Goal: Information Seeking & Learning: Learn about a topic

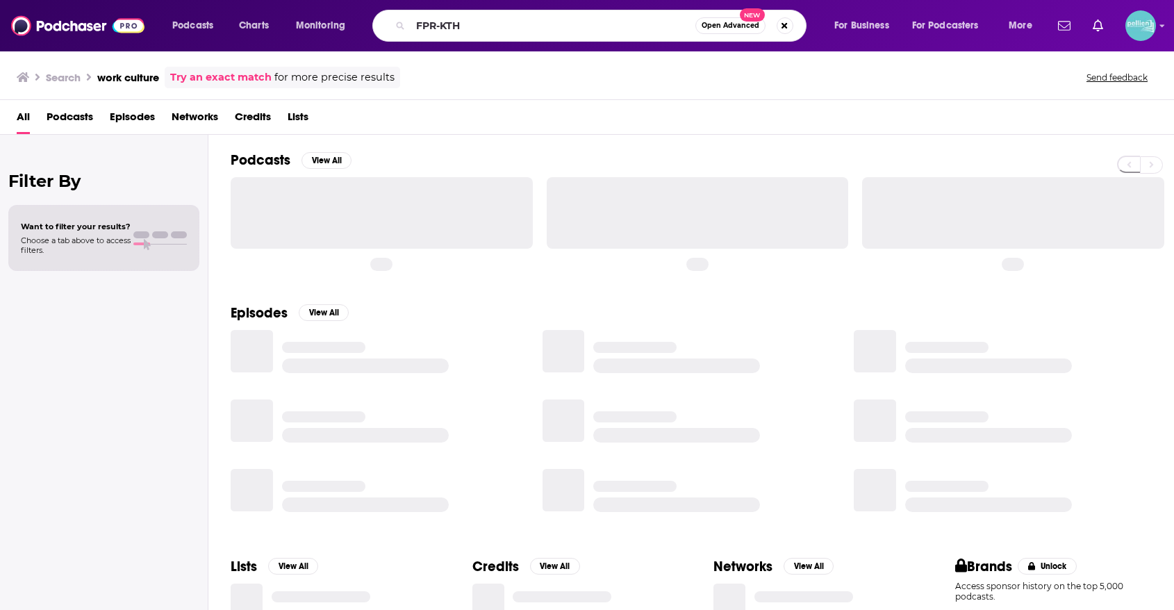
type input "FPR-KTH"
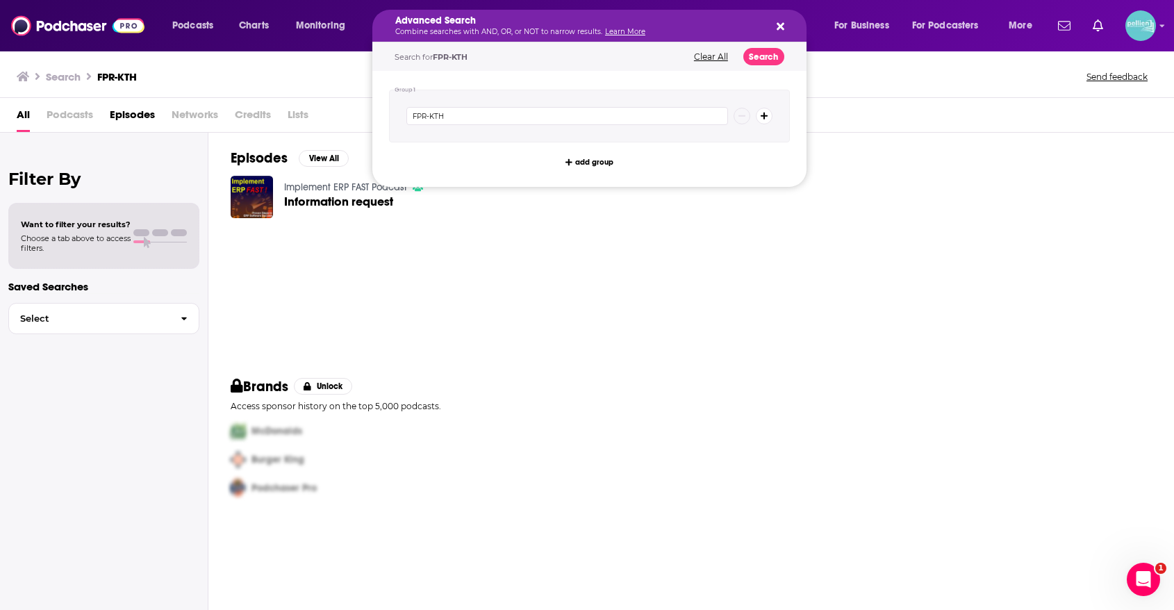
click at [650, 30] on p "Combine searches with AND, OR, or NOT to narrow results. Learn More" at bounding box center [578, 31] width 366 height 7
click at [711, 56] on button "Clear All" at bounding box center [711, 57] width 42 height 10
click at [598, 124] on input "Search podcasts, credits, & more..." at bounding box center [567, 116] width 322 height 18
paste input "Religion Media Centre Podcast"
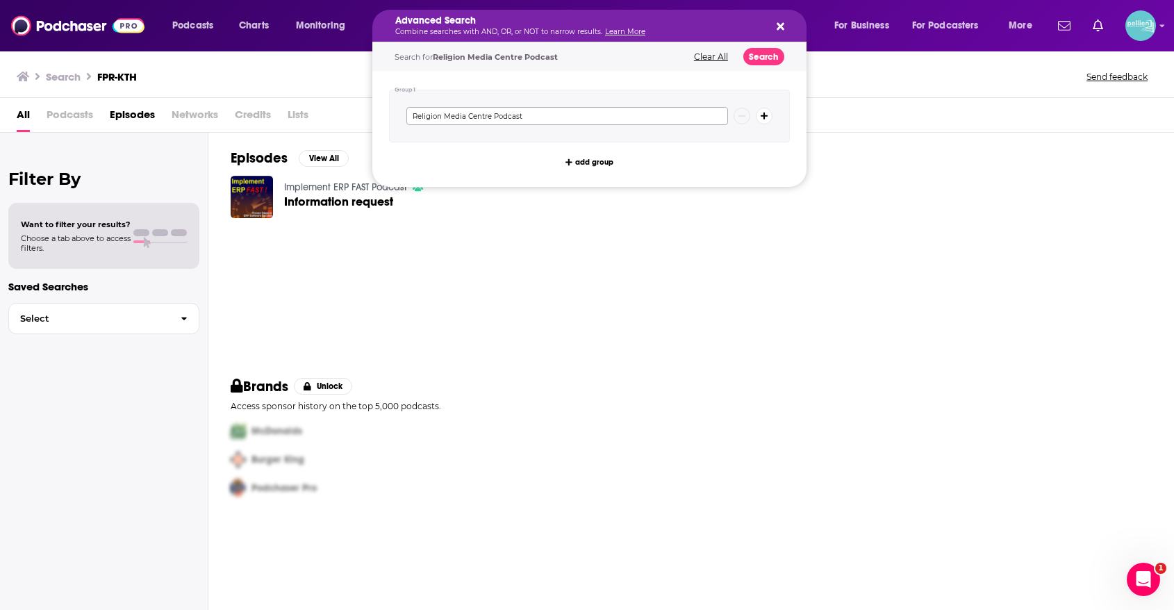
type input "Religion Media Centre Podcast"
click at [780, 54] on button "Search" at bounding box center [763, 56] width 41 height 17
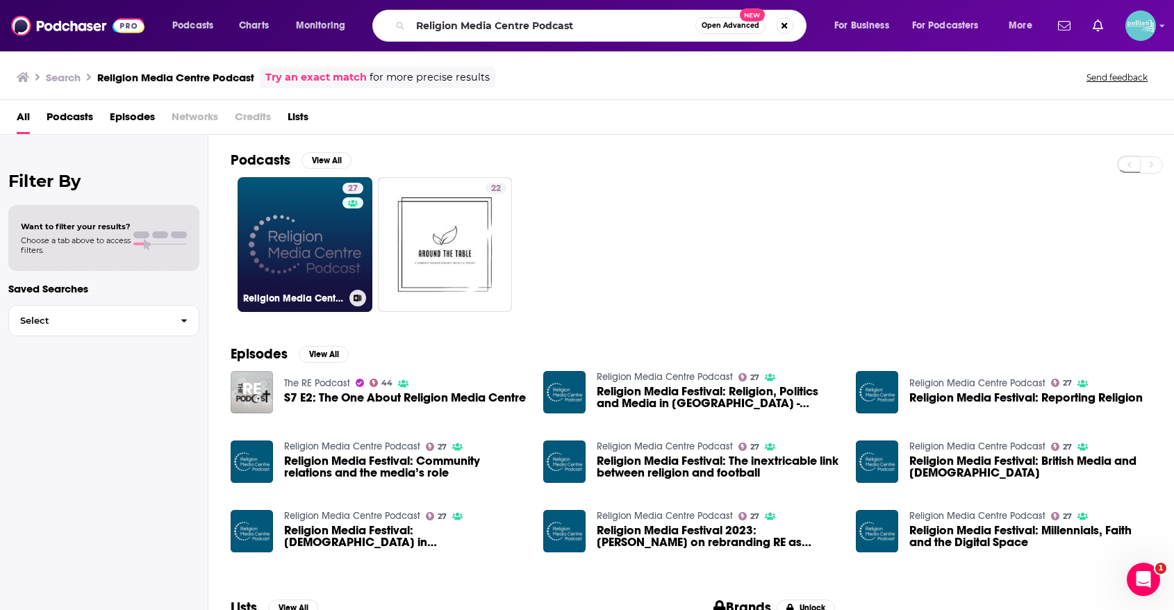
click at [318, 236] on link "27 Religion Media Centre Podcast" at bounding box center [305, 244] width 135 height 135
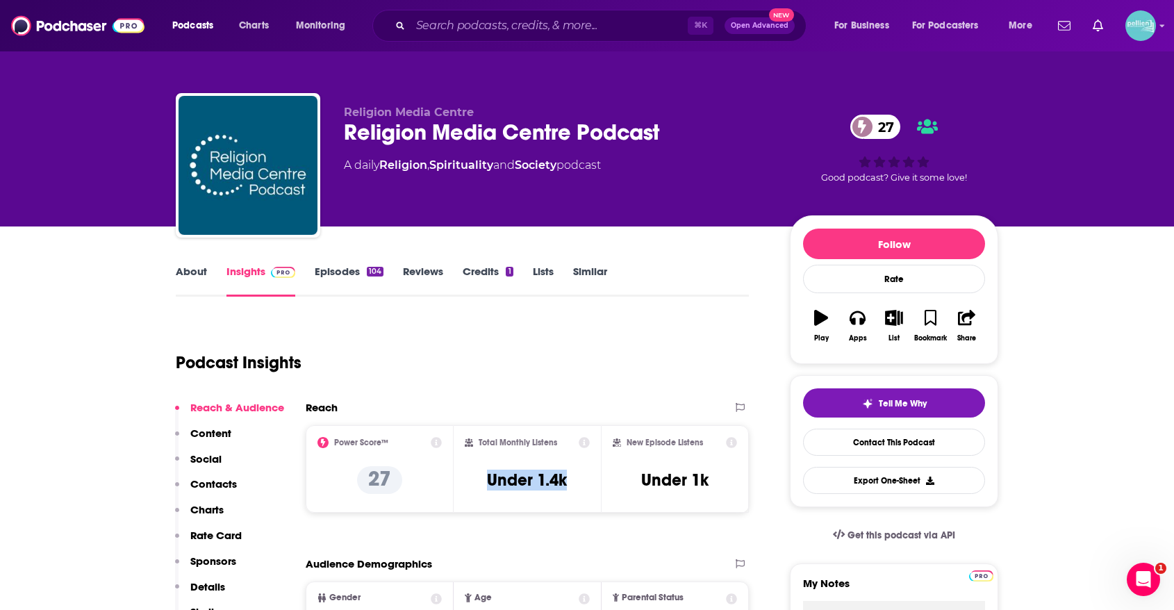
drag, startPoint x: 571, startPoint y: 480, endPoint x: 469, endPoint y: 482, distance: 102.1
click at [469, 482] on div "Total Monthly Listens Under 1.4k" at bounding box center [528, 469] width 126 height 64
copy h3 "Under 1.4k"
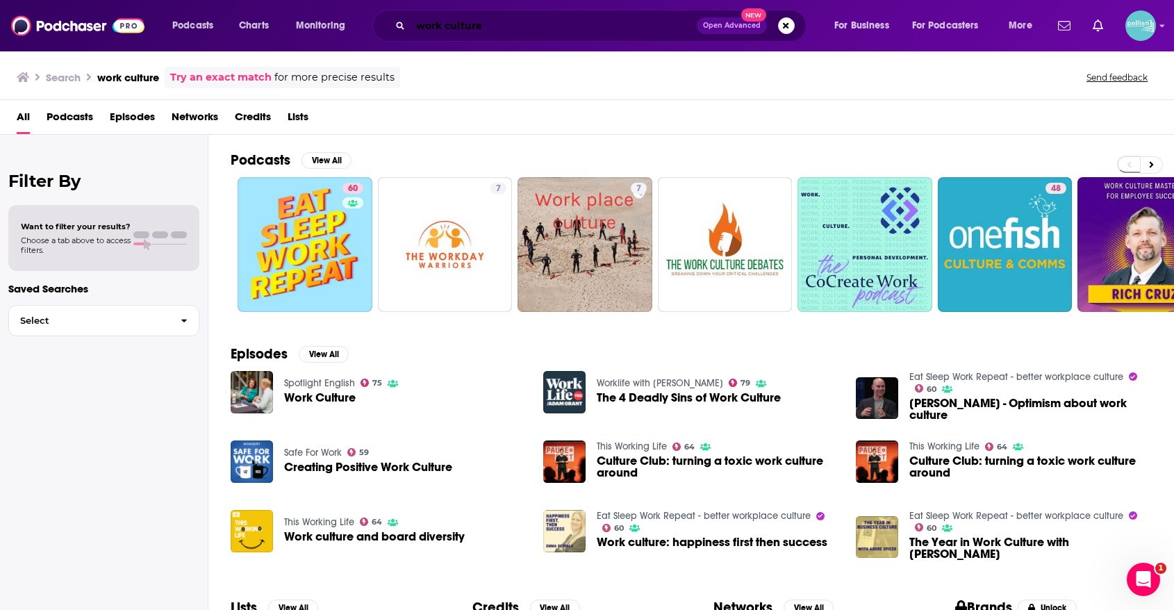
click at [594, 26] on input "work culture" at bounding box center [554, 26] width 286 height 22
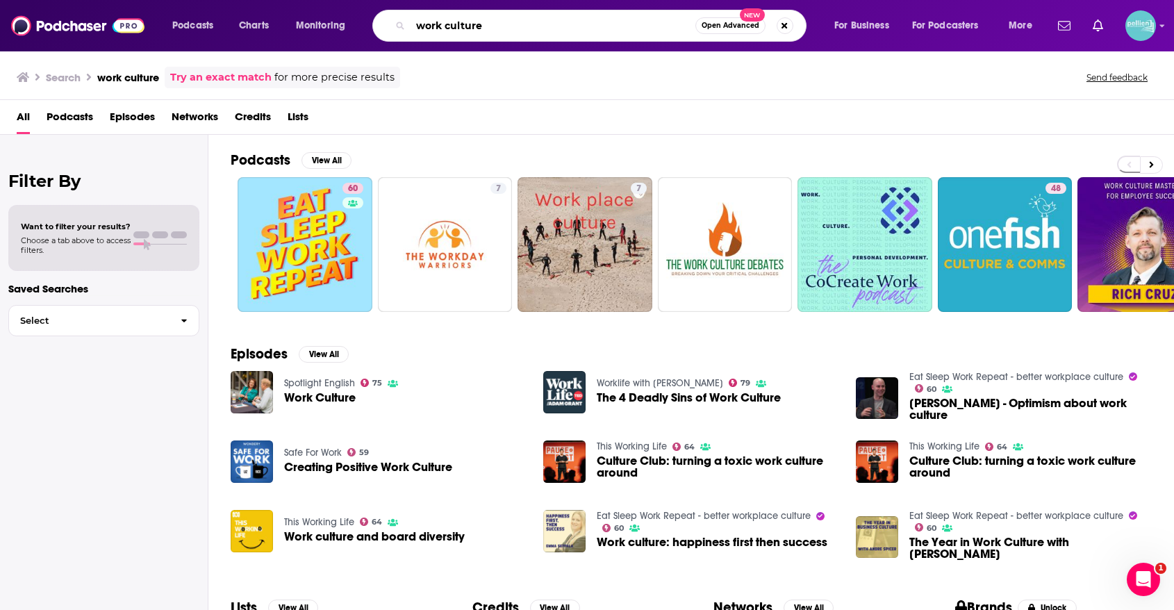
click at [594, 26] on input "work culture" at bounding box center [553, 26] width 285 height 22
paste input "The Predictive World · AI Podcast"
type input "The Predictive World · AI Podcast"
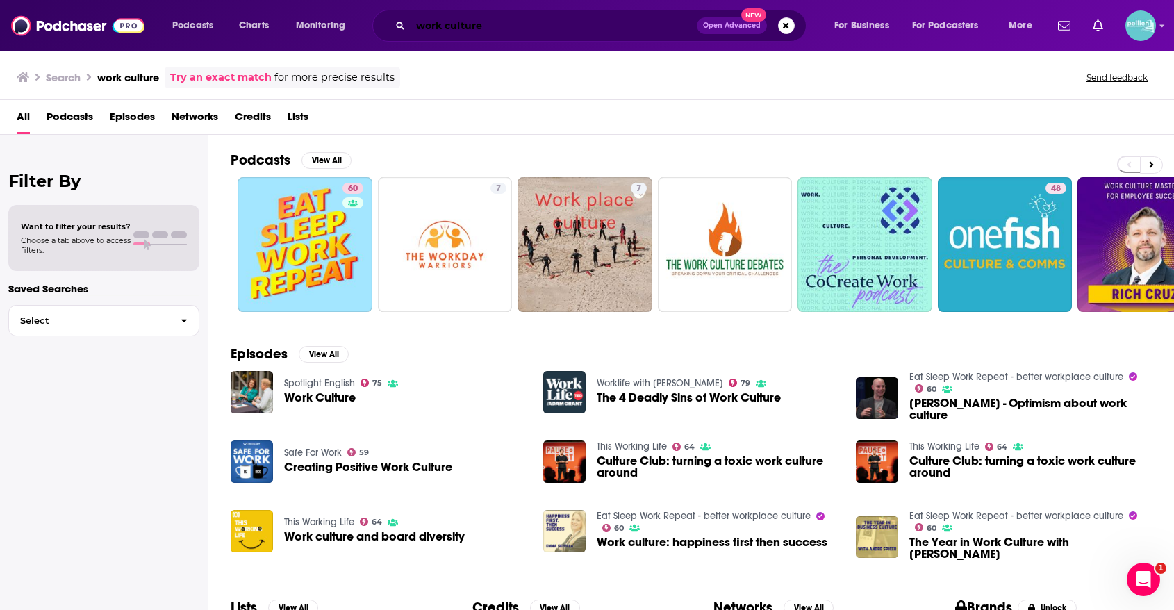
click at [584, 21] on input "work culture" at bounding box center [554, 26] width 286 height 22
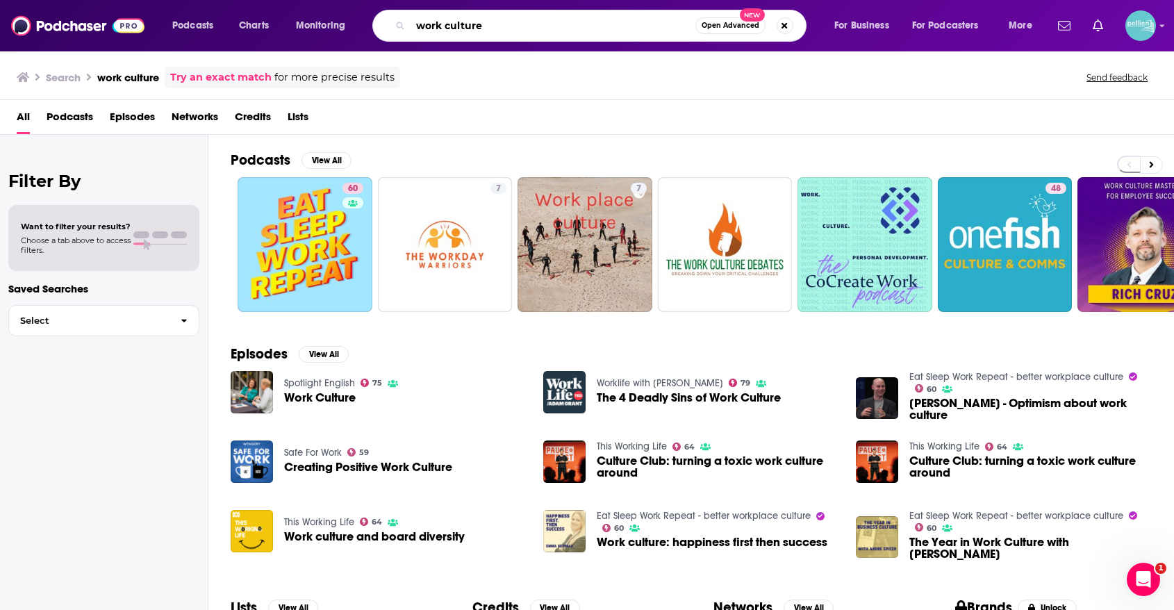
click at [584, 21] on input "work culture" at bounding box center [553, 26] width 285 height 22
type input "parenting"
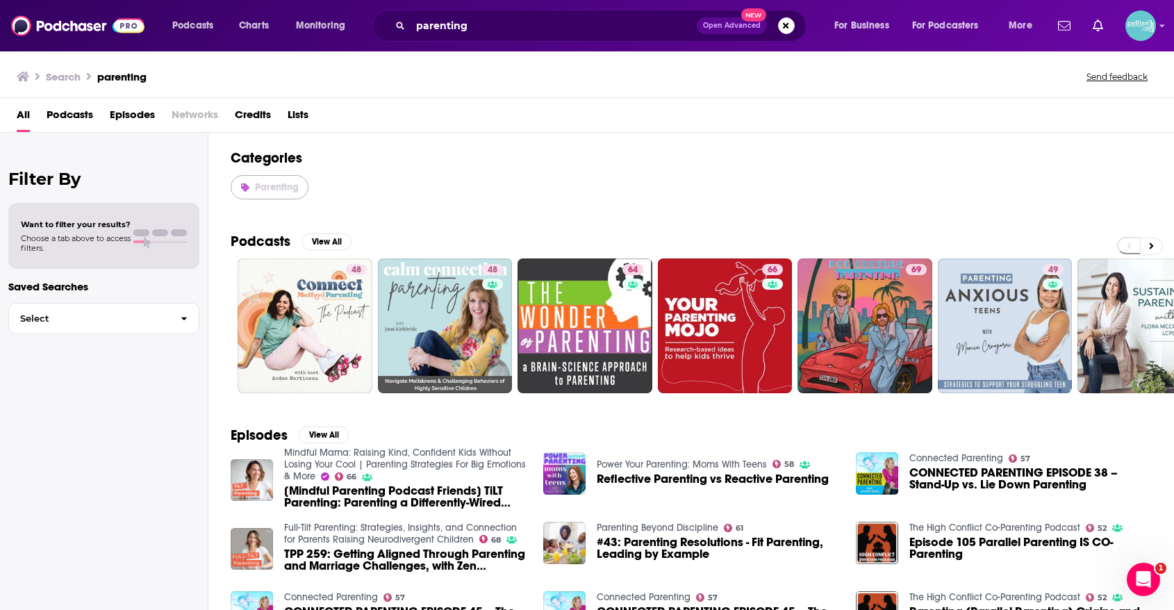
click at [268, 186] on span "Parenting" at bounding box center [277, 187] width 44 height 12
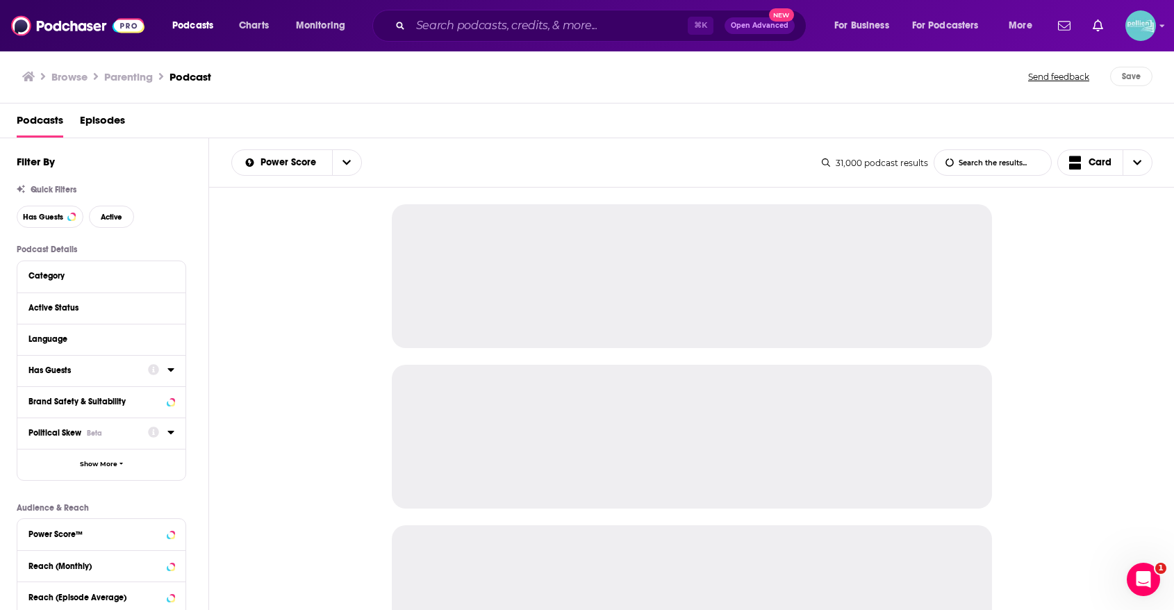
click at [101, 437] on div "Political Skew Beta" at bounding box center [83, 433] width 110 height 10
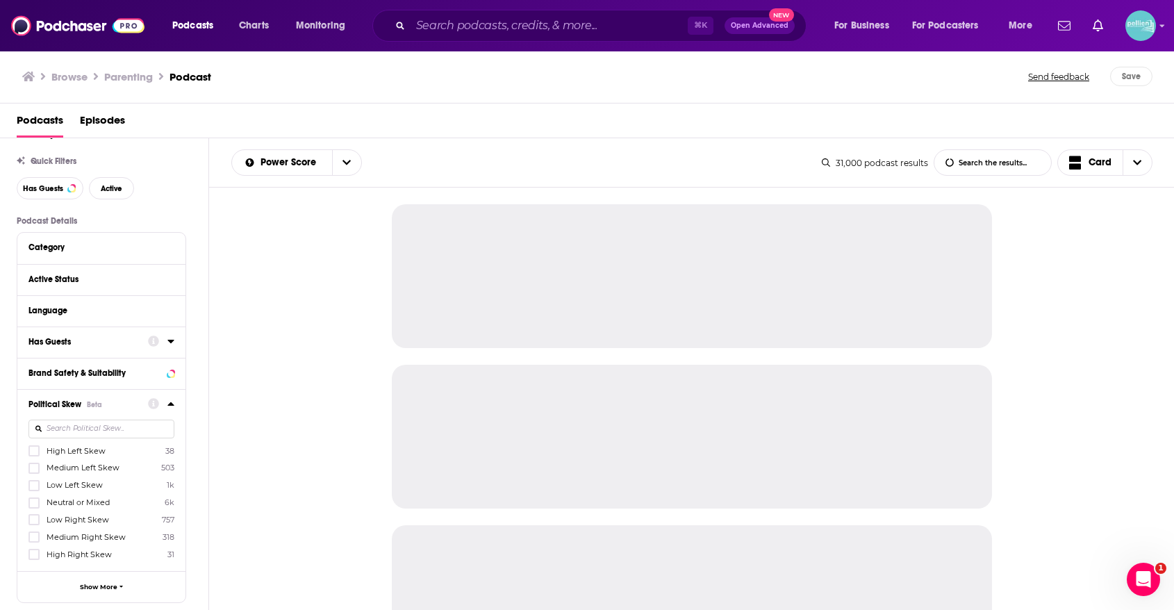
scroll to position [30, 0]
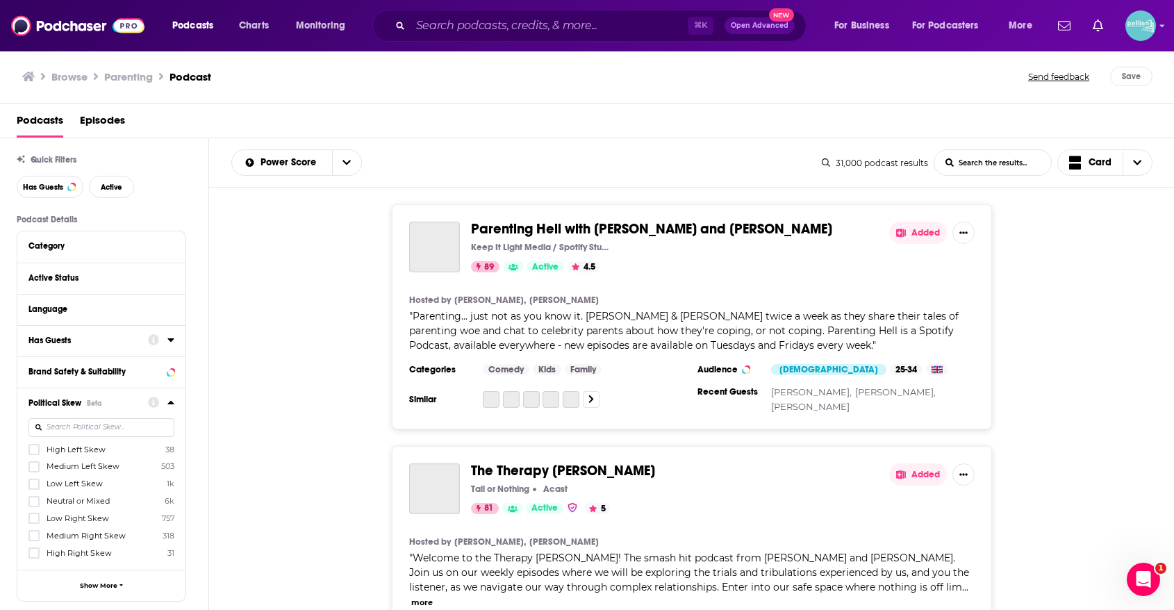
click at [78, 550] on span "High Right Skew" at bounding box center [79, 553] width 65 height 10
click at [34, 557] on input "multiSelectOption-Strong_Right-6" at bounding box center [34, 557] width 0 height 0
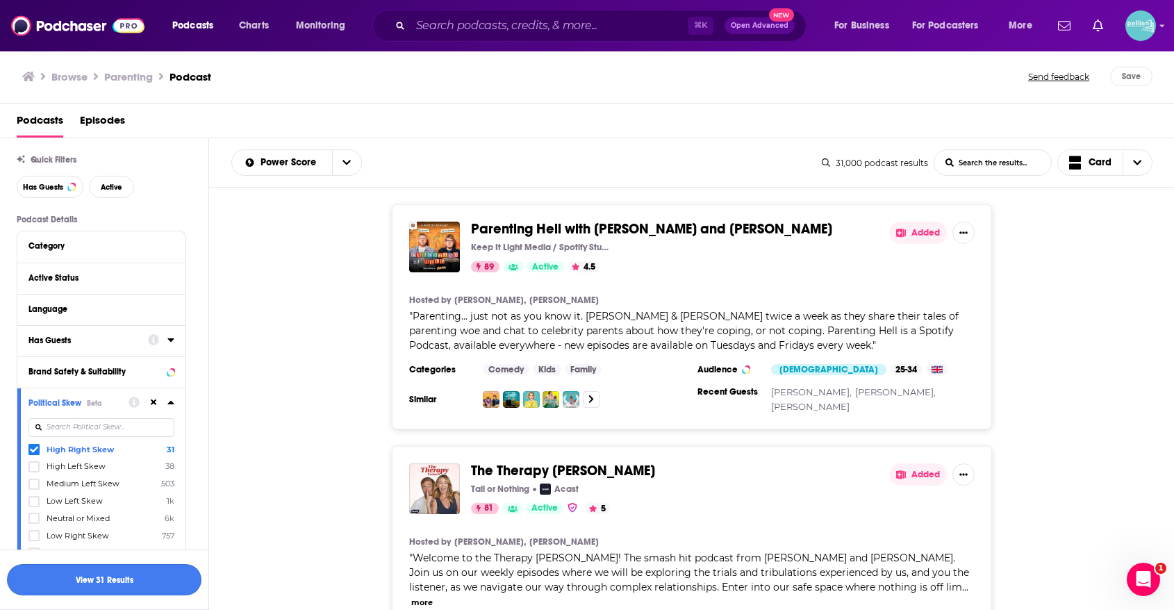
click at [86, 577] on button "View 31 Results" at bounding box center [104, 579] width 195 height 31
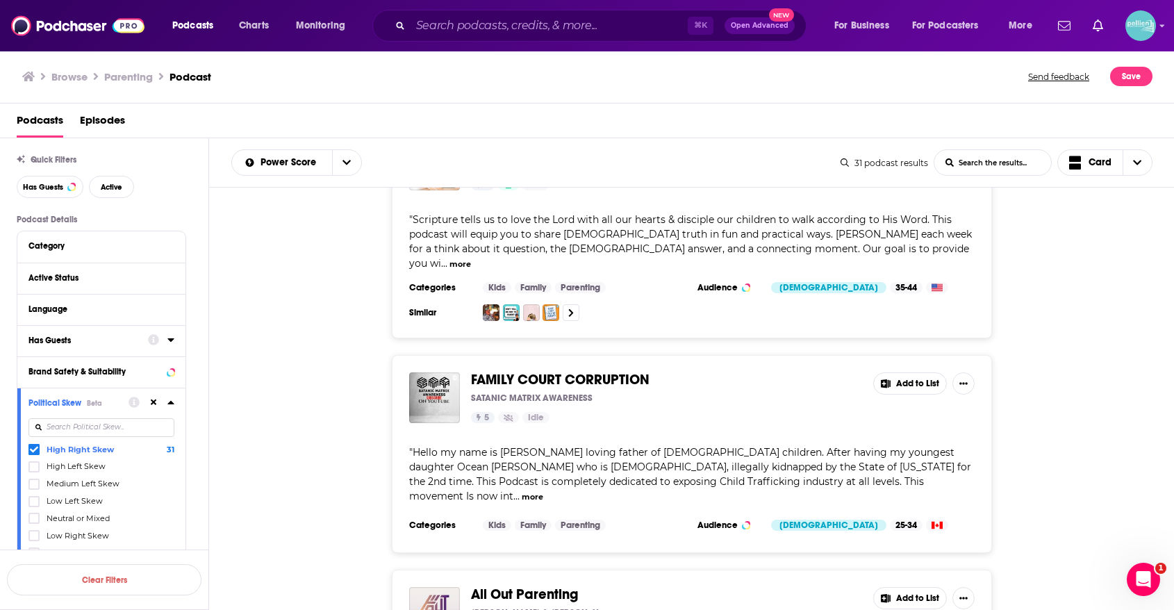
scroll to position [49, 0]
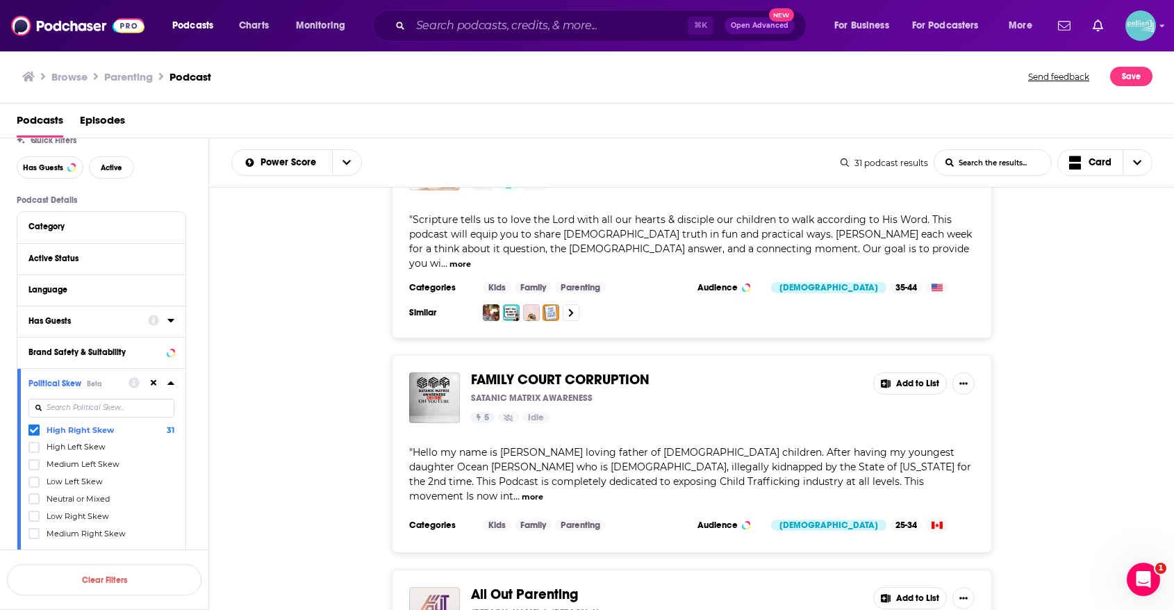
click at [63, 518] on span "Low Right Skew" at bounding box center [78, 516] width 63 height 10
click at [34, 520] on input "multiSelectOption-Low_Right-5" at bounding box center [34, 520] width 0 height 0
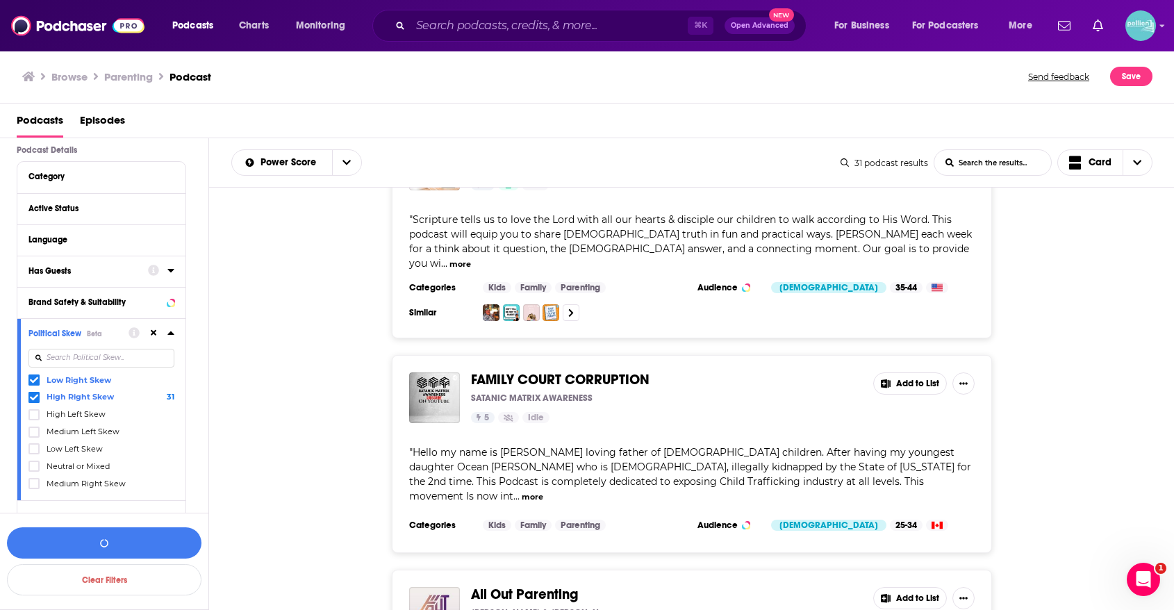
scroll to position [100, 0]
click at [74, 482] on span "Medium Right Skew" at bounding box center [86, 483] width 79 height 10
click at [34, 487] on input "multiSelectOption-Right-6" at bounding box center [34, 487] width 0 height 0
click at [105, 532] on button "button" at bounding box center [104, 542] width 195 height 31
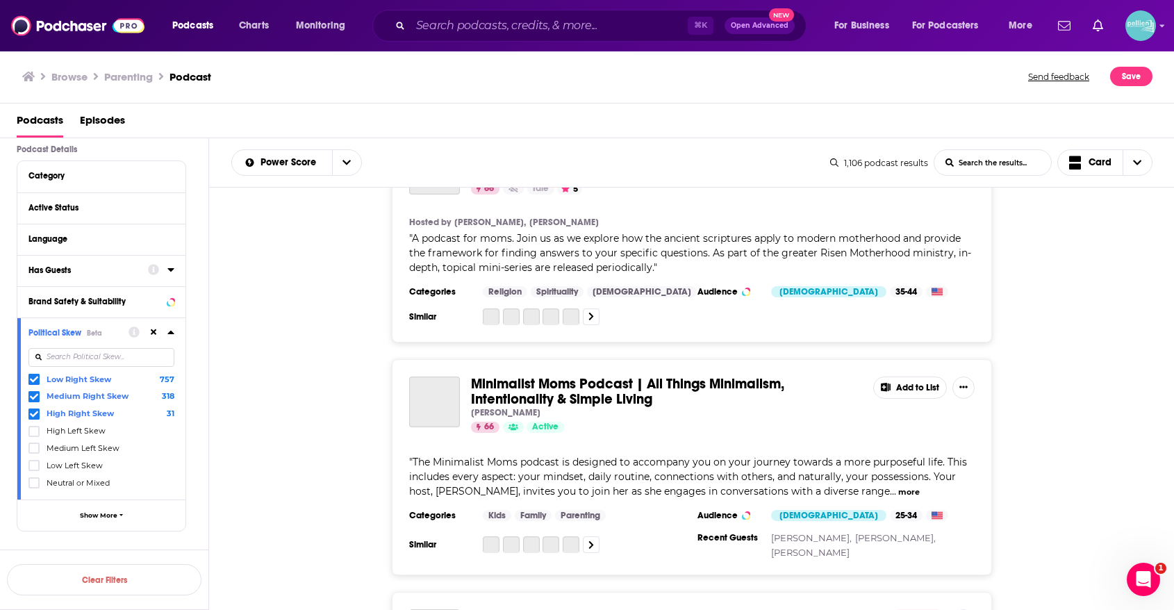
scroll to position [4238, 0]
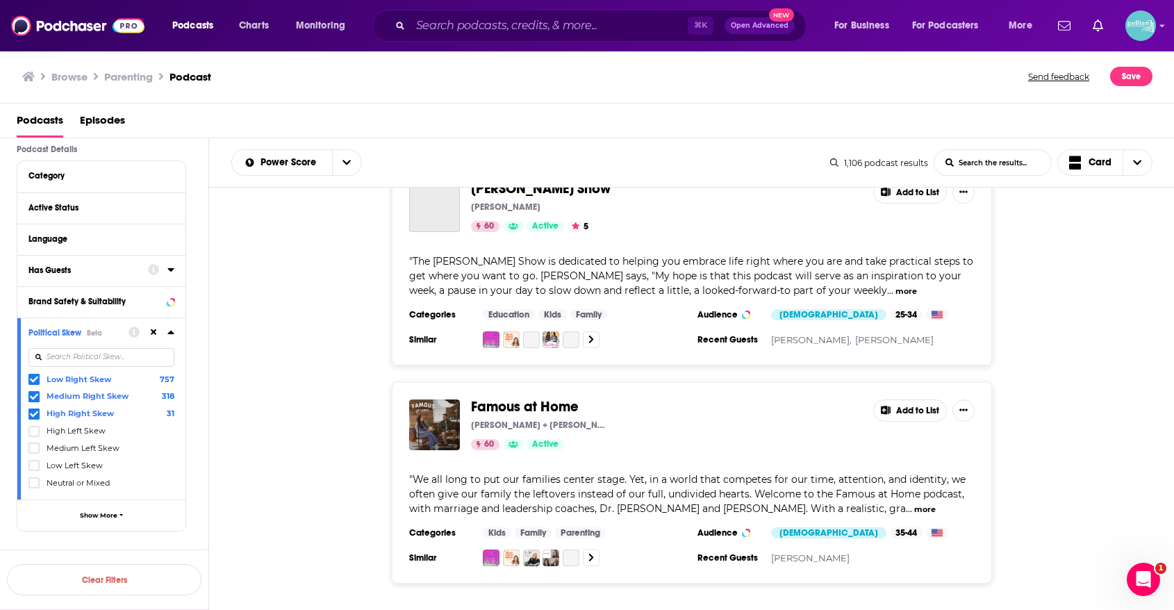
click at [83, 480] on span "Neutral or Mixed" at bounding box center [78, 483] width 63 height 10
click at [34, 487] on input "multiSelectOption-Neutral-6" at bounding box center [34, 487] width 0 height 0
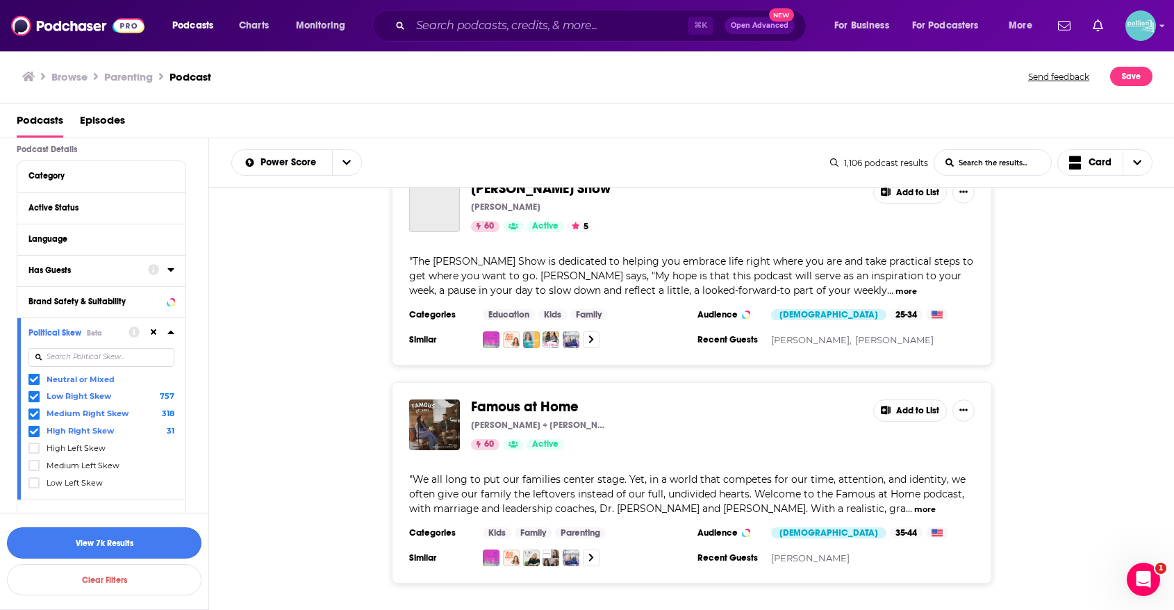
click at [92, 548] on button "View 7k Results" at bounding box center [104, 542] width 195 height 31
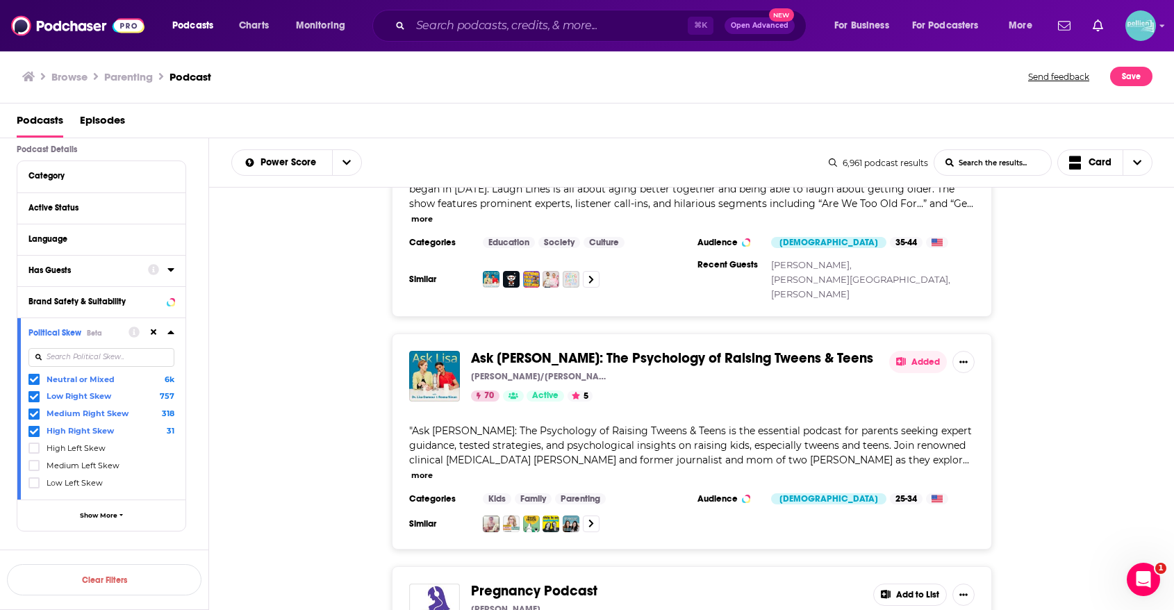
scroll to position [5249, 0]
click at [31, 377] on icon at bounding box center [34, 379] width 8 height 8
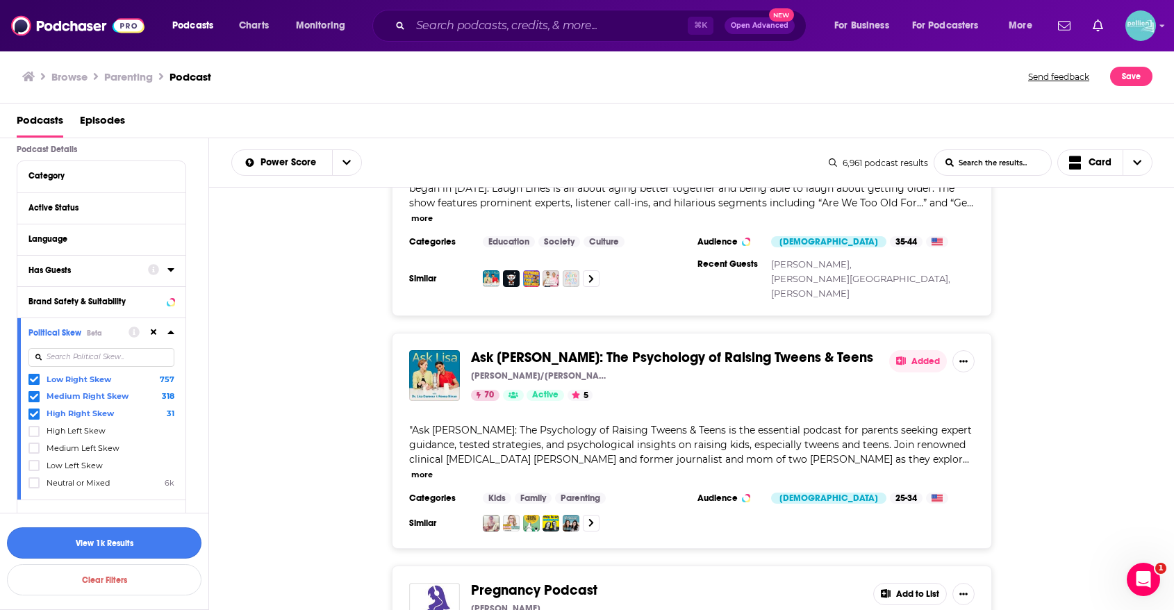
click at [78, 553] on button "View 1k Results" at bounding box center [104, 542] width 195 height 31
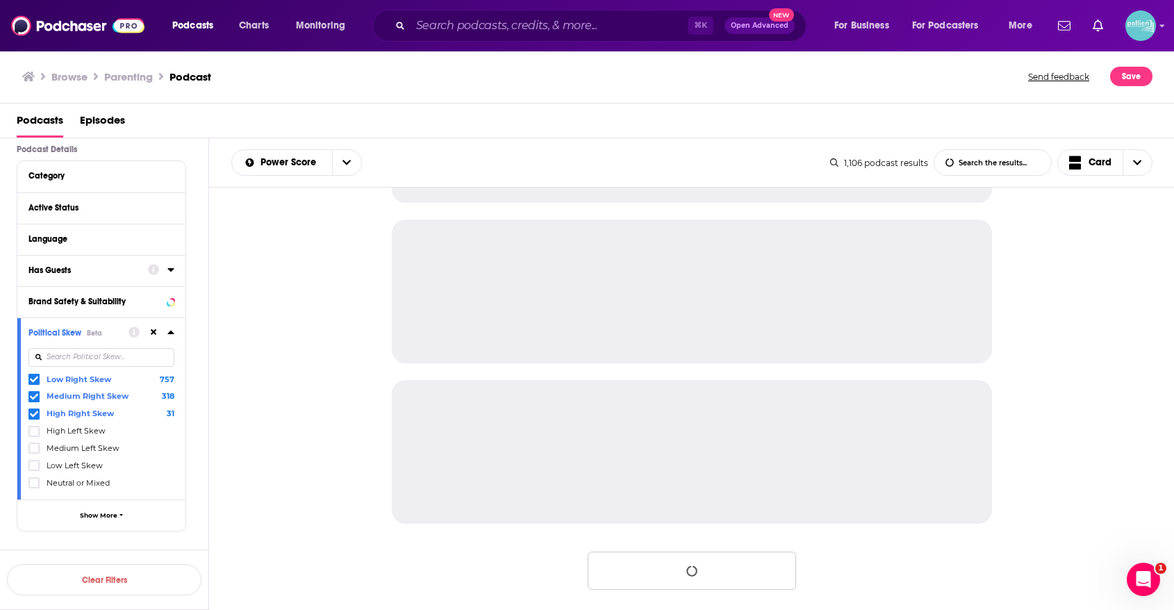
scroll to position [4238, 0]
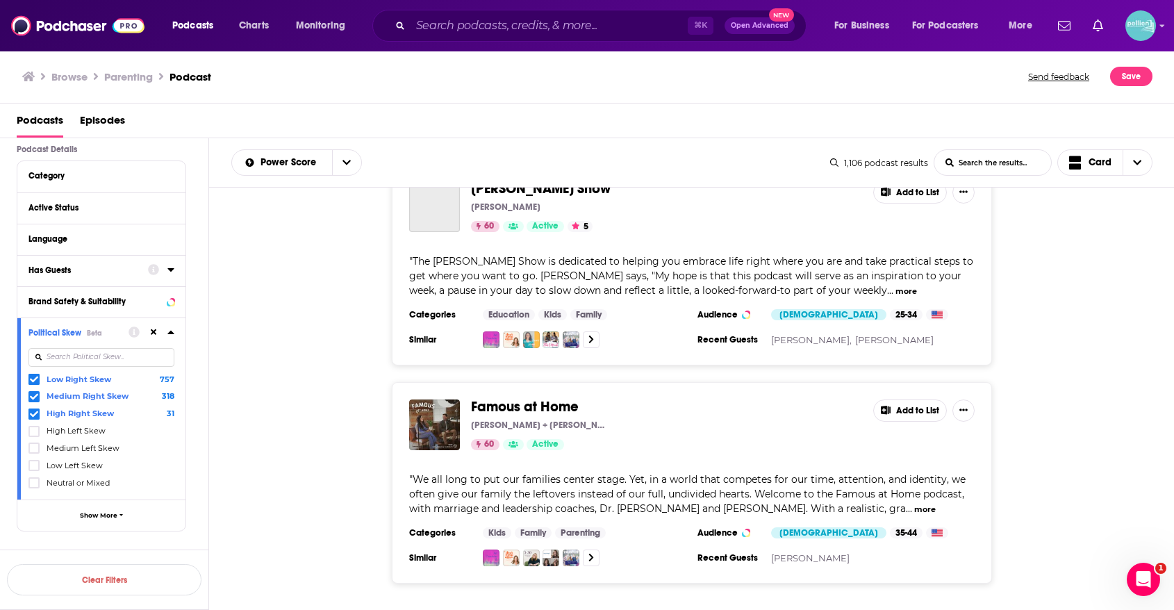
click at [32, 397] on icon at bounding box center [34, 396] width 8 height 6
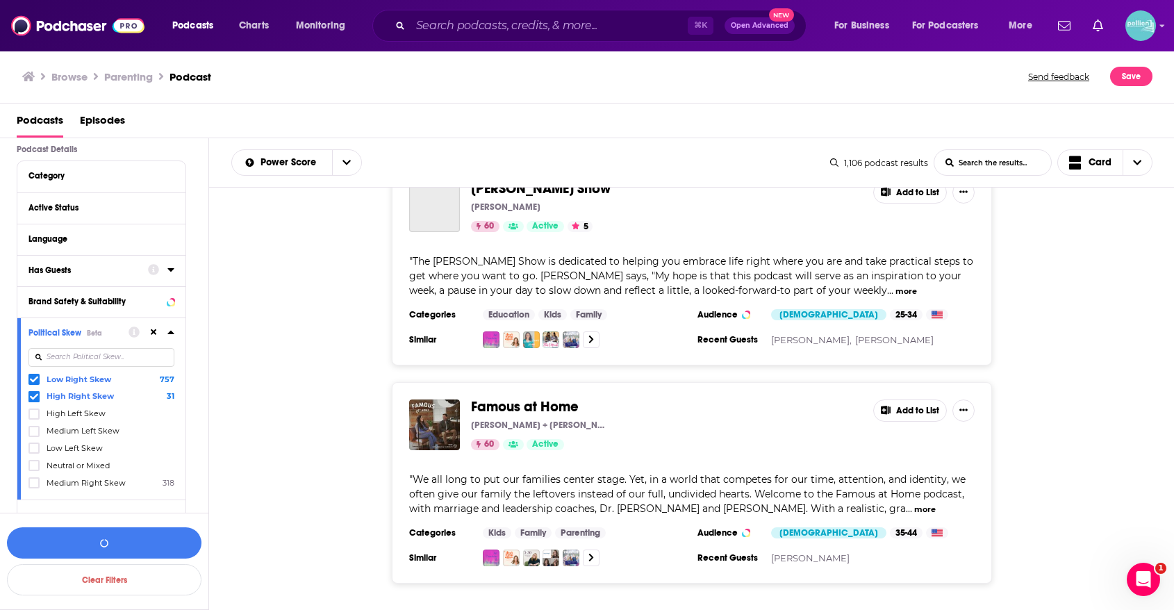
click at [32, 380] on icon at bounding box center [34, 379] width 8 height 8
click at [67, 541] on button "View 31 Results" at bounding box center [104, 542] width 195 height 31
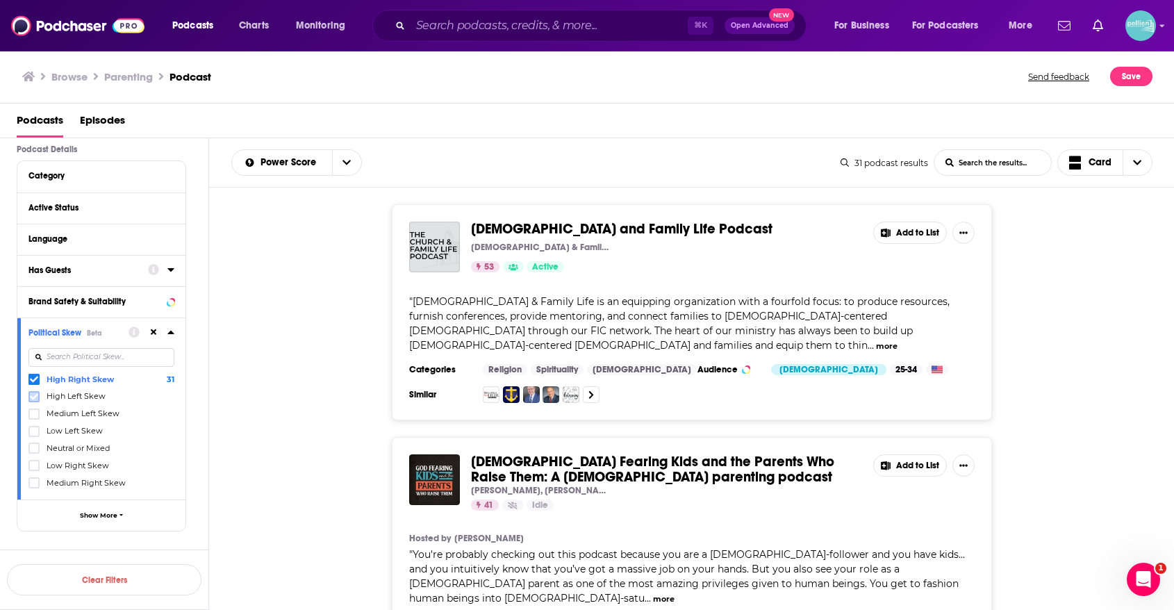
click at [35, 395] on icon at bounding box center [34, 397] width 8 height 8
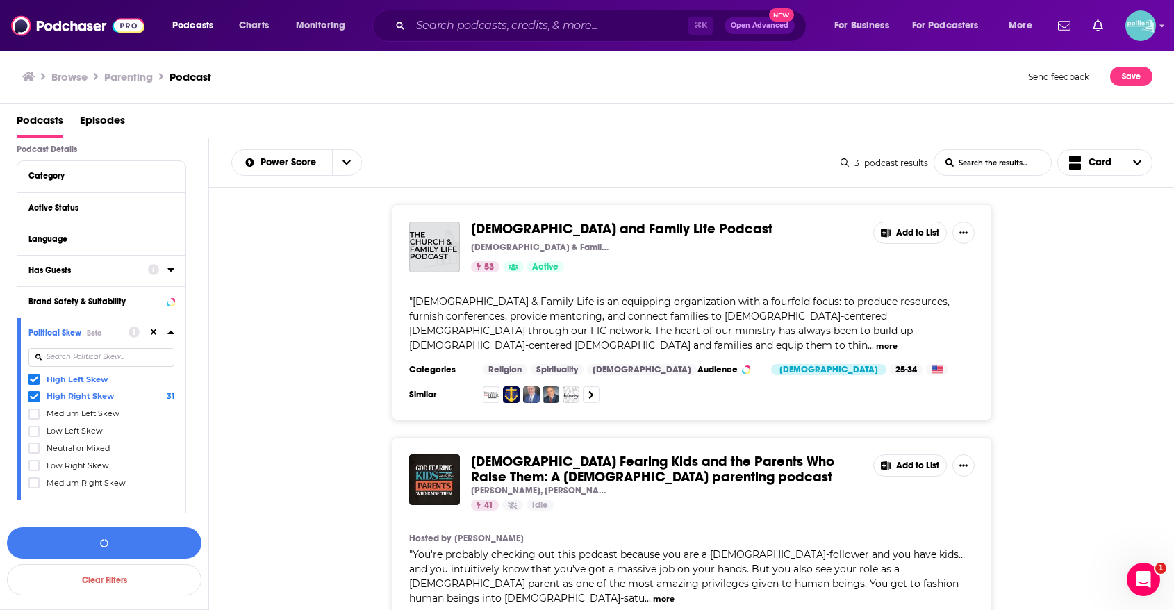
click at [33, 380] on icon at bounding box center [34, 379] width 8 height 8
click at [131, 543] on button "View 69 Results" at bounding box center [104, 542] width 195 height 31
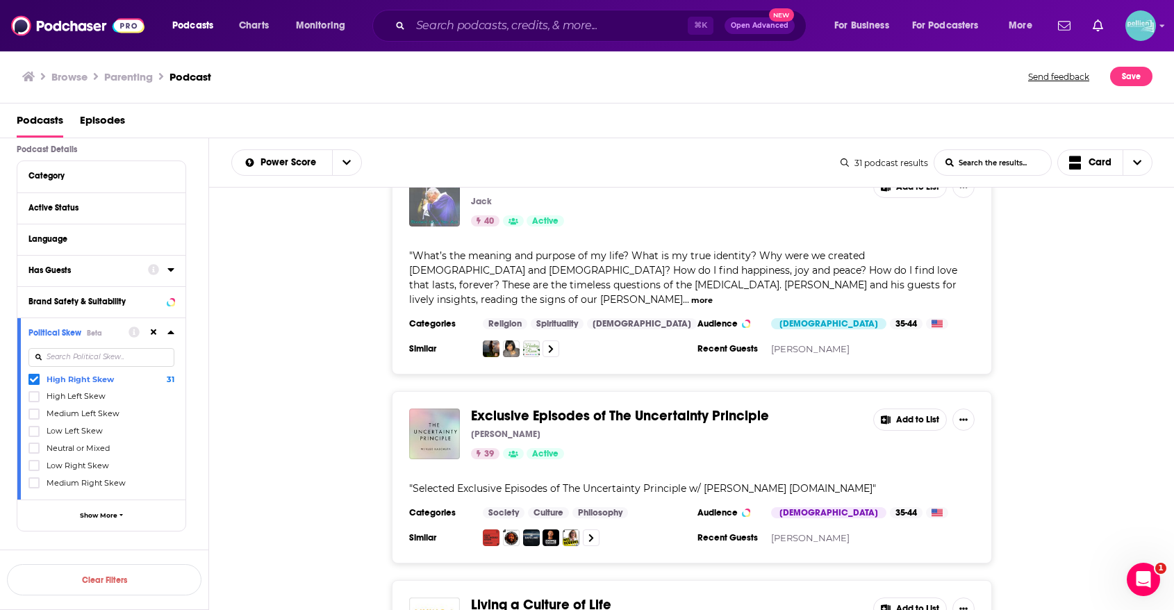
scroll to position [625, 0]
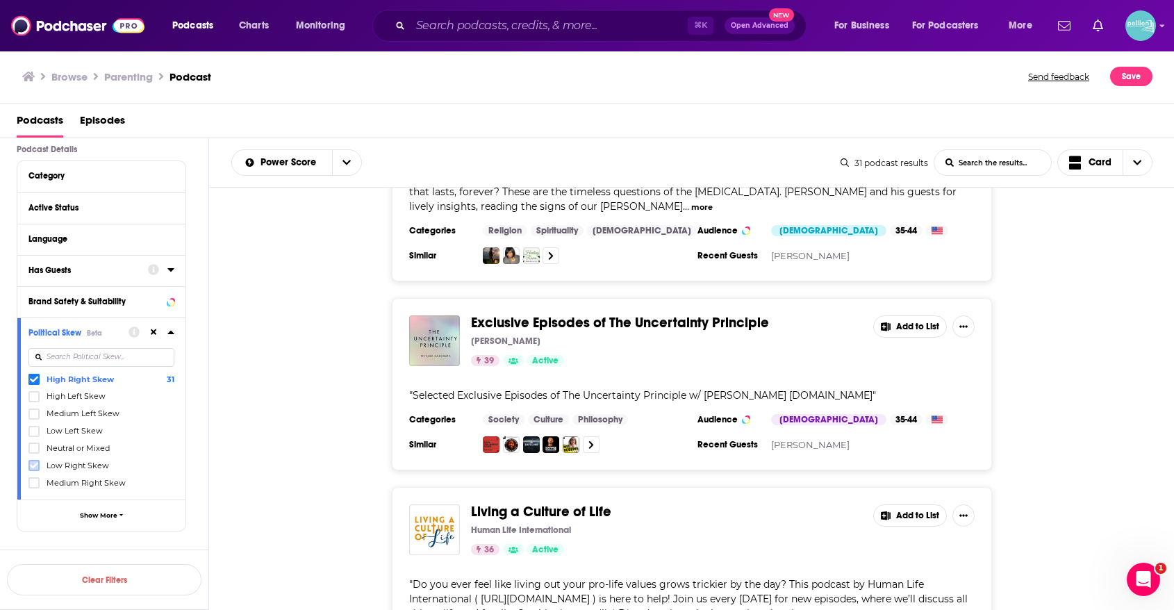
click at [35, 466] on icon at bounding box center [34, 465] width 8 height 8
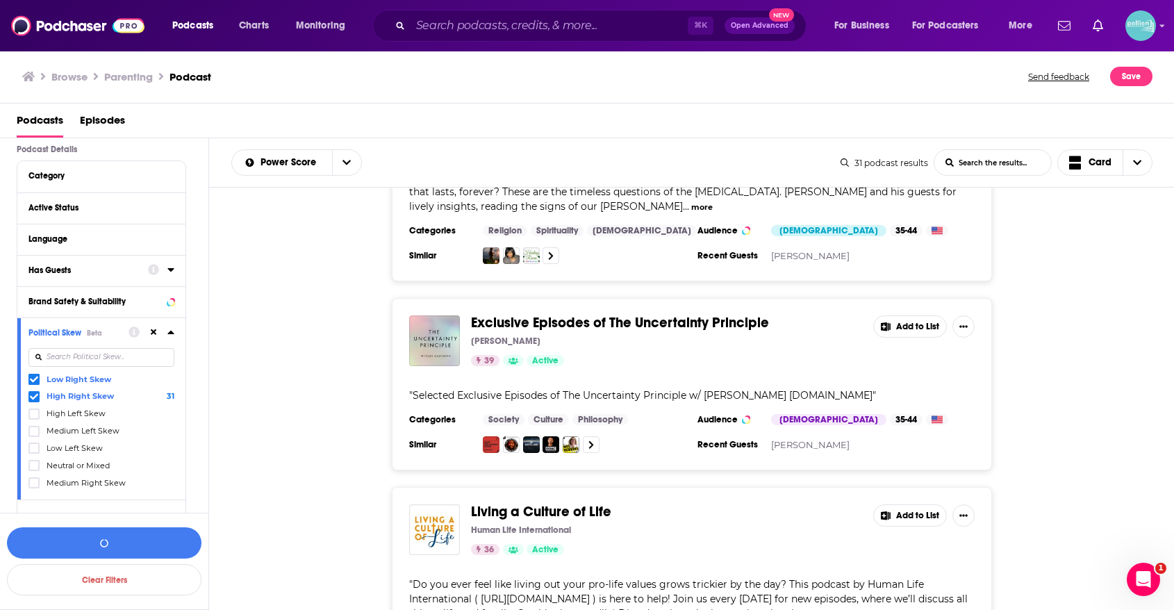
click at [35, 397] on icon at bounding box center [34, 396] width 8 height 6
click at [92, 545] on button "View 788 Results" at bounding box center [104, 542] width 195 height 31
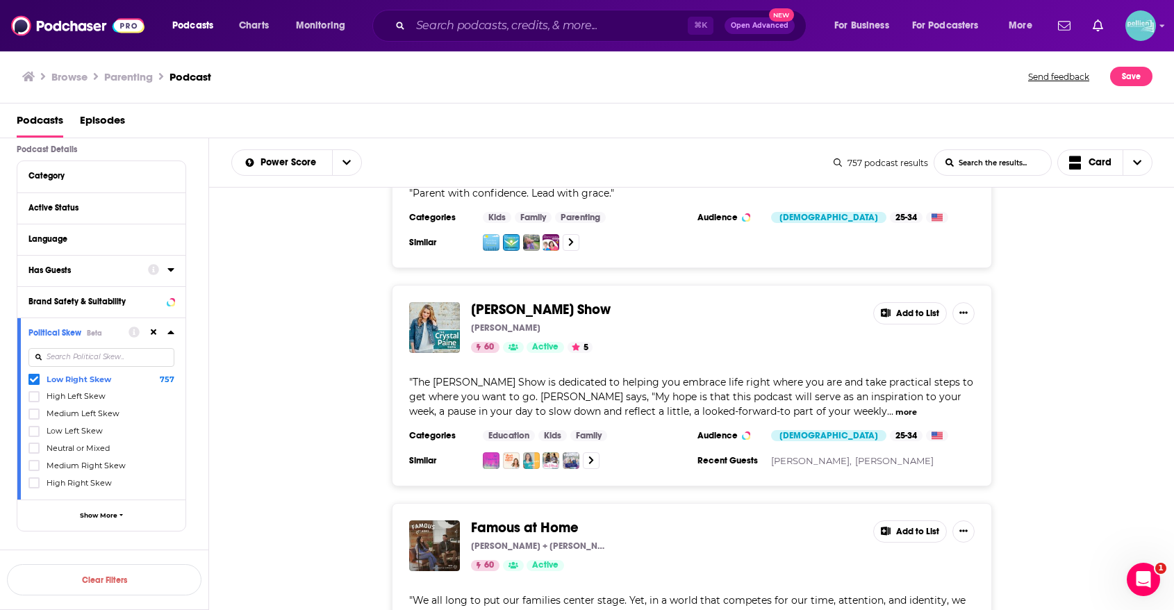
scroll to position [2978, 0]
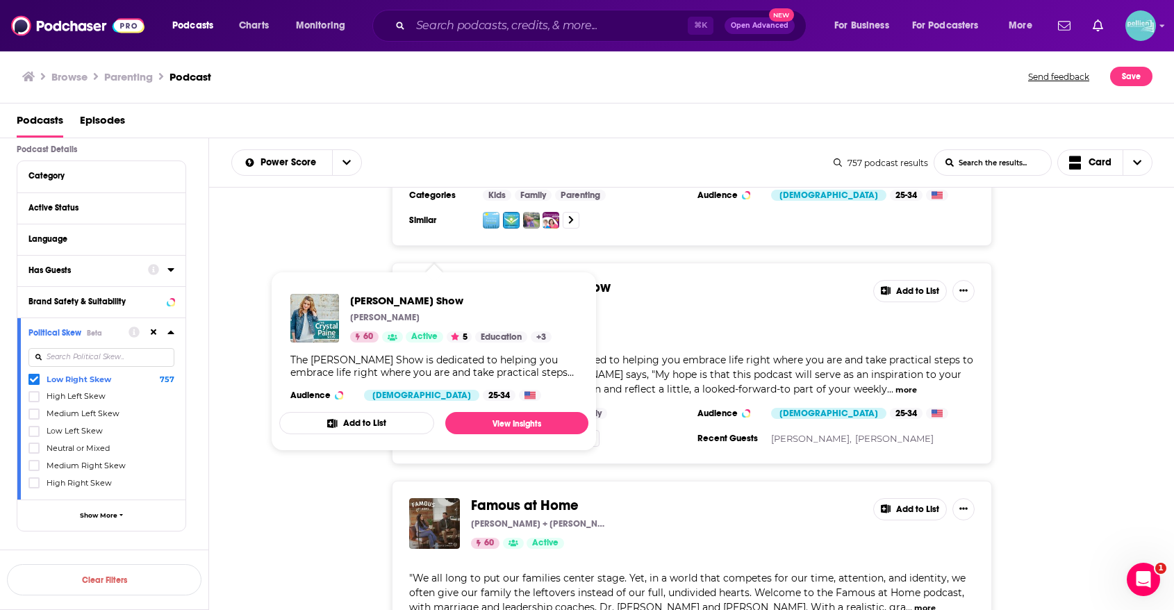
click at [729, 320] on div "60 Active 5" at bounding box center [666, 325] width 391 height 11
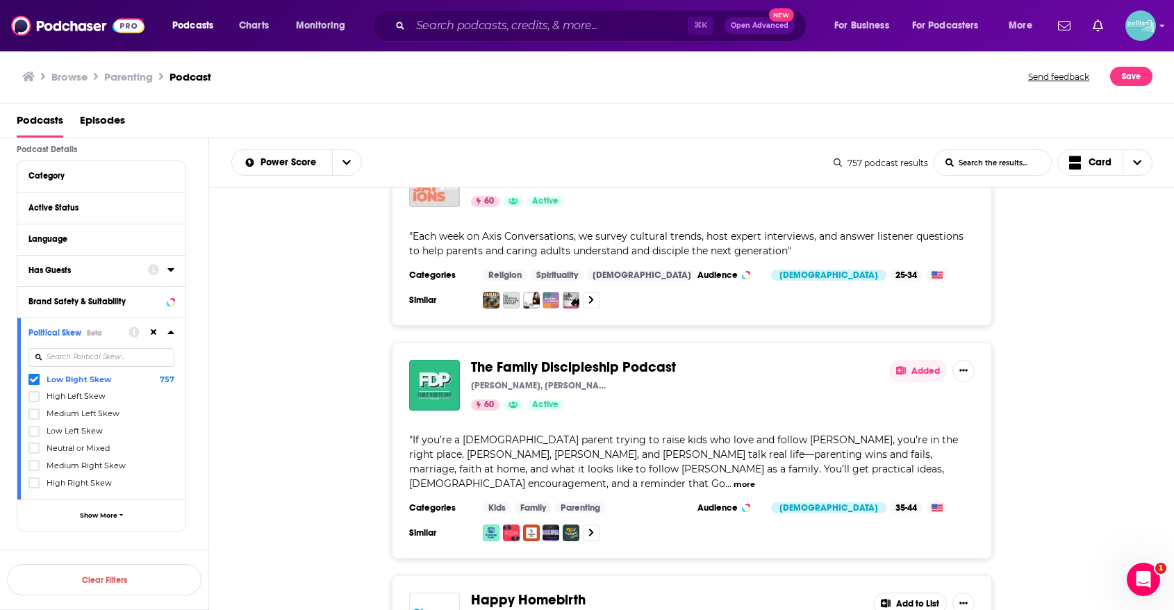
scroll to position [3558, 0]
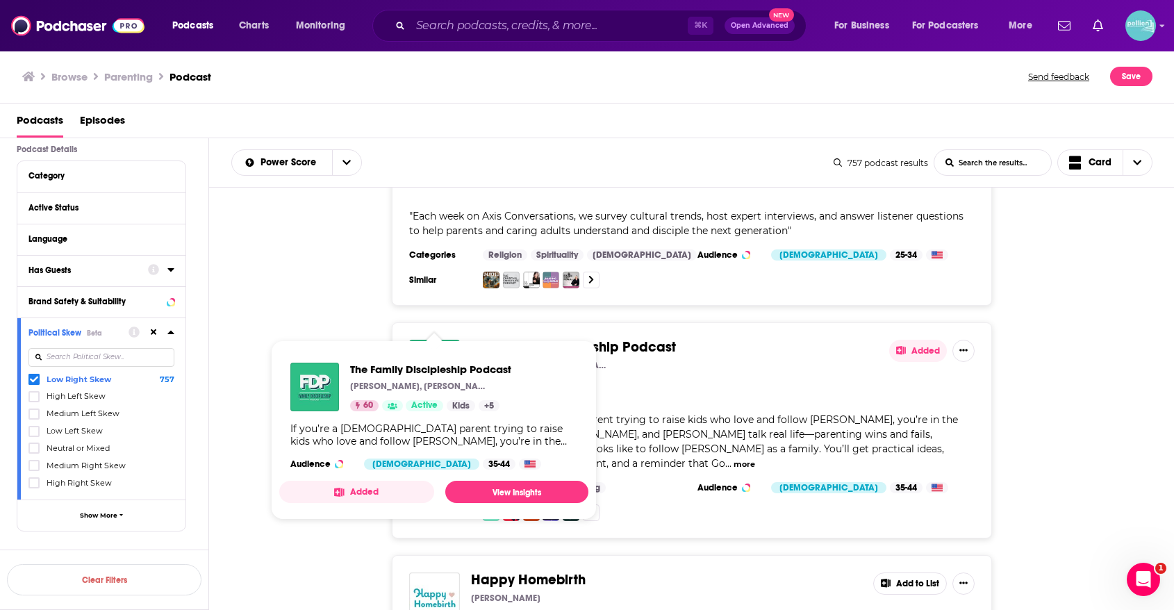
click at [356, 322] on div "The Family Discipleship Podcast Cassie Bryant, Chelsea Griffin, Adam Griffin 60…" at bounding box center [692, 430] width 966 height 216
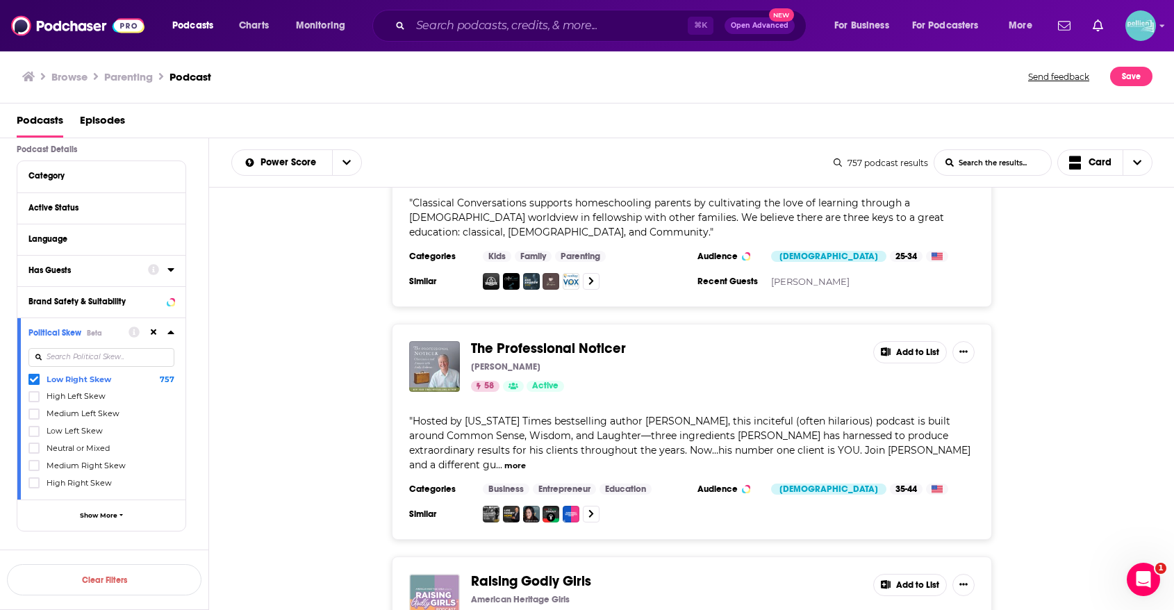
scroll to position [5253, 0]
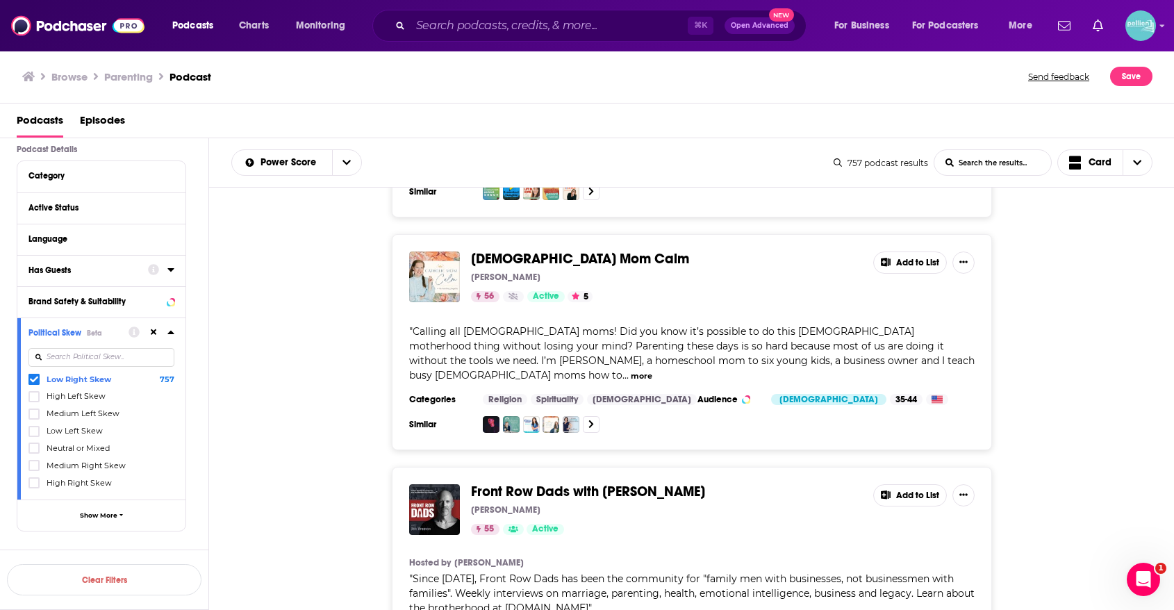
scroll to position [6729, 0]
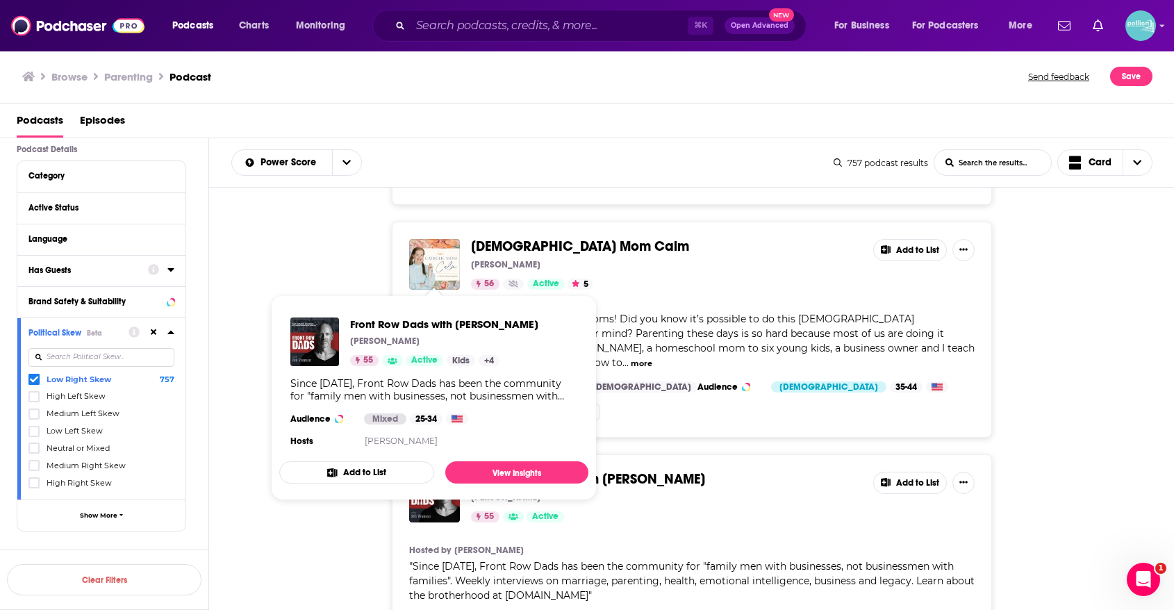
click at [652, 545] on section "Hosted by Jon Vroman" at bounding box center [692, 550] width 566 height 11
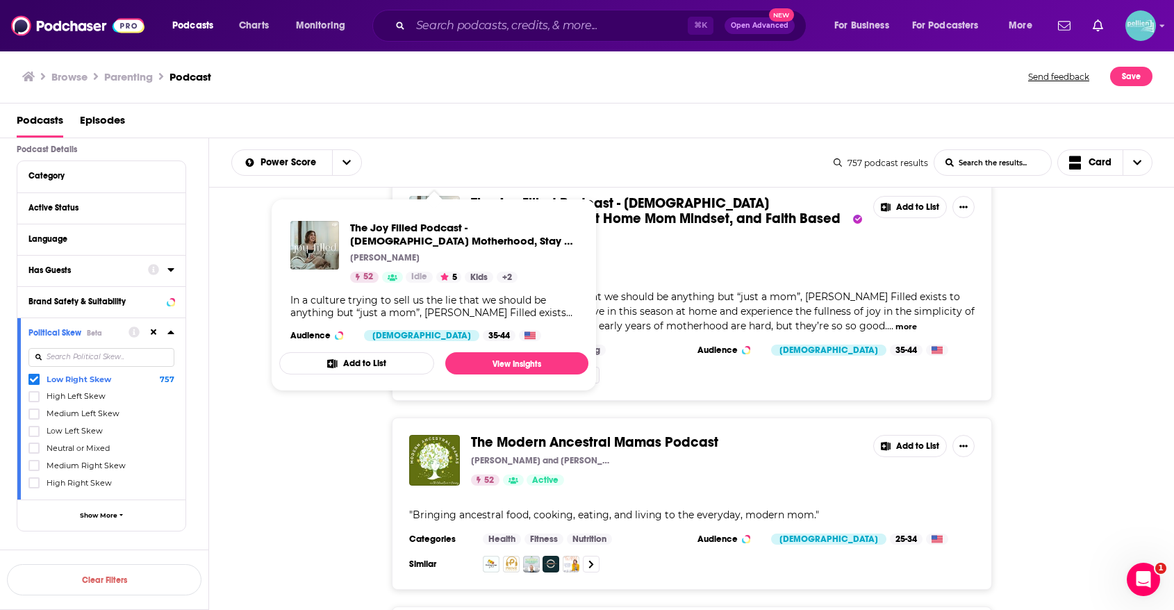
scroll to position [9731, 0]
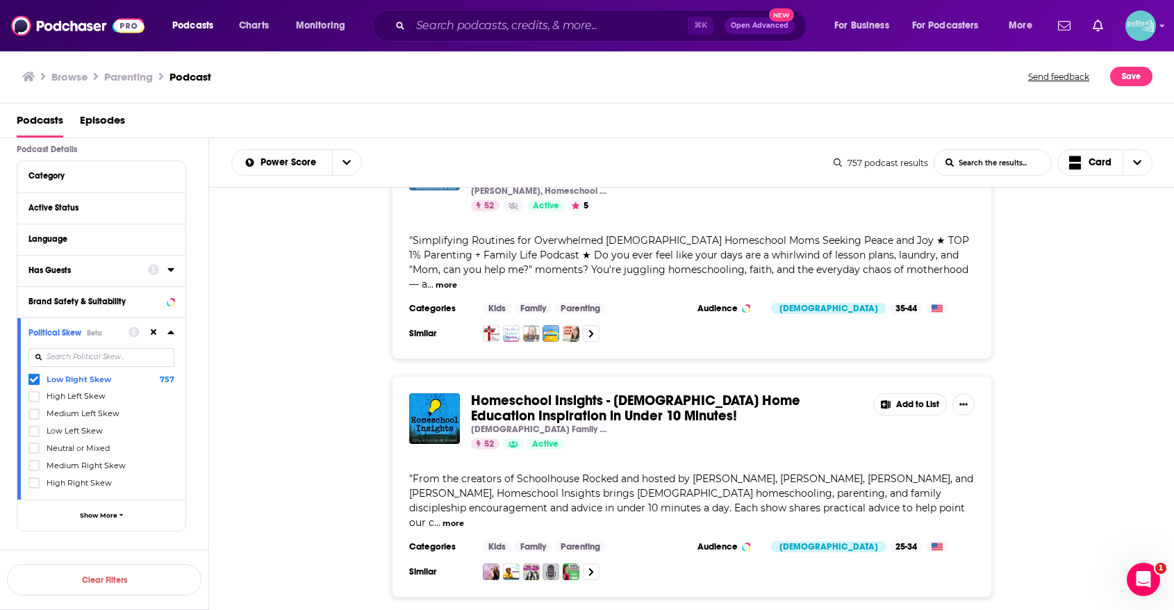
scroll to position [10210, 0]
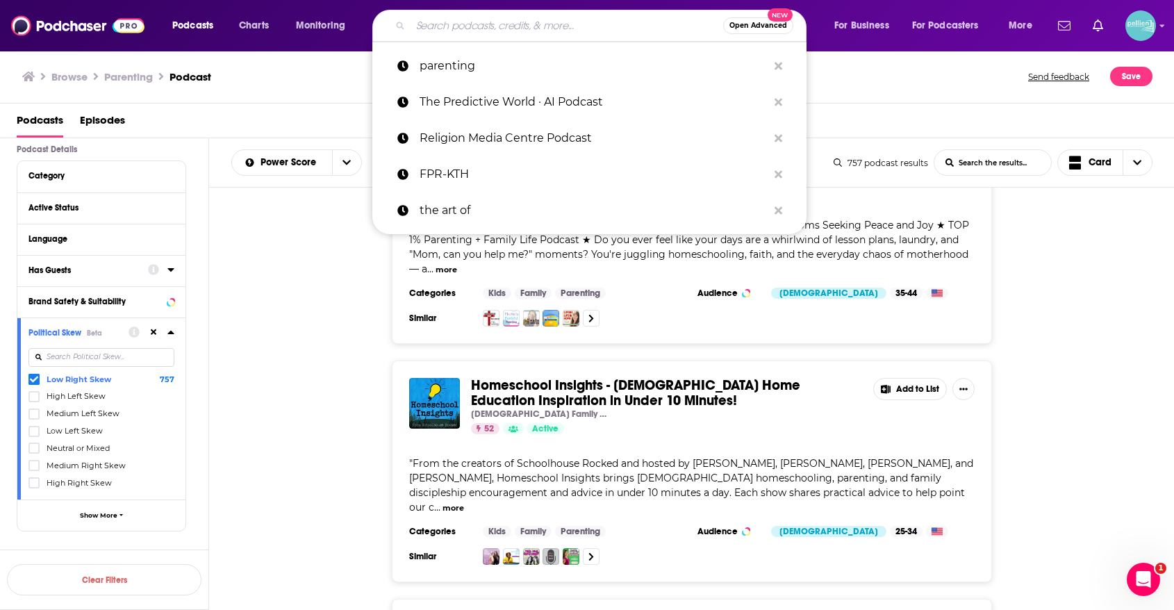
click at [598, 28] on input "Search podcasts, credits, & more..." at bounding box center [567, 26] width 313 height 22
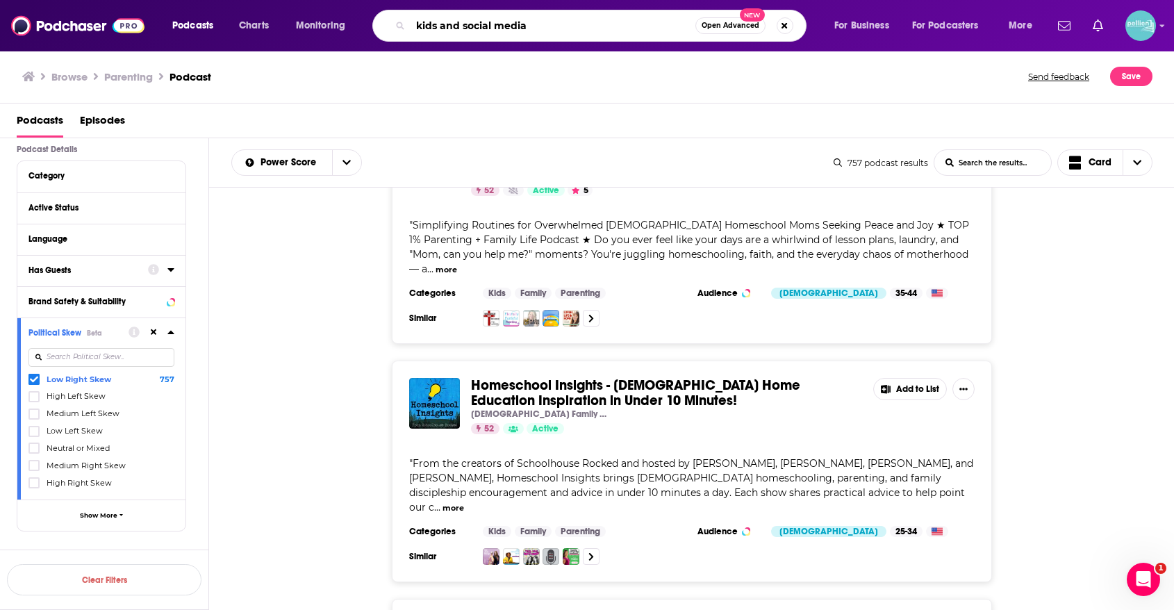
type input "kids and social media"
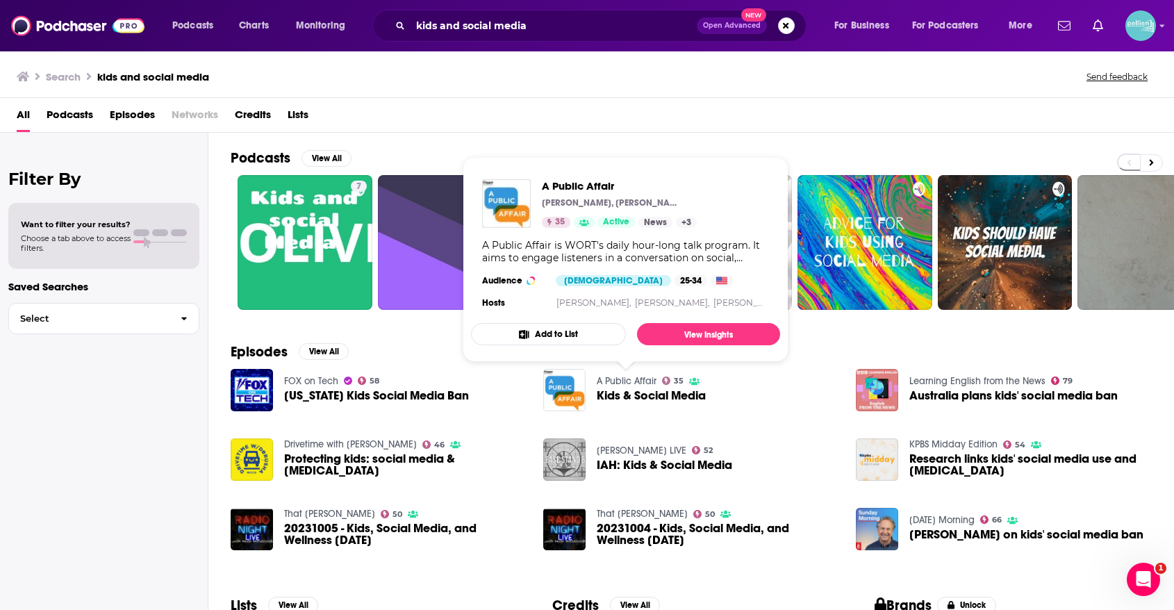
click at [518, 416] on div "FOX on Tech 58 Florida Kids Social Media Ban" at bounding box center [379, 397] width 296 height 56
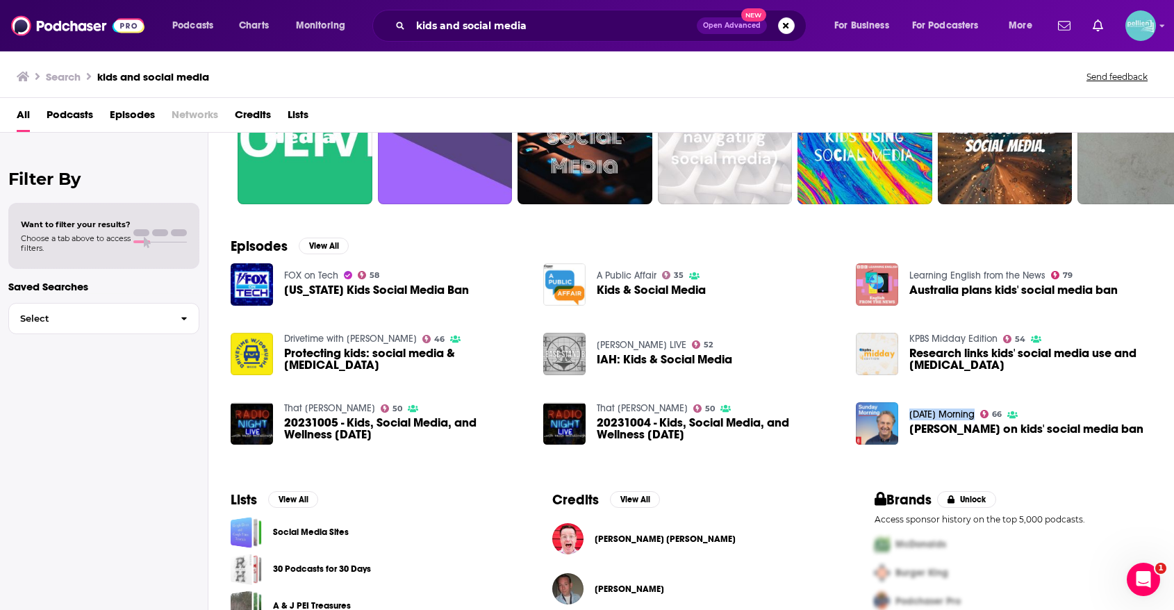
scroll to position [107, 0]
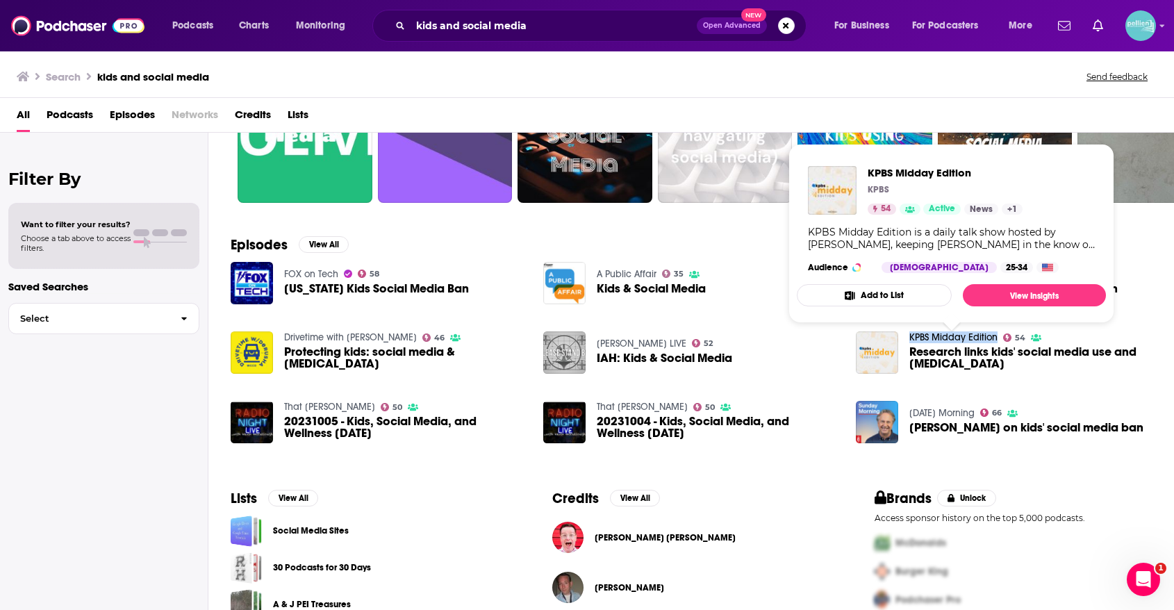
click at [928, 339] on link "KPBS Midday Edition" at bounding box center [954, 337] width 88 height 12
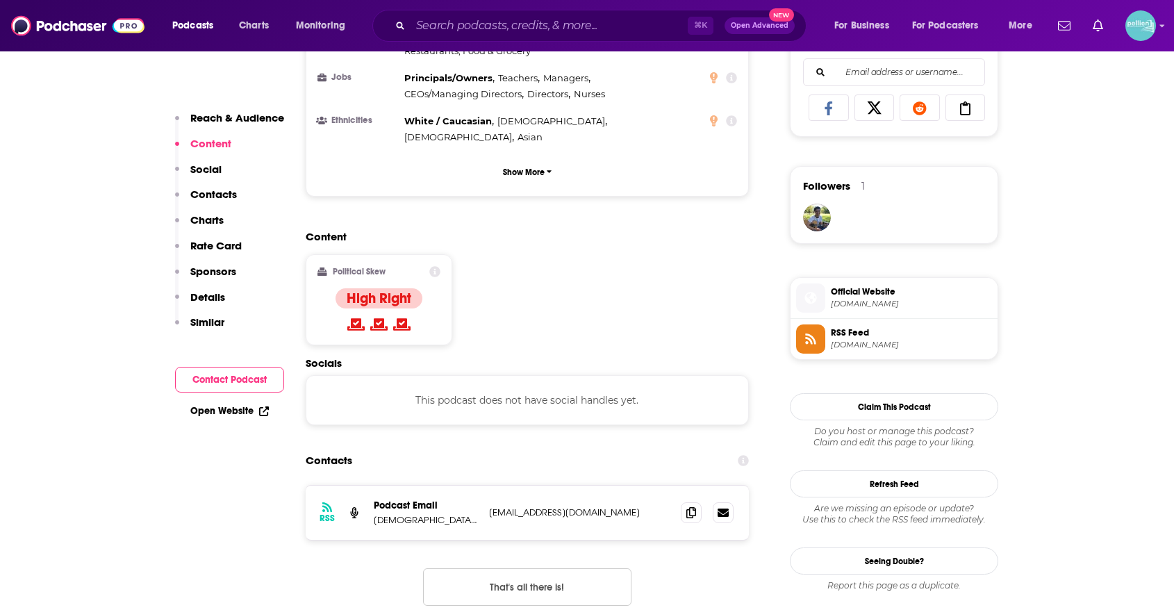
scroll to position [903, 0]
click at [695, 506] on icon at bounding box center [691, 511] width 10 height 11
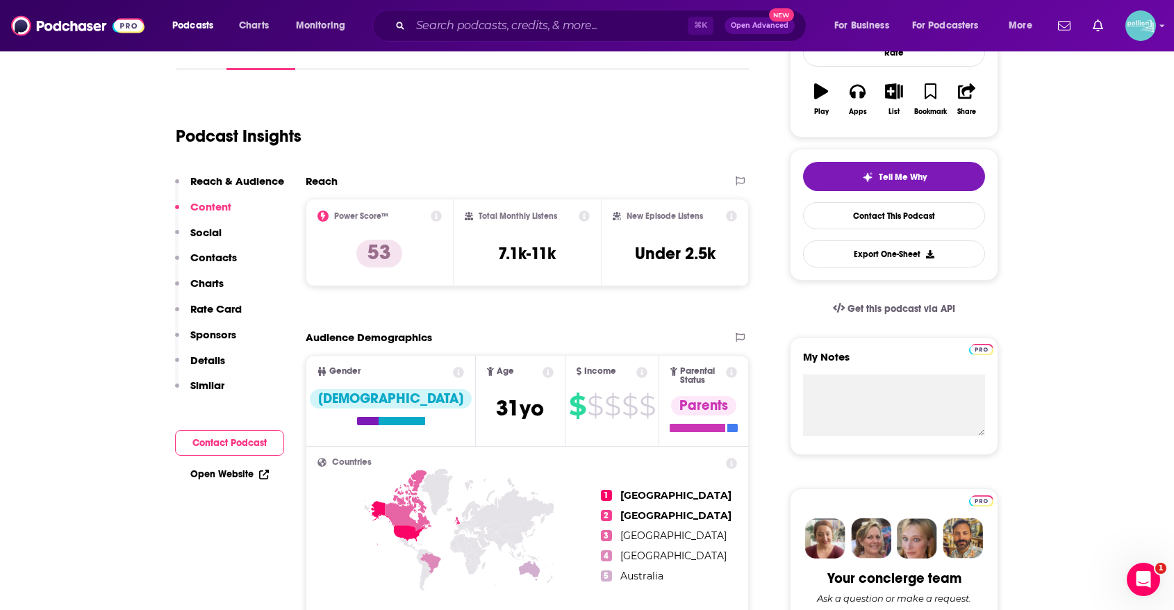
scroll to position [0, 0]
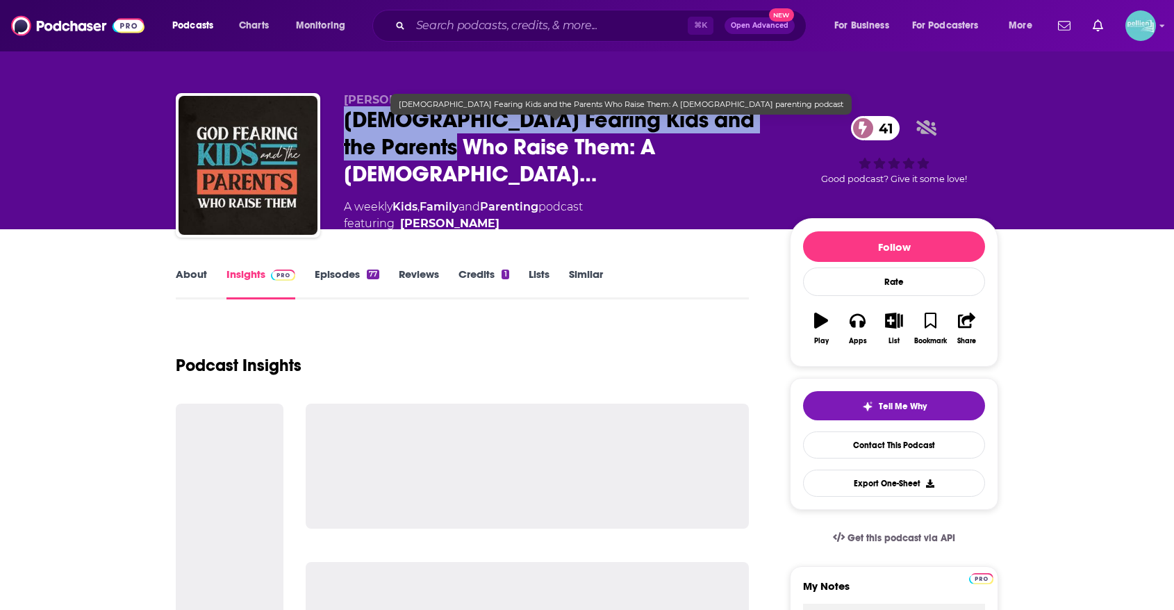
drag, startPoint x: 460, startPoint y: 159, endPoint x: 347, endPoint y: 133, distance: 116.1
click at [347, 133] on span "[DEMOGRAPHIC_DATA] Fearing Kids and the Parents Who Raise Them: A [DEMOGRAPHIC_…" at bounding box center [556, 146] width 424 height 81
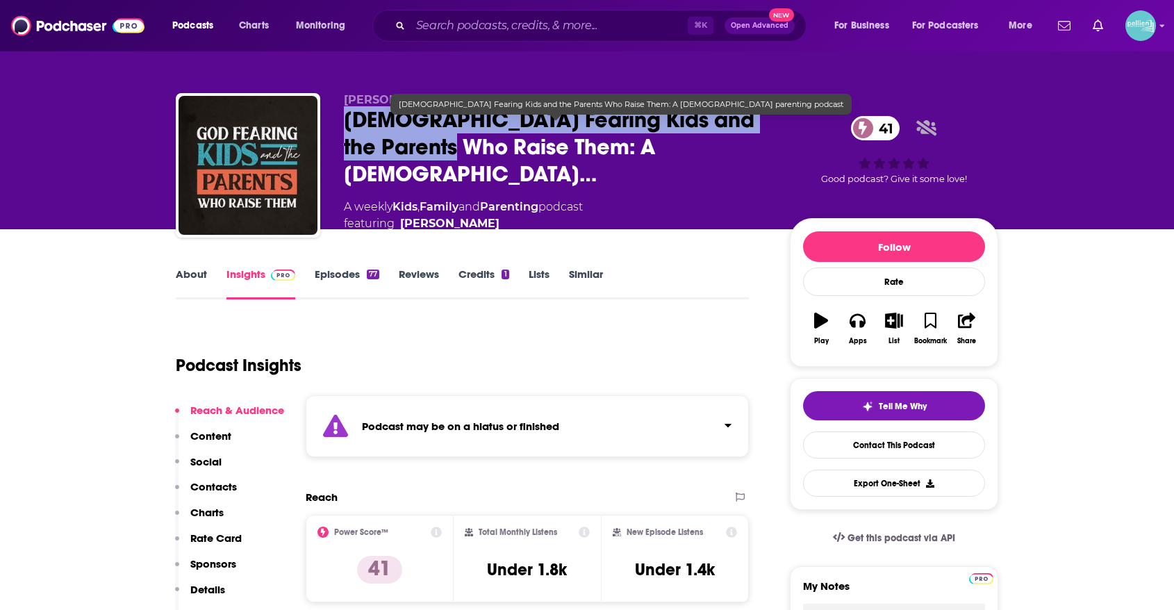
copy h2 "[DEMOGRAPHIC_DATA] Fearing Kids and the Parents Who Raise Them"
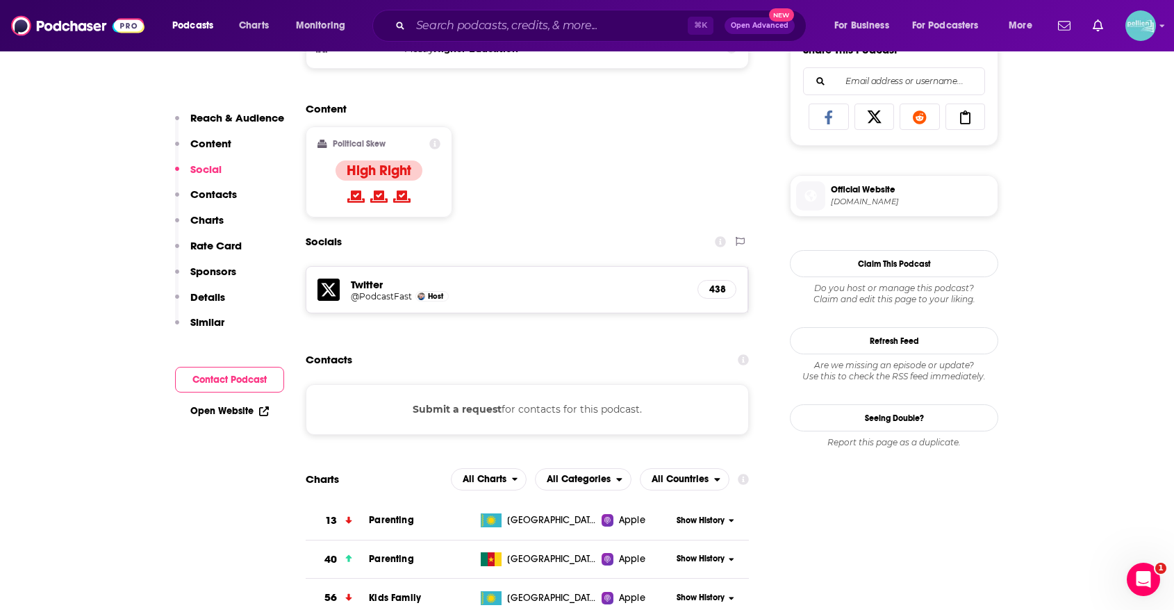
scroll to position [923, 0]
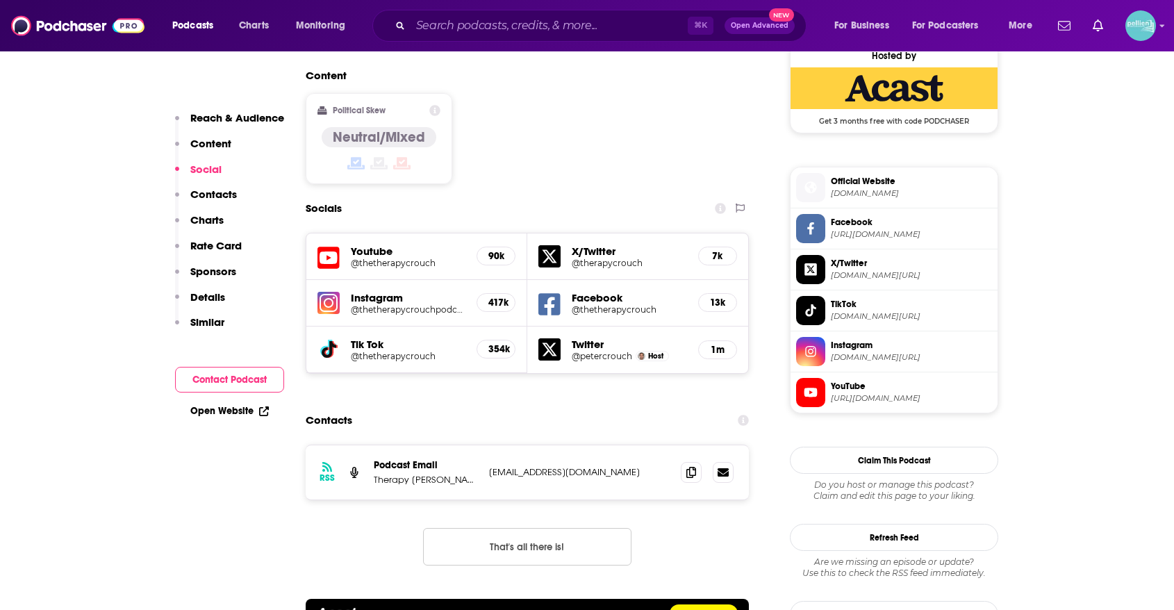
scroll to position [1146, 0]
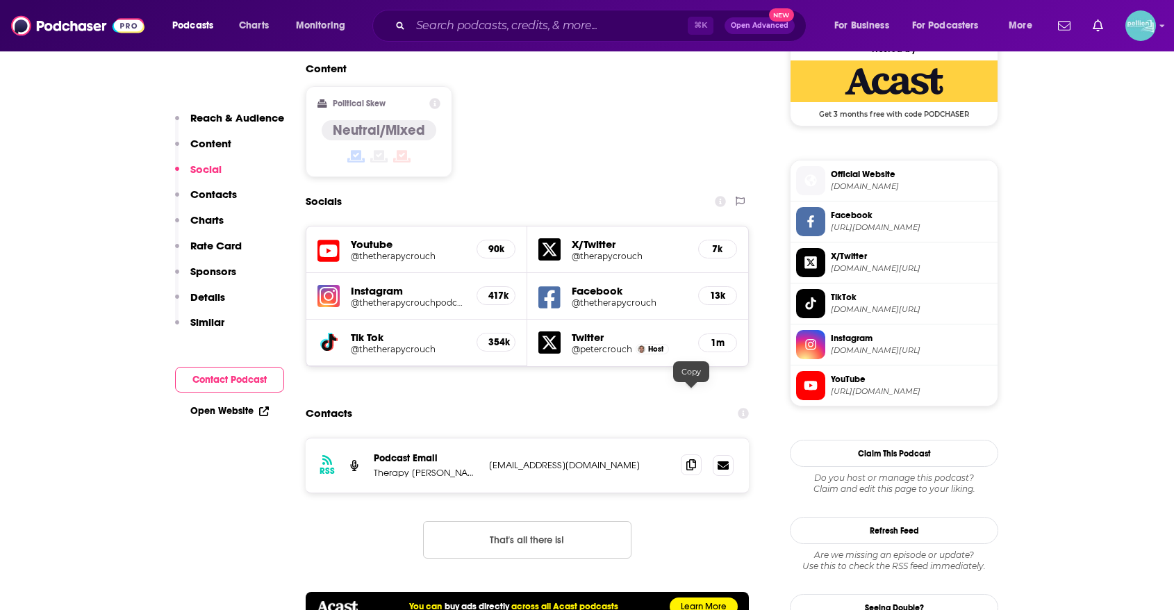
click at [692, 459] on icon at bounding box center [691, 464] width 10 height 11
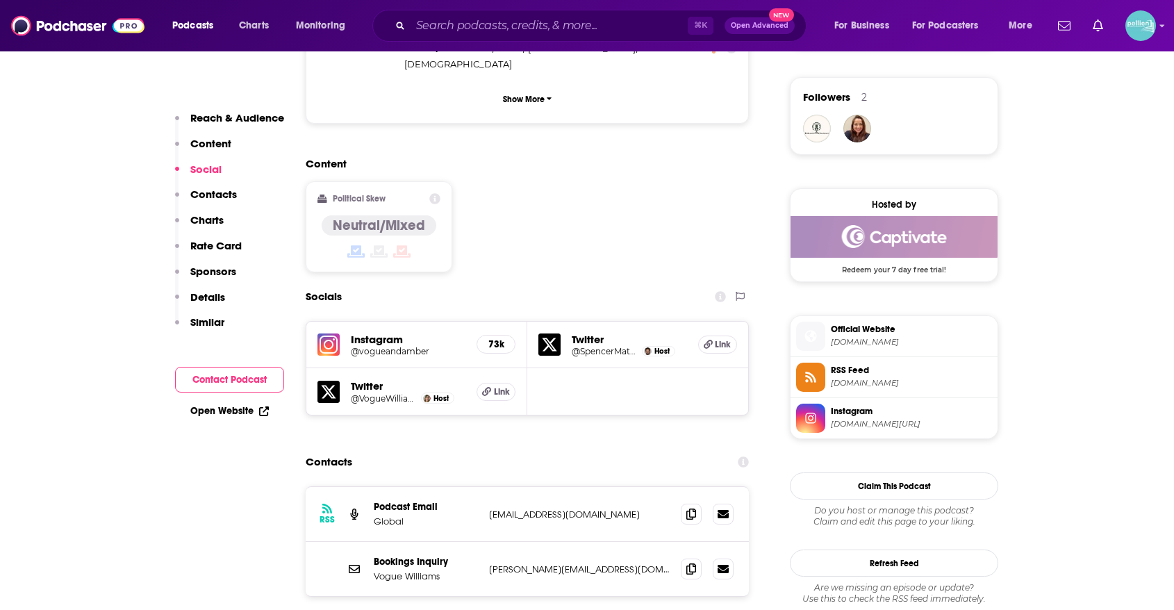
scroll to position [1007, 0]
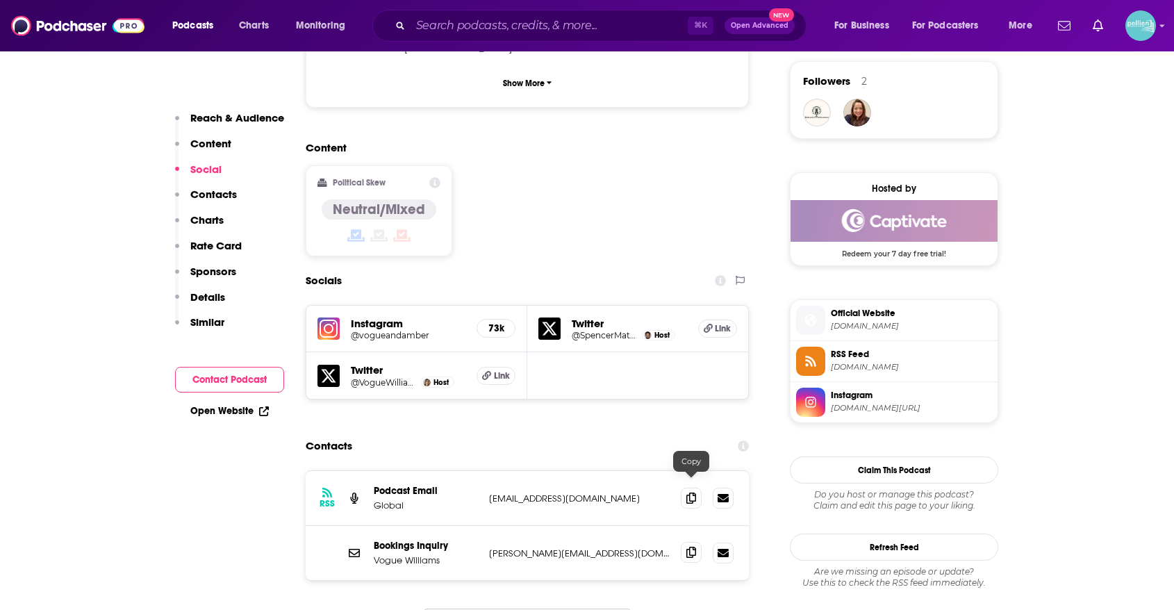
click at [700, 542] on span at bounding box center [691, 552] width 21 height 21
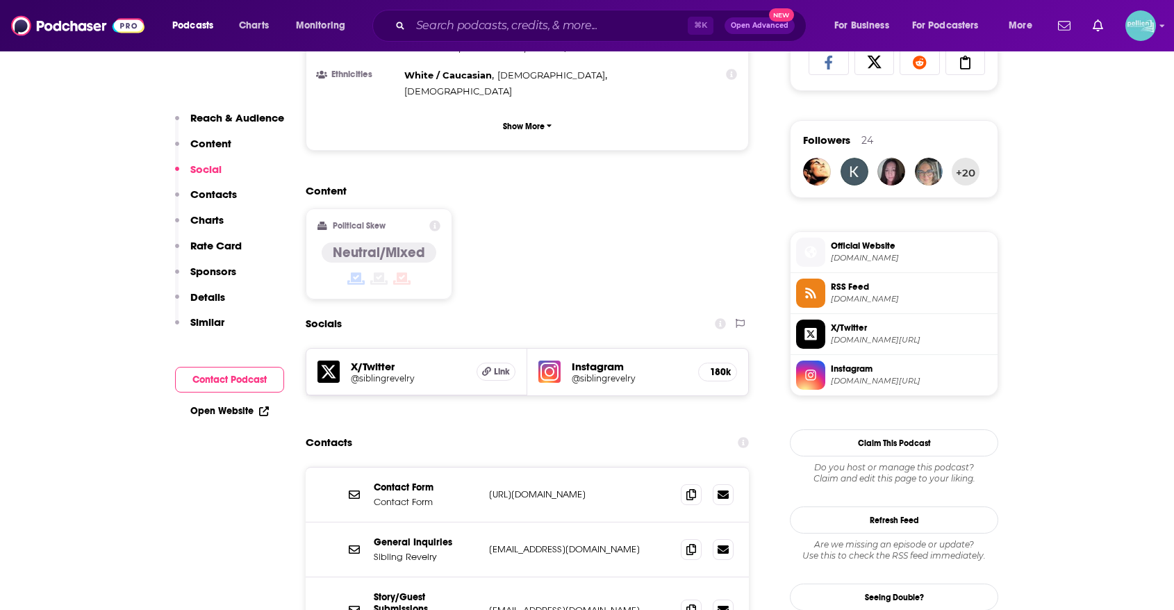
scroll to position [957, 0]
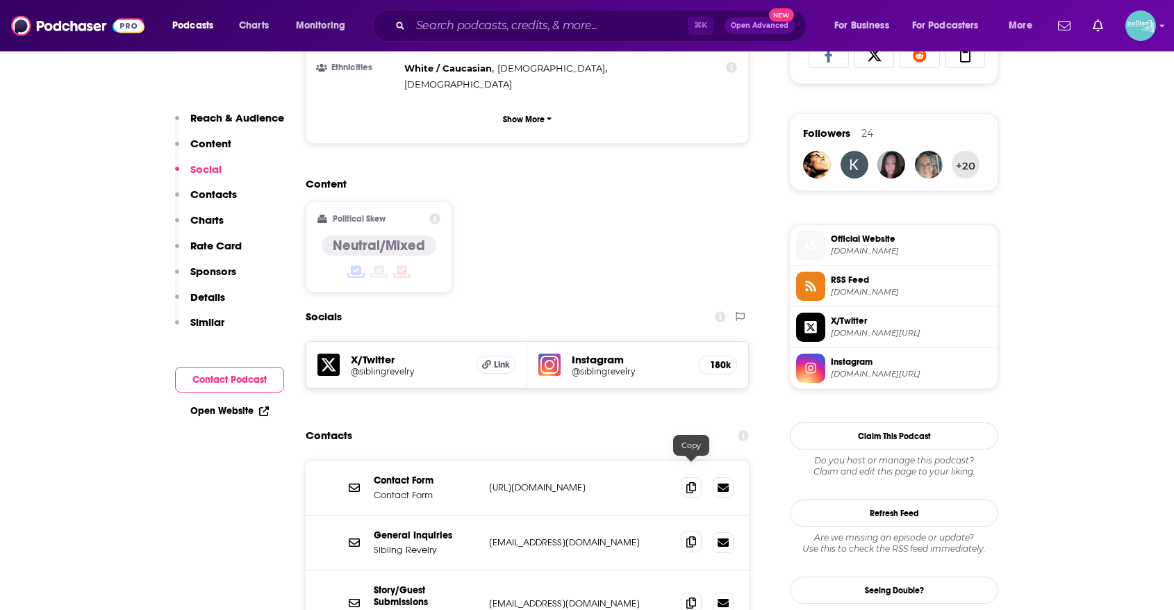
click at [700, 532] on span at bounding box center [691, 542] width 21 height 21
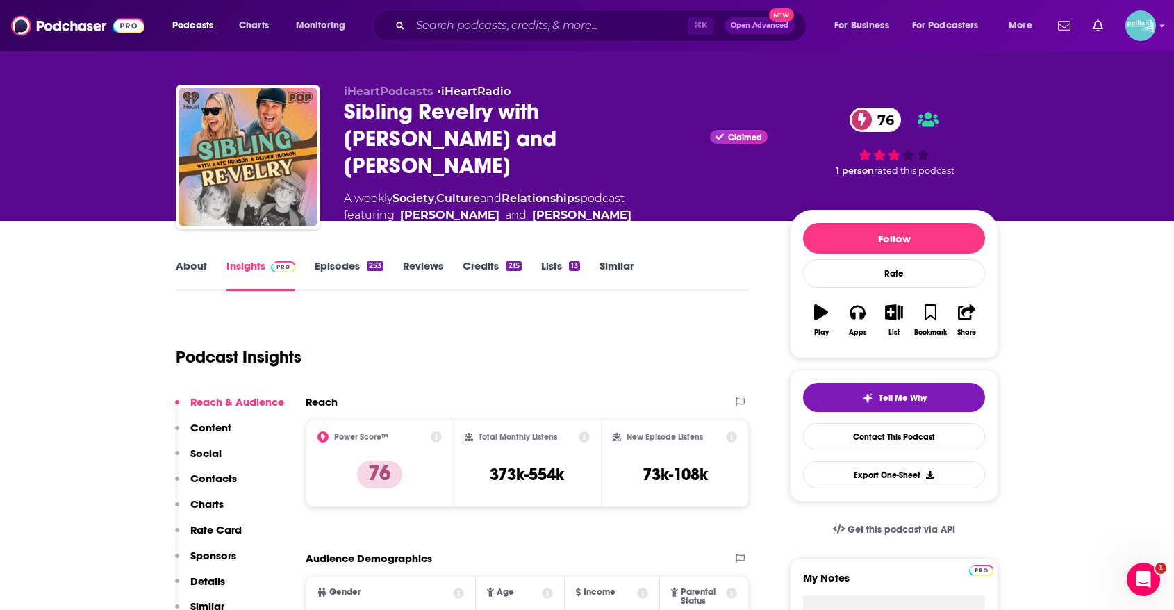
scroll to position [0, 0]
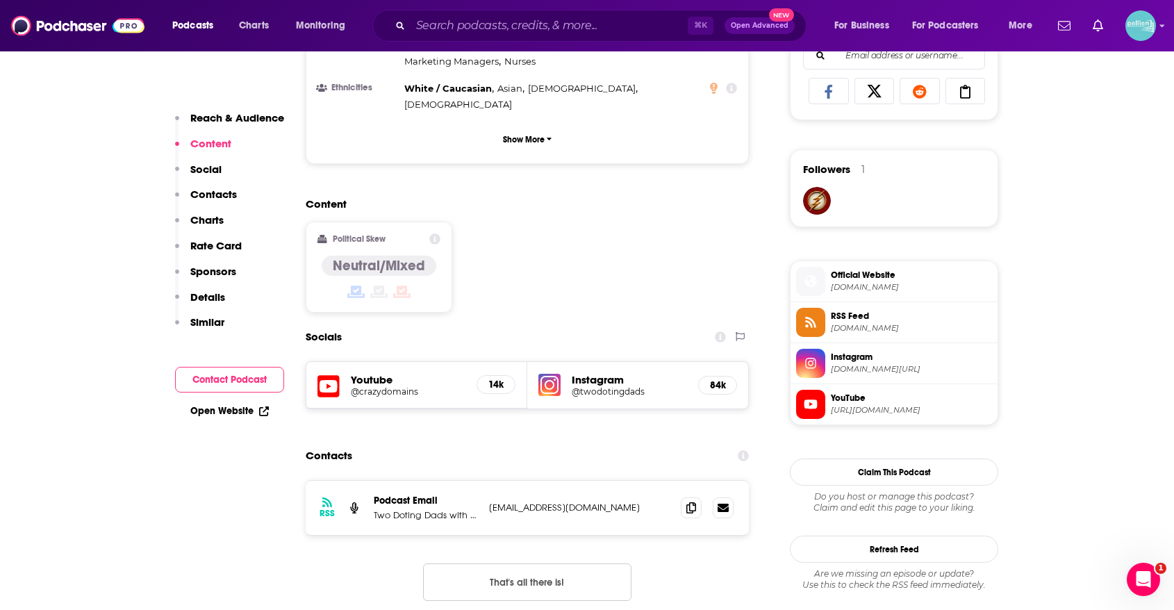
scroll to position [919, 0]
click at [693, 501] on icon at bounding box center [691, 506] width 10 height 11
click at [696, 501] on icon at bounding box center [691, 506] width 10 height 11
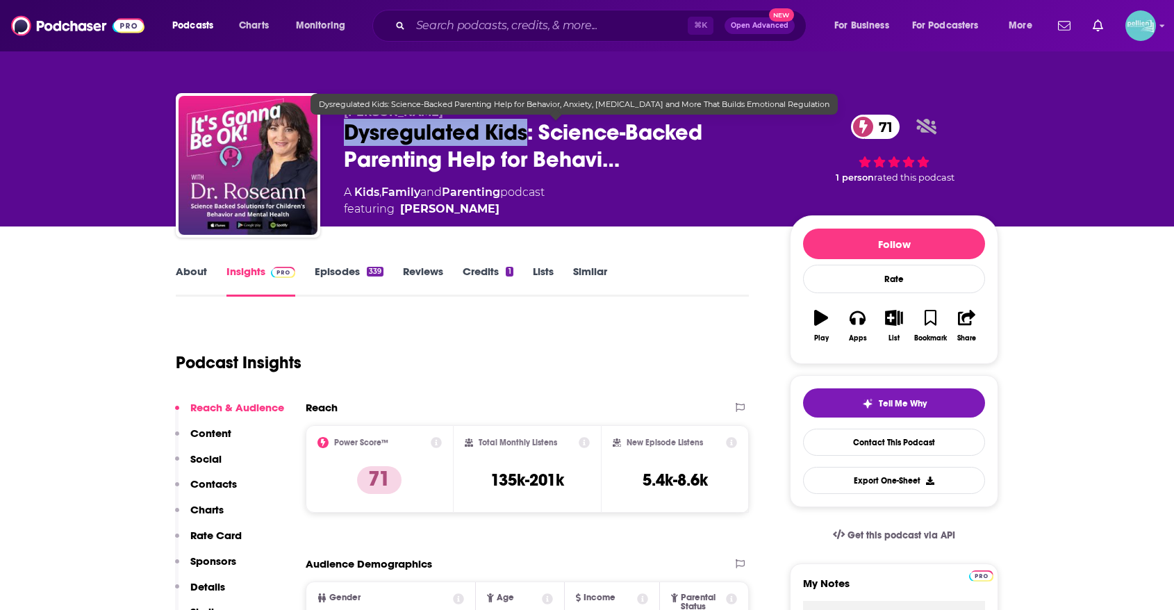
drag, startPoint x: 342, startPoint y: 133, endPoint x: 525, endPoint y: 140, distance: 183.6
click at [525, 140] on div "[PERSON_NAME] Dysregulated Kids: Science-Backed Parenting Help for Behavi… 71 A…" at bounding box center [587, 168] width 823 height 150
copy h2 "Dysregulated Kids"
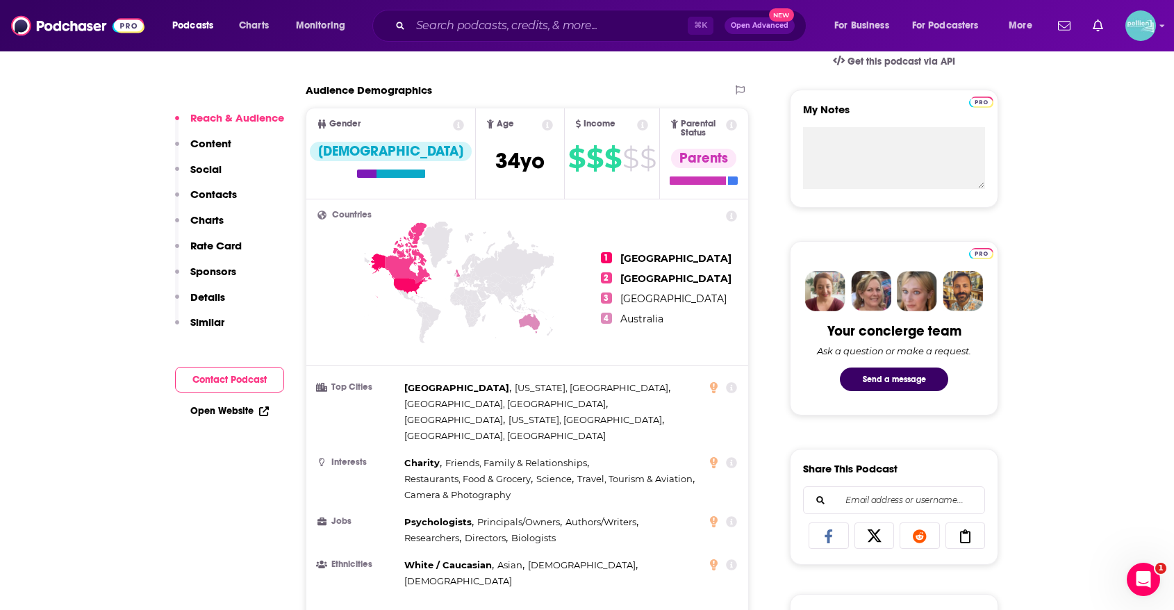
scroll to position [995, 0]
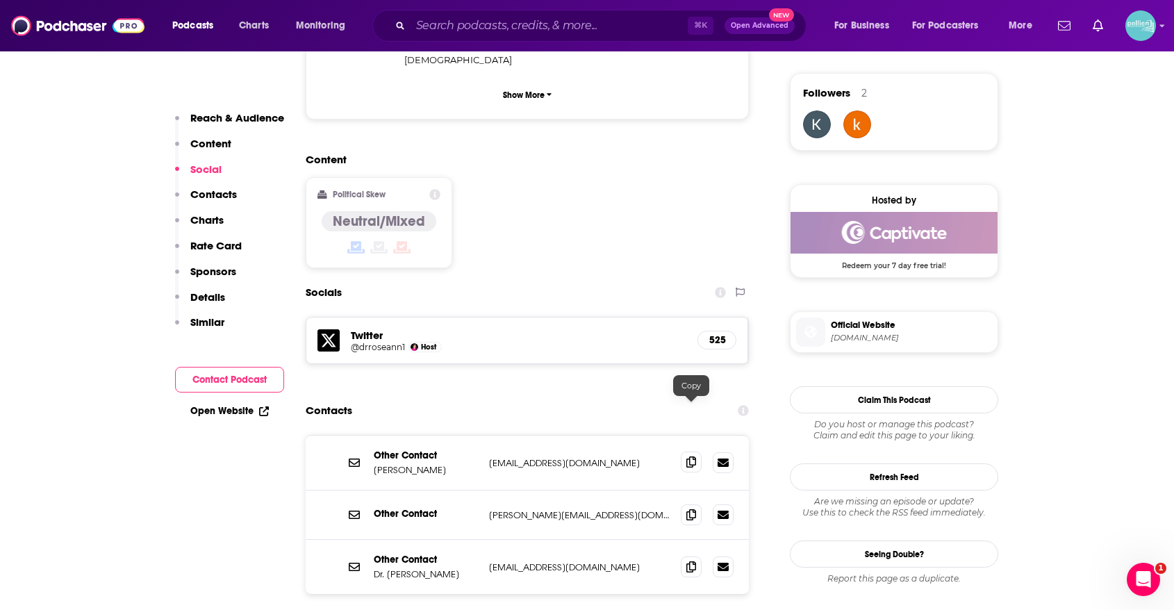
click at [689, 456] on icon at bounding box center [691, 461] width 10 height 11
click at [690, 509] on icon at bounding box center [691, 514] width 10 height 11
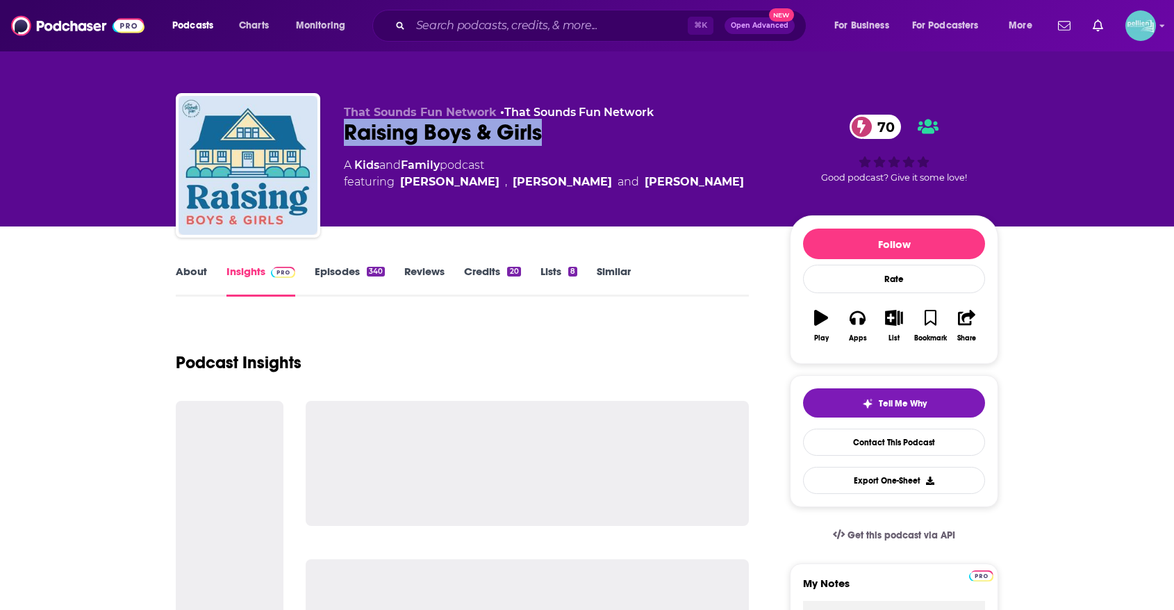
drag, startPoint x: 413, startPoint y: 132, endPoint x: 340, endPoint y: 135, distance: 73.7
click at [340, 135] on div "That Sounds Fun Network • That Sounds Fun Network Raising Boys & Girls 70 A Kid…" at bounding box center [587, 168] width 823 height 150
copy h2 "Raising Boys & Girls"
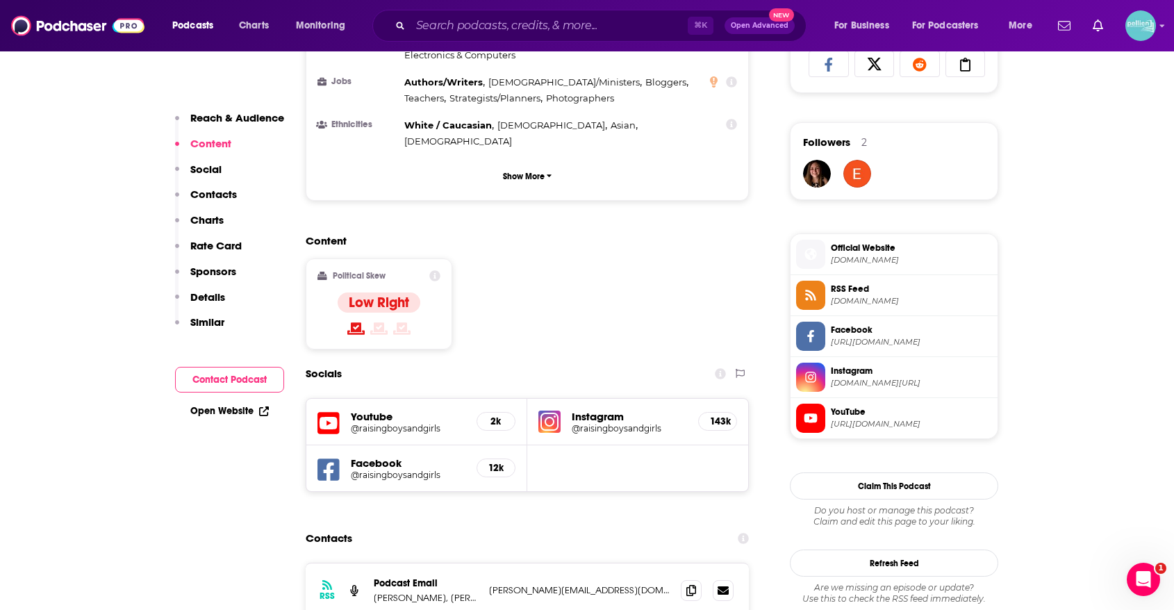
scroll to position [1035, 0]
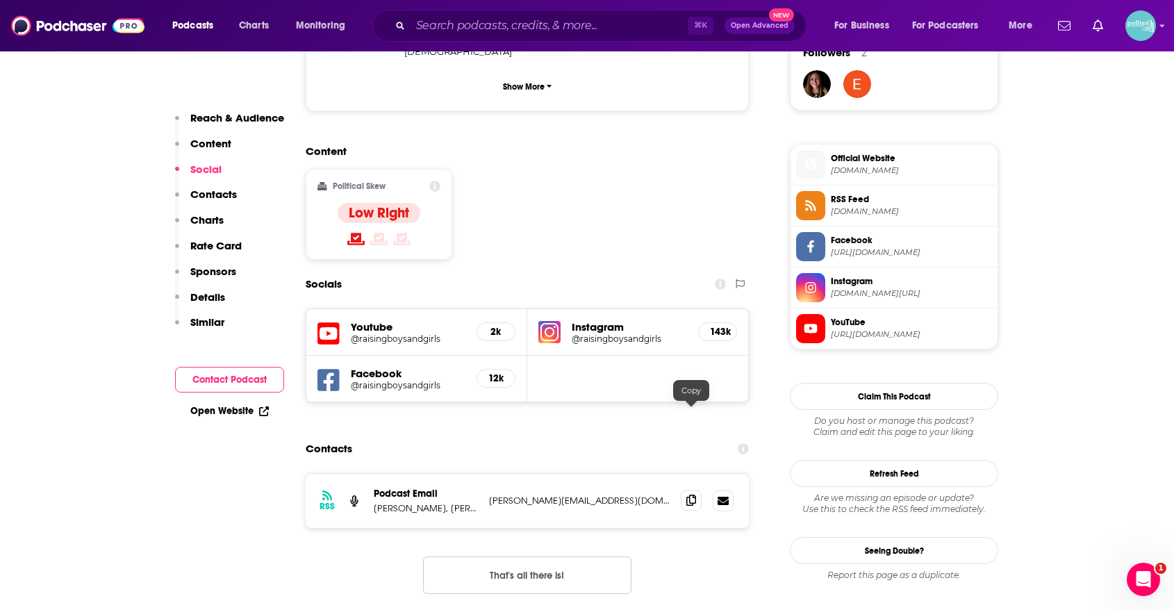
click at [686, 495] on icon at bounding box center [691, 500] width 10 height 11
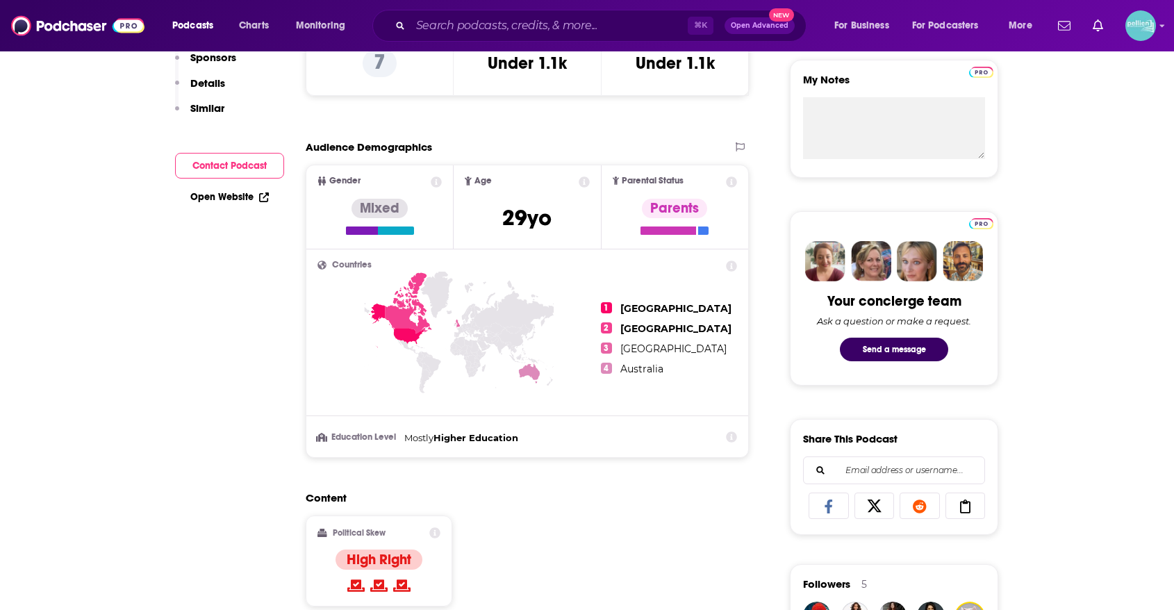
scroll to position [76, 0]
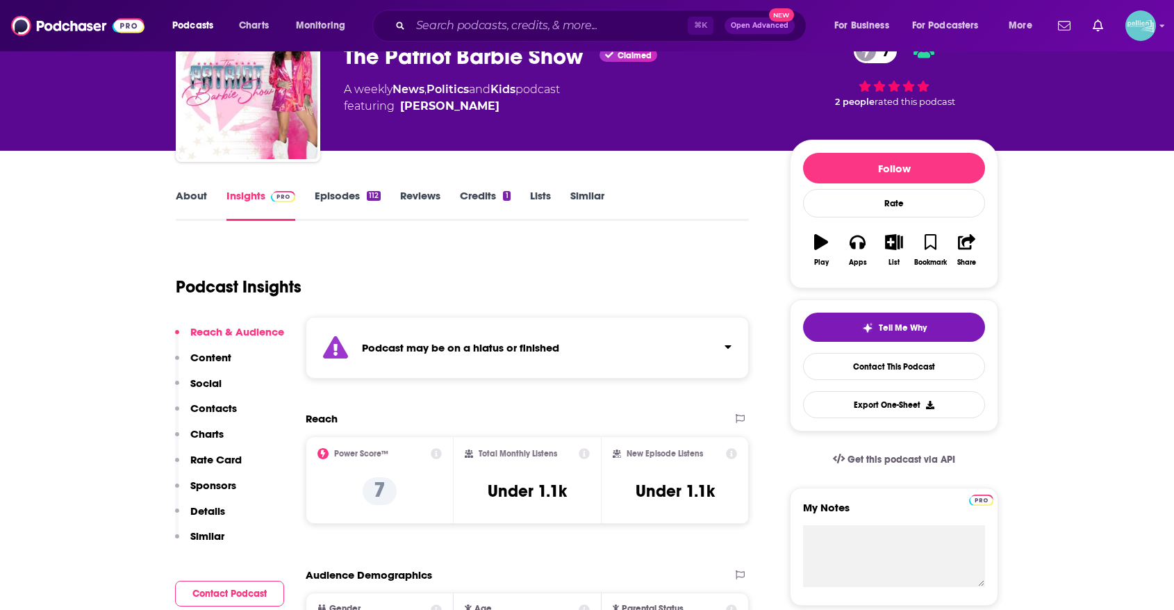
click at [344, 190] on link "Episodes 112" at bounding box center [348, 205] width 66 height 32
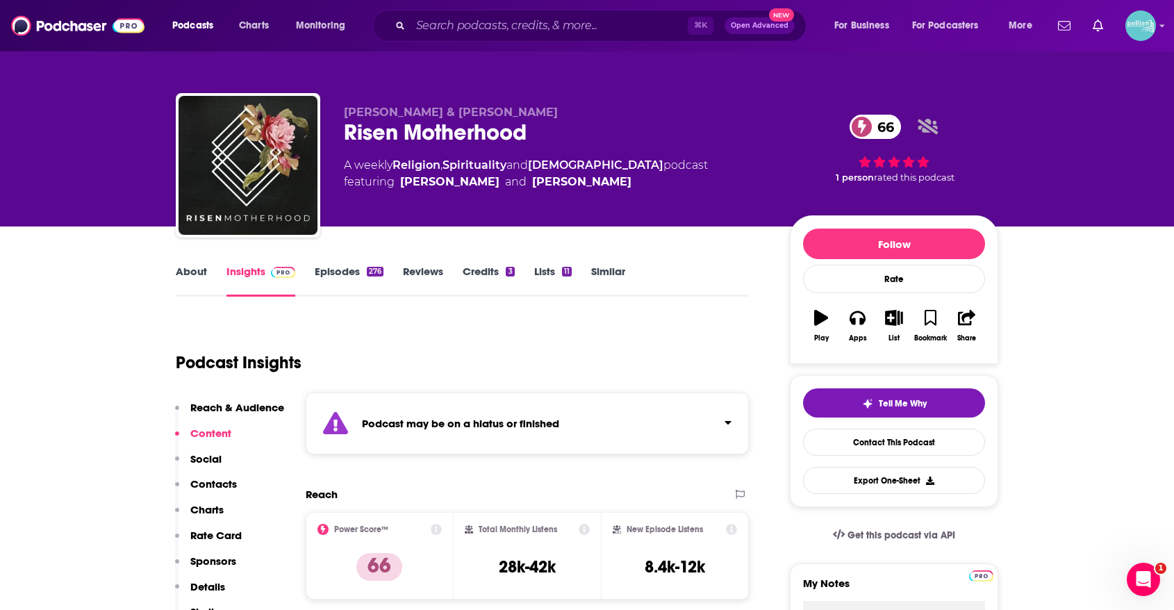
click at [368, 279] on link "Episodes 276" at bounding box center [349, 281] width 69 height 32
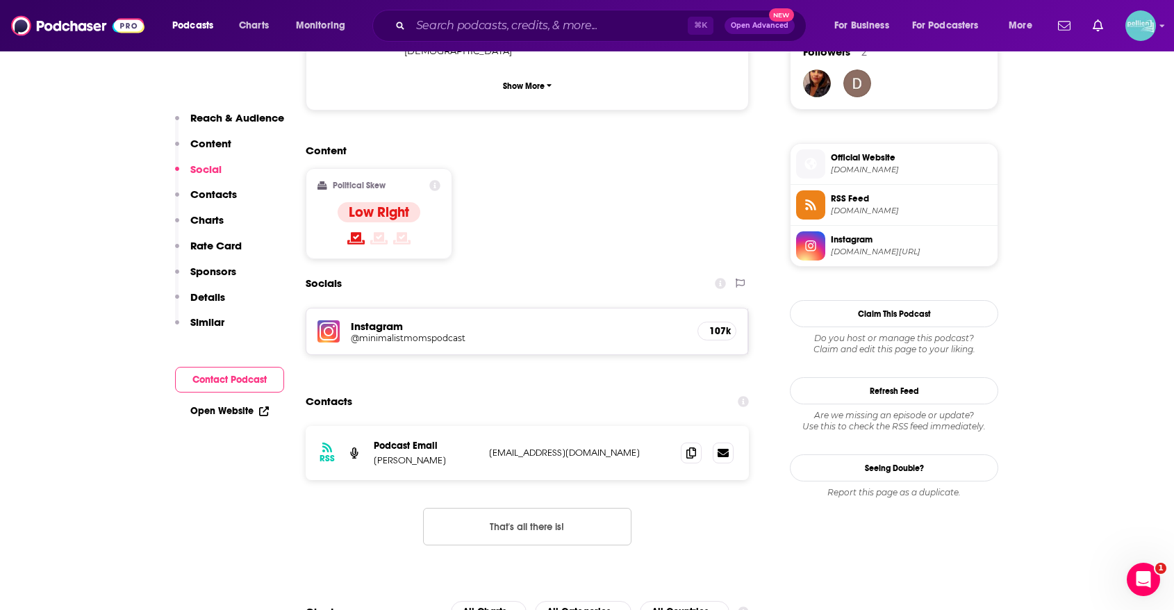
scroll to position [1063, 0]
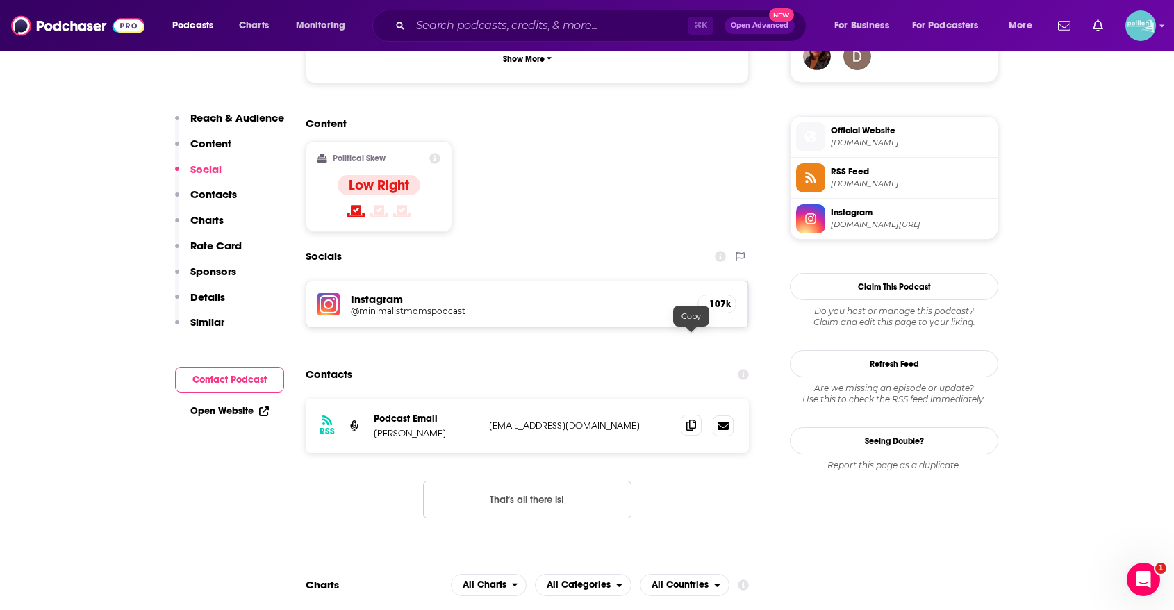
click at [691, 420] on icon at bounding box center [691, 425] width 10 height 11
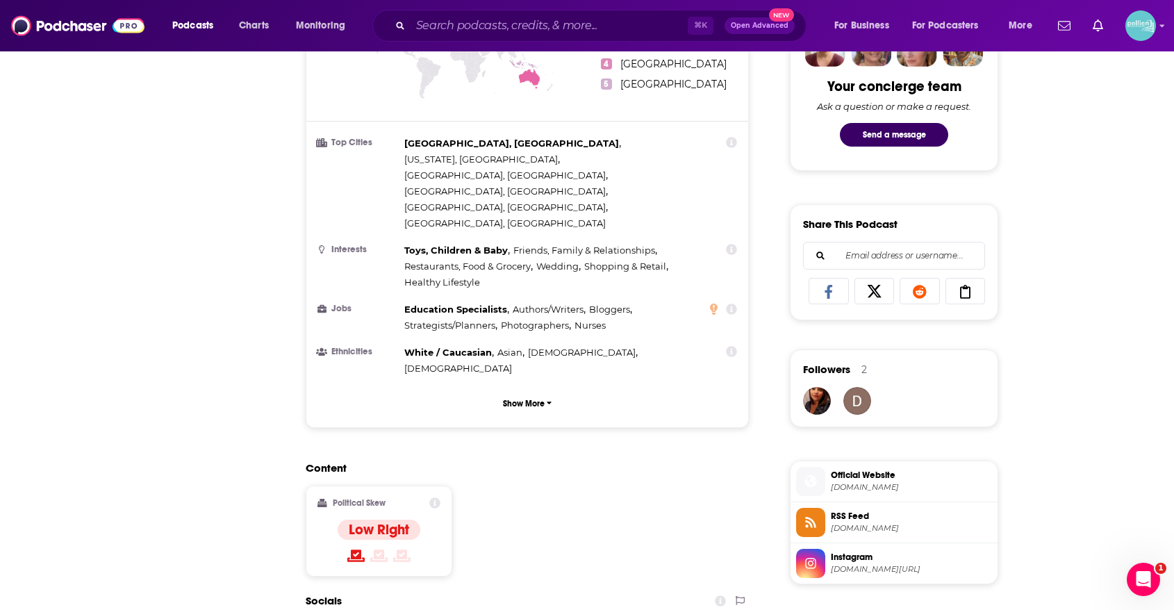
scroll to position [0, 0]
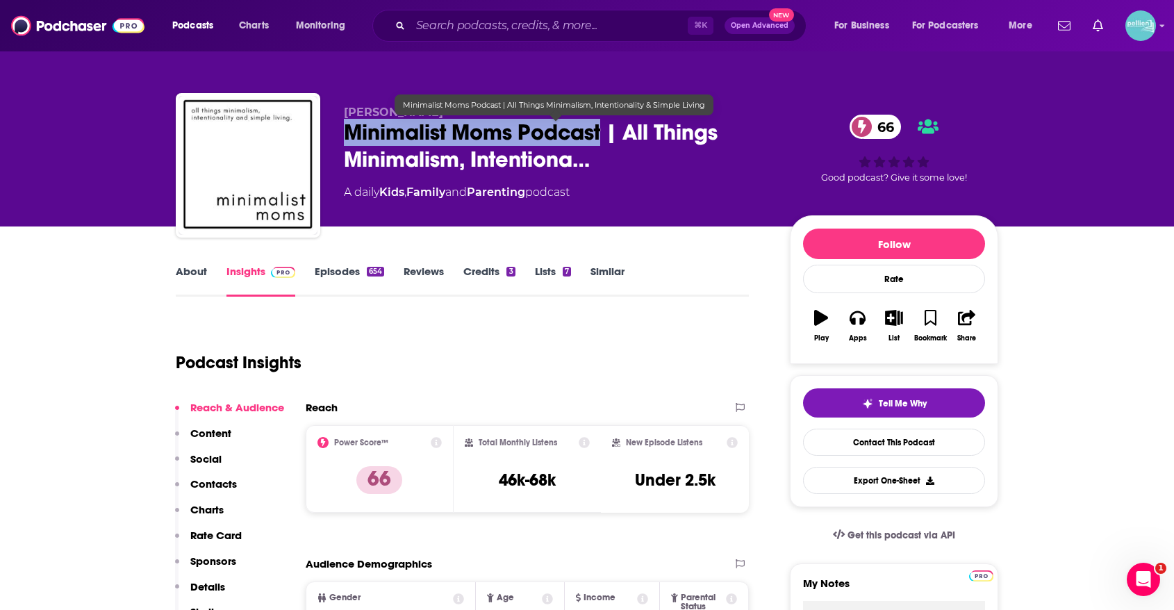
drag, startPoint x: 604, startPoint y: 132, endPoint x: 335, endPoint y: 138, distance: 269.0
click at [335, 138] on div "Diane Boden Minimalist Moms Podcast | All Things Minimalism, Intentiona… 66 A d…" at bounding box center [587, 168] width 823 height 150
copy h2 "Minimalist Moms Podcast"
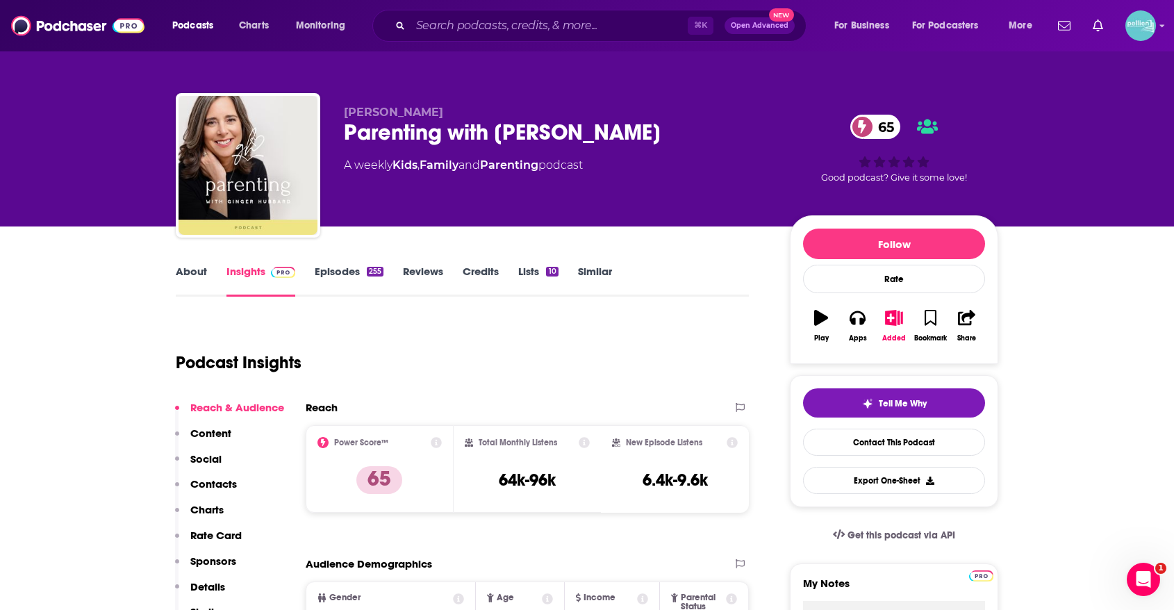
drag, startPoint x: 671, startPoint y: 137, endPoint x: 343, endPoint y: 144, distance: 328.0
click at [344, 144] on div "Parenting with [PERSON_NAME] 65" at bounding box center [556, 132] width 424 height 27
copy h2 "Parenting with [PERSON_NAME]"
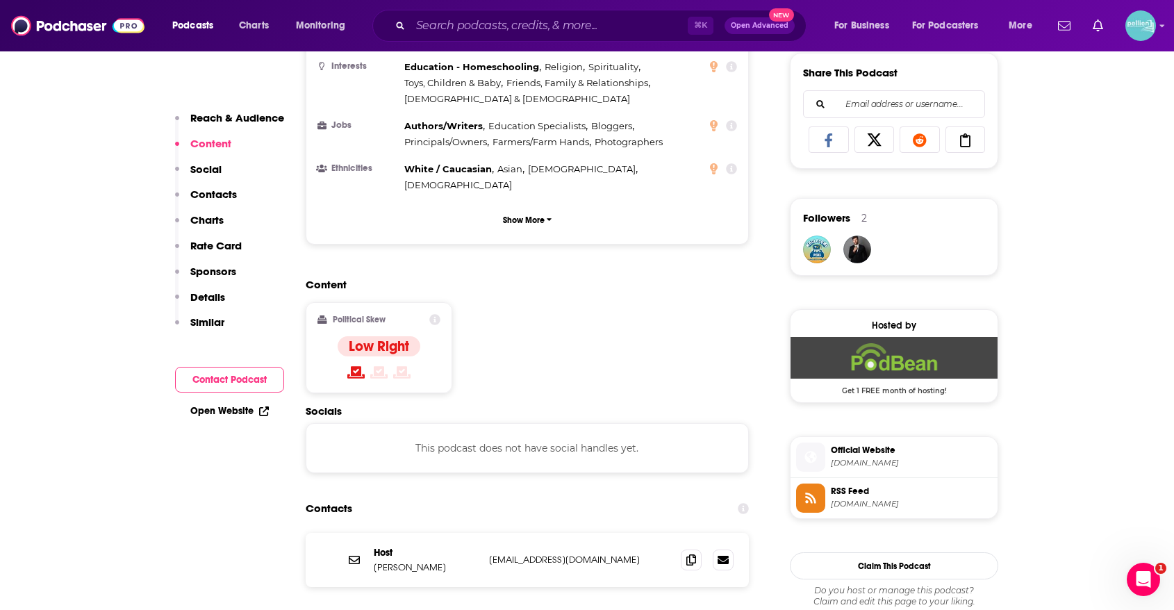
scroll to position [873, 0]
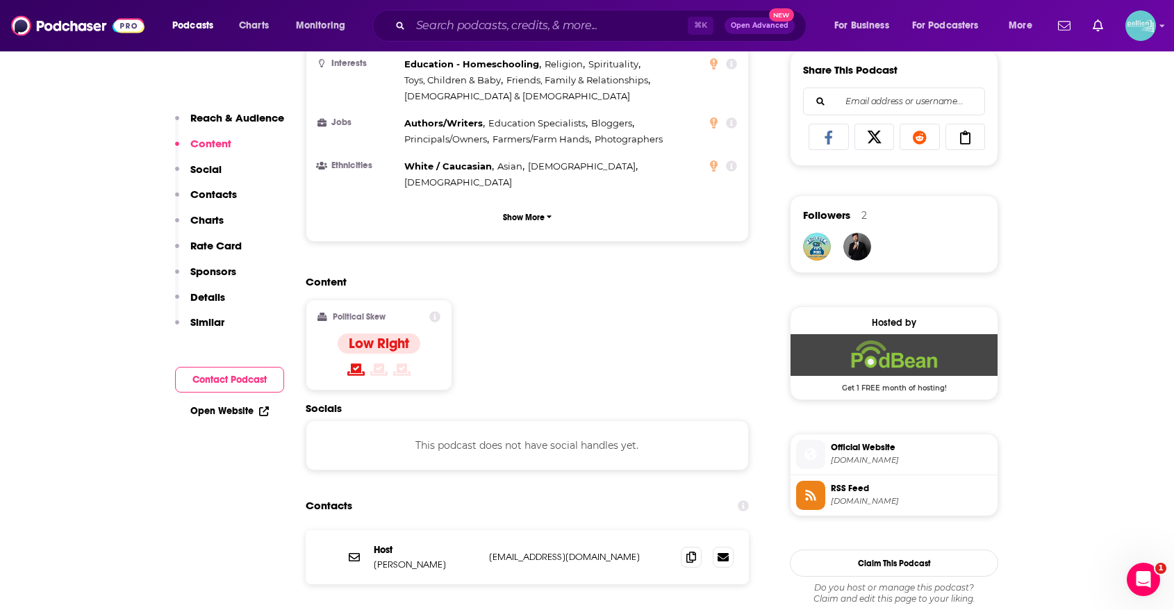
click at [680, 530] on div "Host [PERSON_NAME] [PERSON_NAME][EMAIL_ADDRESS][DOMAIN_NAME] [PERSON_NAME][EMAI…" at bounding box center [527, 557] width 443 height 54
click at [693, 551] on icon at bounding box center [691, 556] width 10 height 11
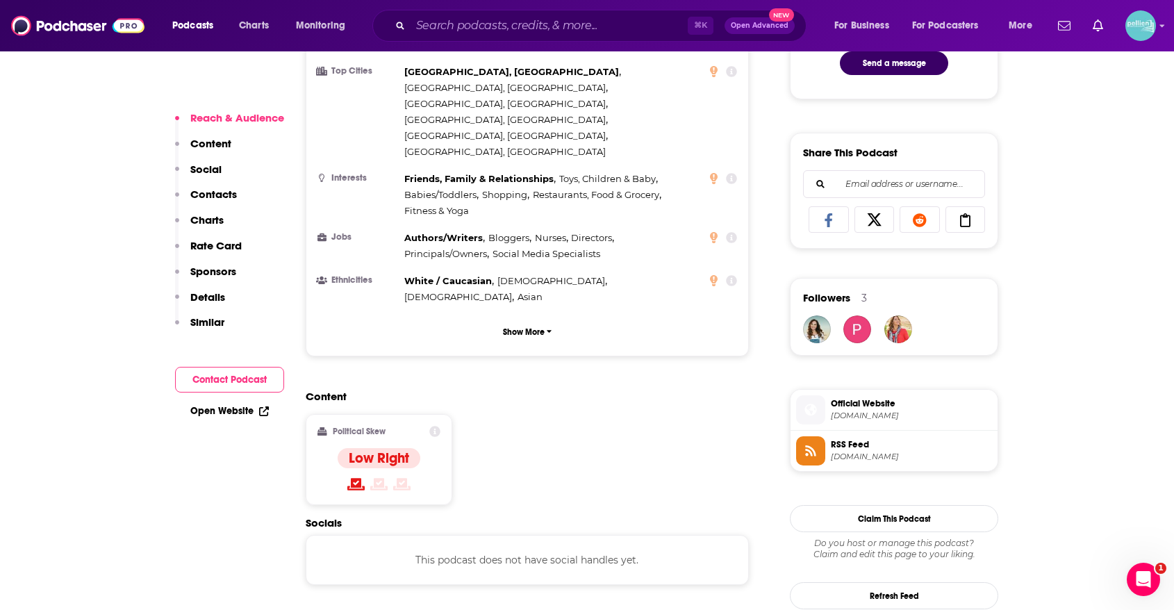
scroll to position [792, 0]
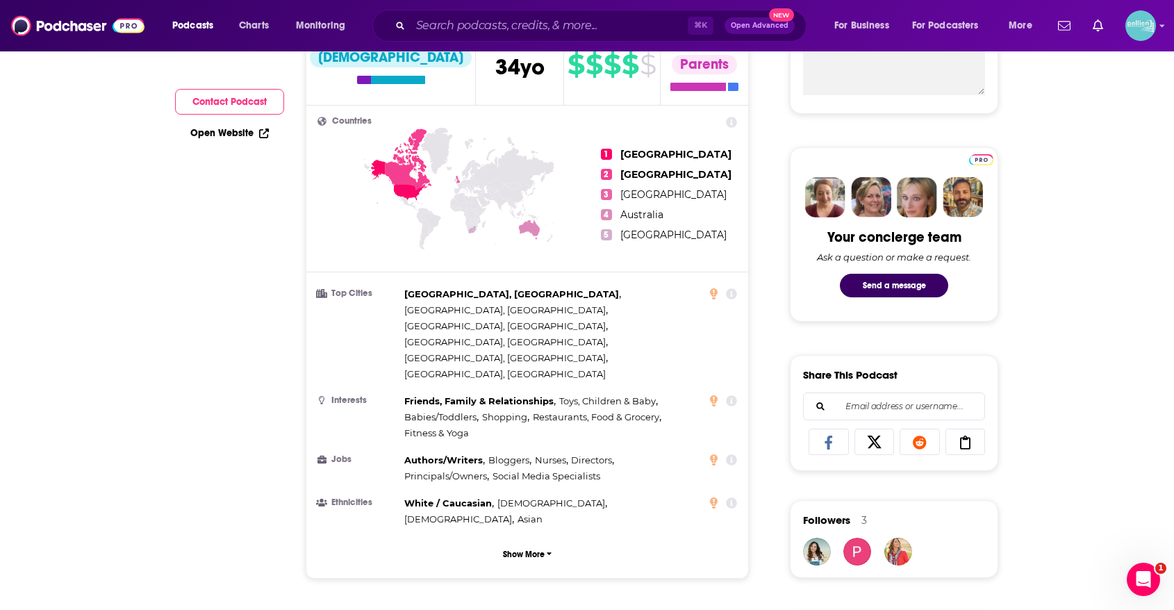
scroll to position [0, 0]
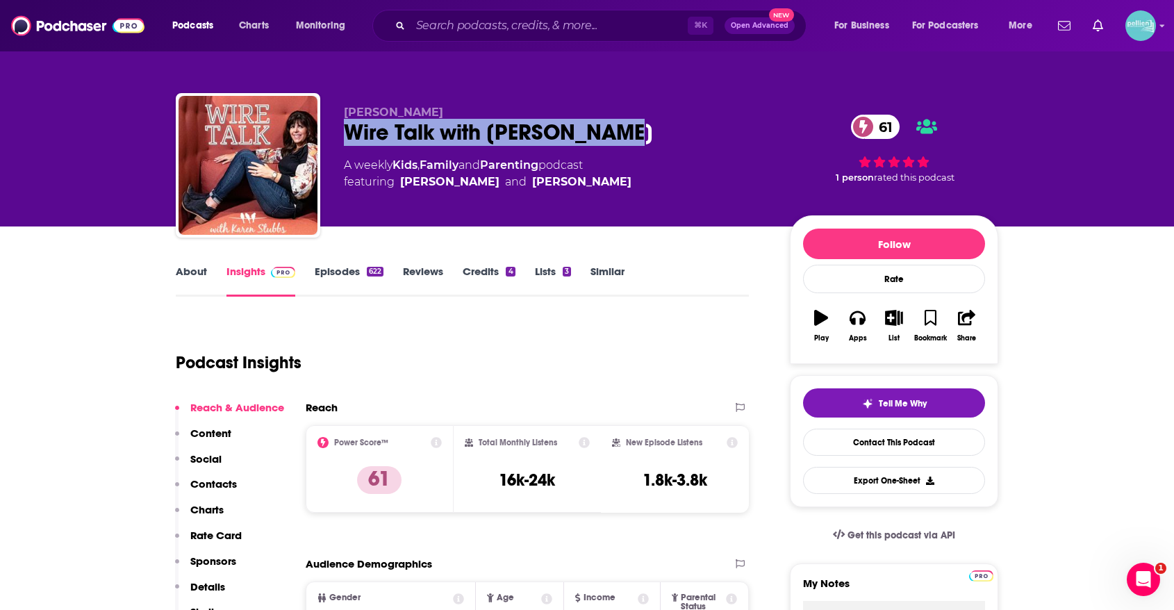
drag, startPoint x: 545, startPoint y: 138, endPoint x: 338, endPoint y: 135, distance: 207.1
click at [338, 135] on div "Karen Stubbs Wire Talk with Karen Stubbs 61 A weekly Kids , Family and Parentin…" at bounding box center [587, 168] width 823 height 150
copy h2 "Wire Talk with Karen Stubbs"
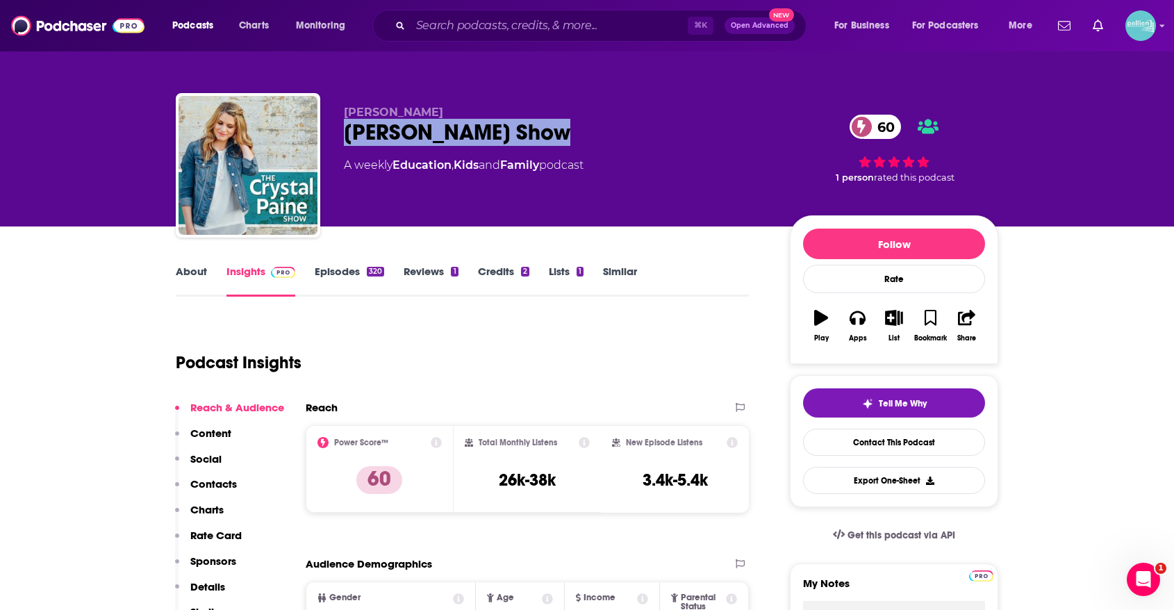
drag, startPoint x: 549, startPoint y: 136, endPoint x: 340, endPoint y: 133, distance: 209.2
click at [340, 133] on div "Crystal Paine Crystal Paine Show 60 A weekly Education , Kids and Family podcas…" at bounding box center [587, 168] width 823 height 150
copy h2 "Crystal Paine Show"
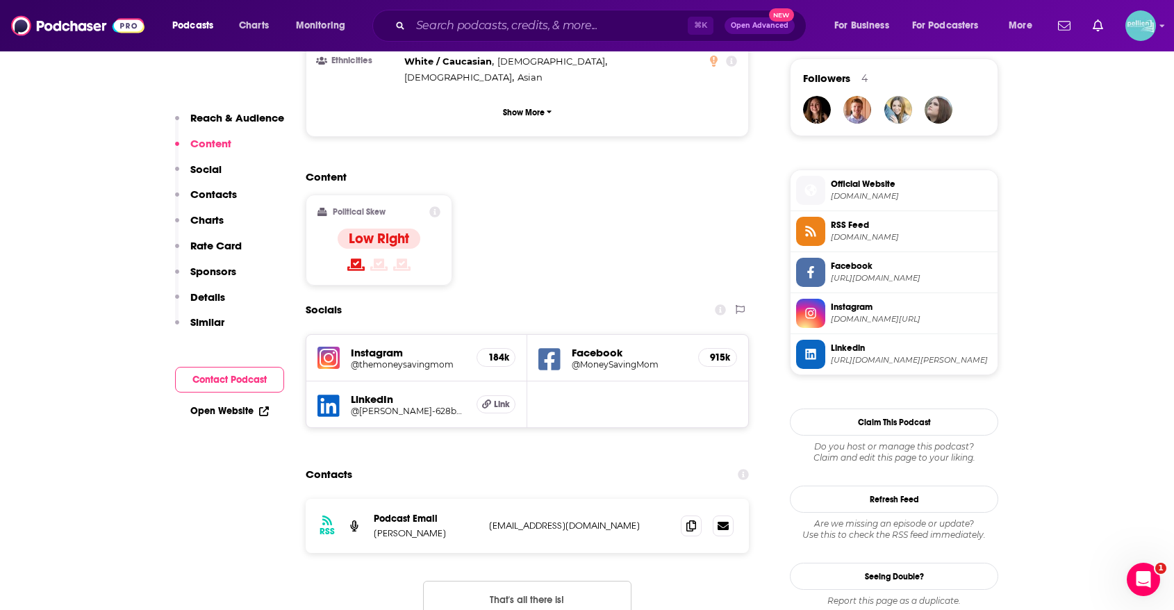
scroll to position [1030, 0]
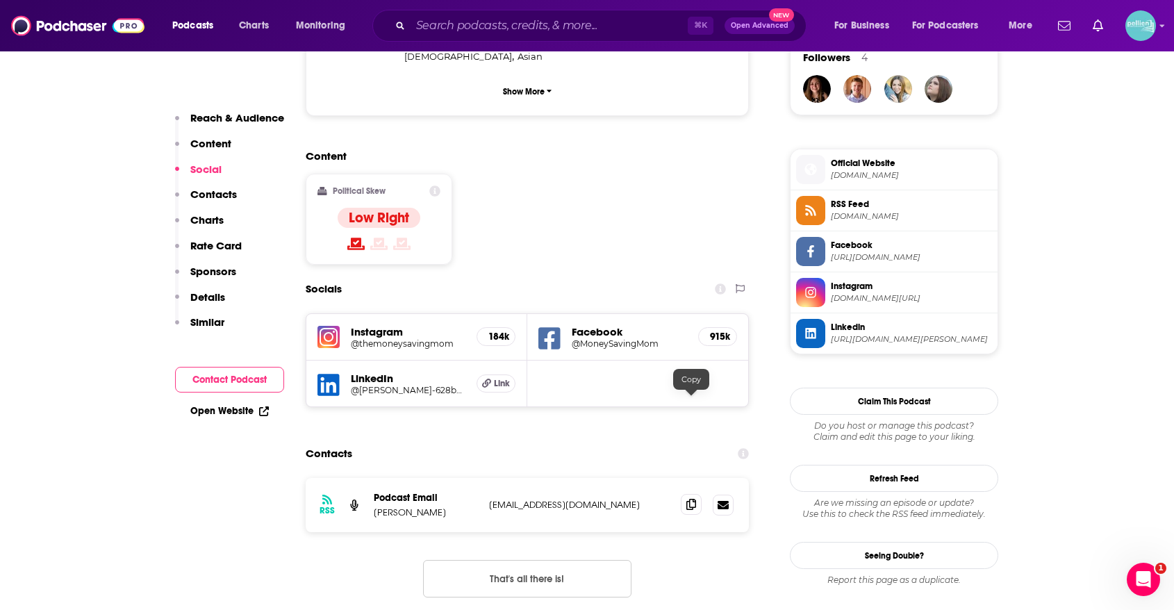
click at [683, 494] on span at bounding box center [691, 504] width 21 height 21
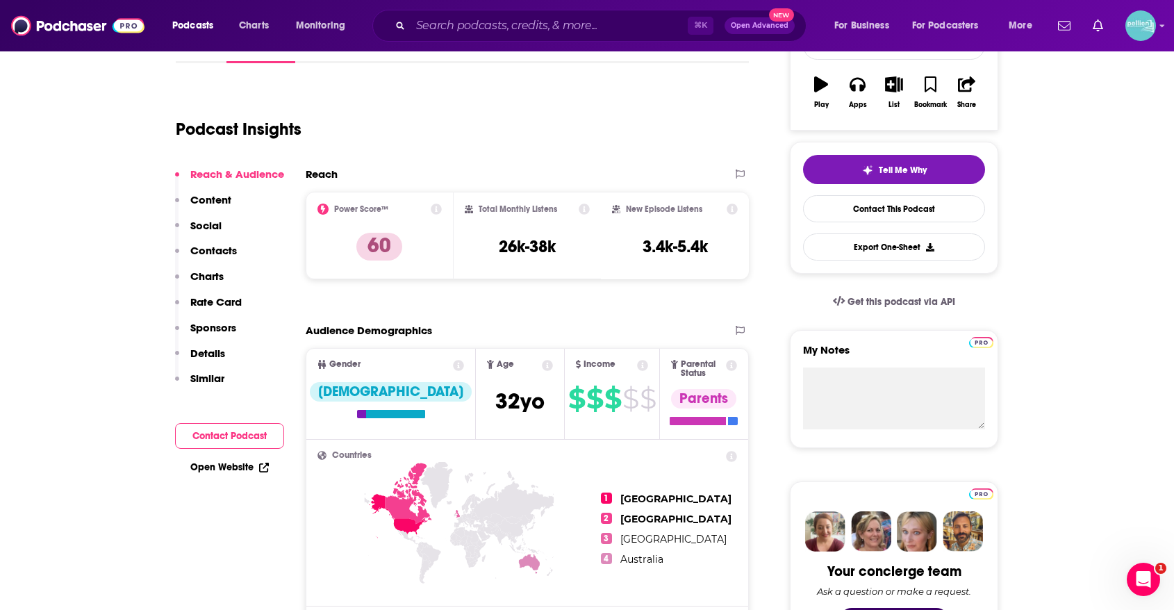
scroll to position [0, 0]
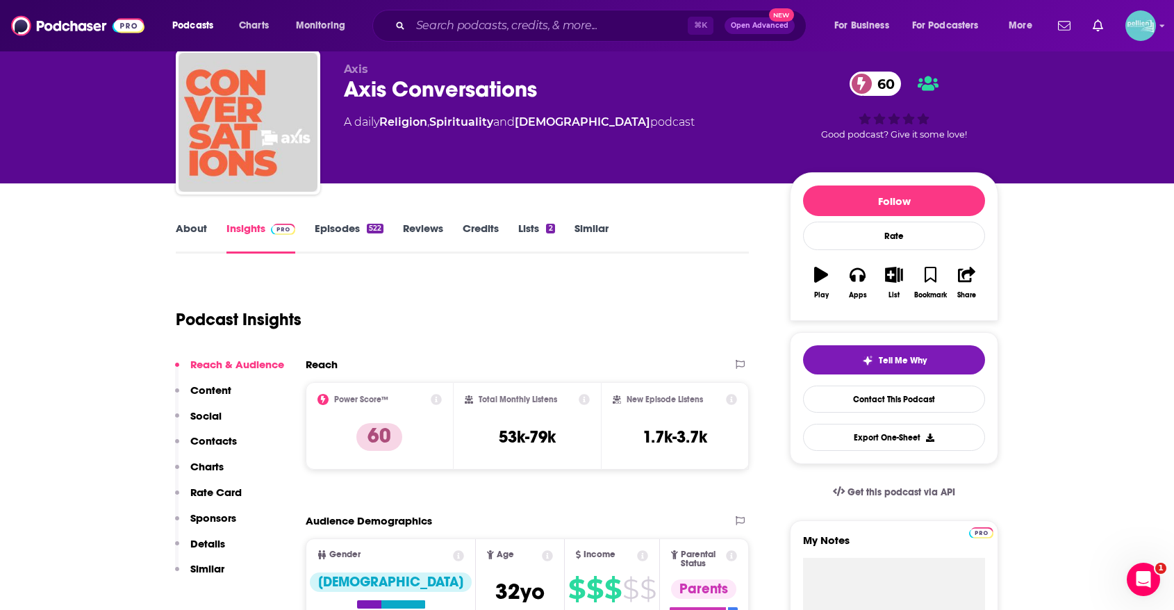
scroll to position [60, 0]
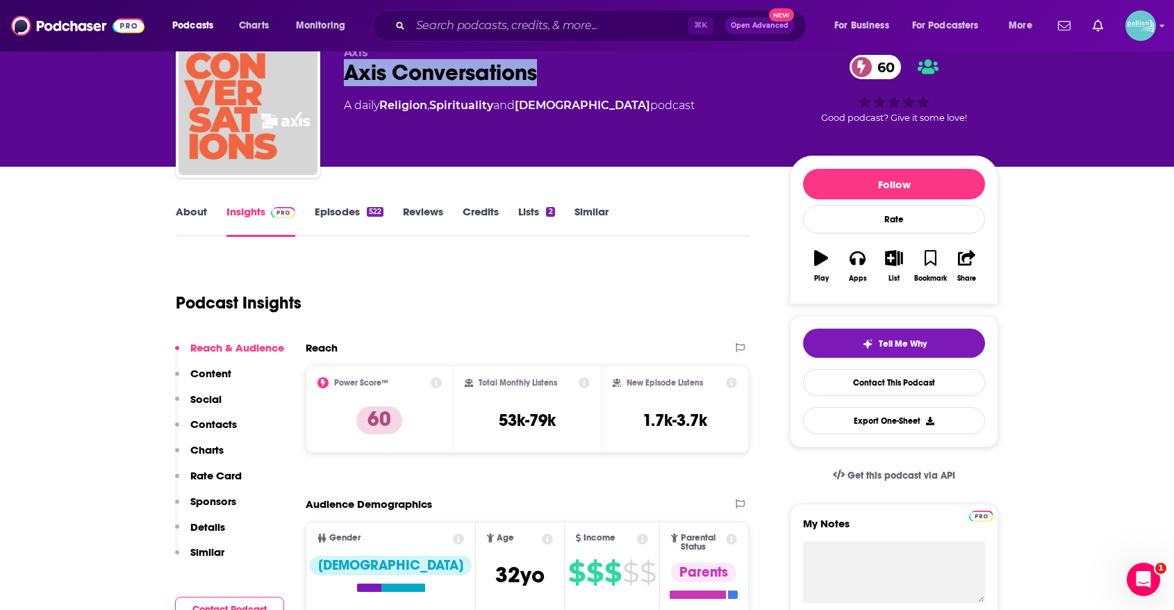
drag, startPoint x: 547, startPoint y: 77, endPoint x: 325, endPoint y: 79, distance: 221.7
click at [325, 79] on div "Axis Axis Conversations 60 A daily Religion , Spirituality and Christianity pod…" at bounding box center [587, 108] width 823 height 150
copy h2 "Axis Conversations"
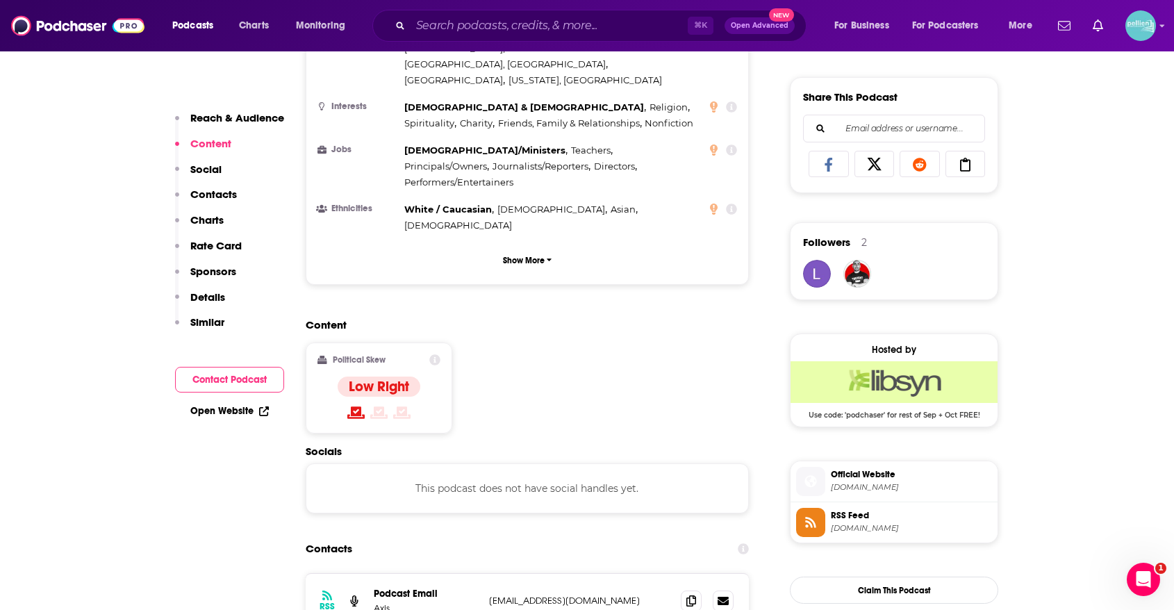
scroll to position [923, 0]
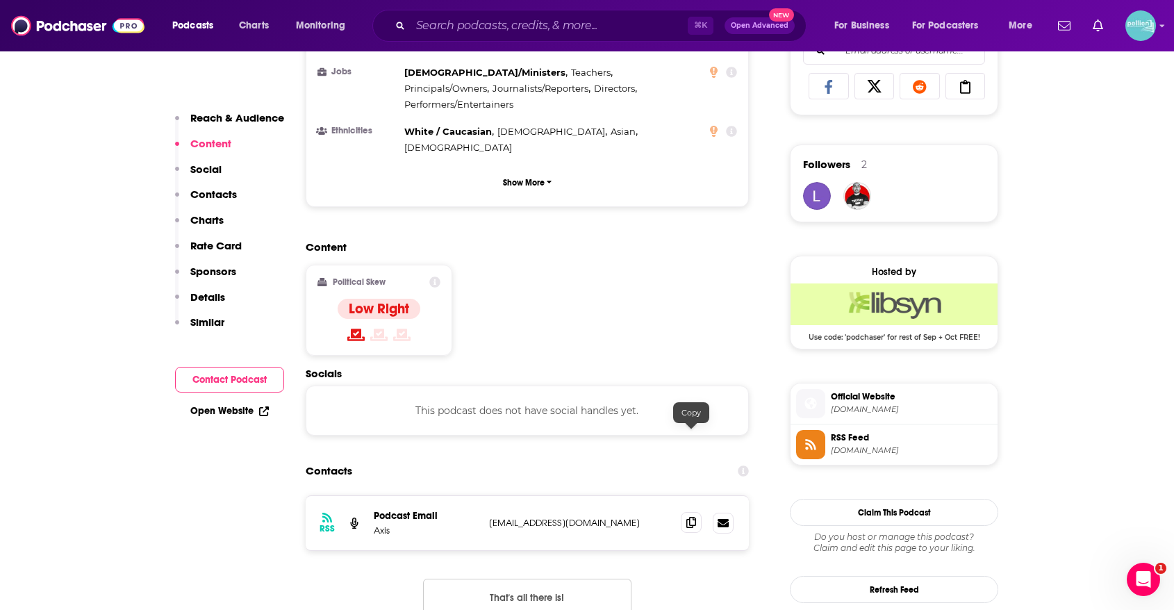
click at [686, 517] on icon at bounding box center [691, 522] width 10 height 11
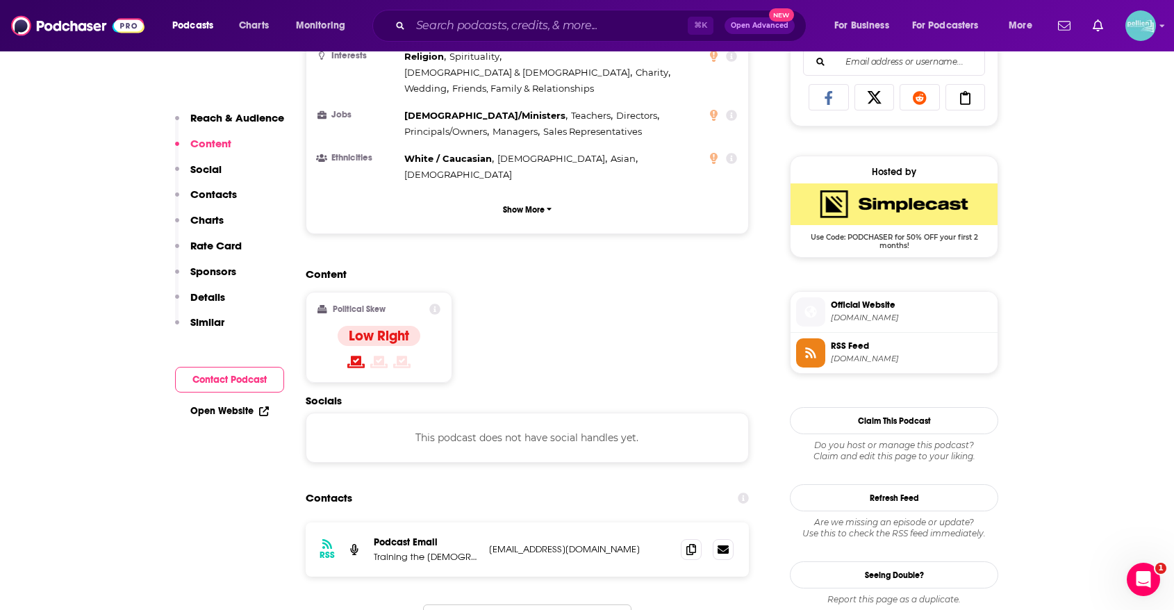
scroll to position [924, 0]
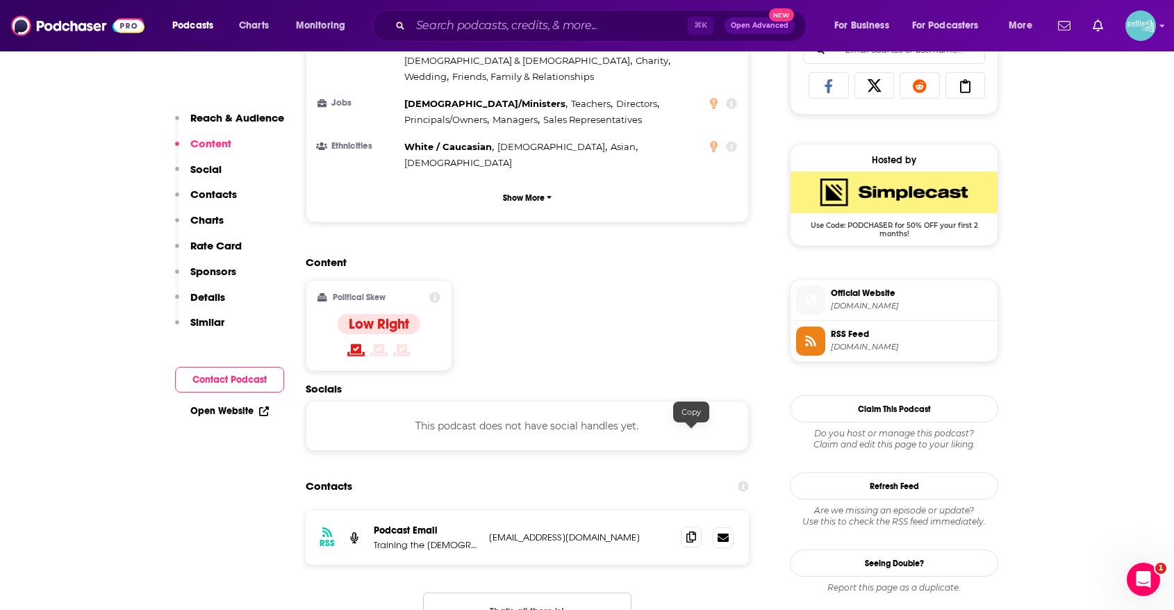
click at [692, 532] on icon at bounding box center [691, 537] width 10 height 11
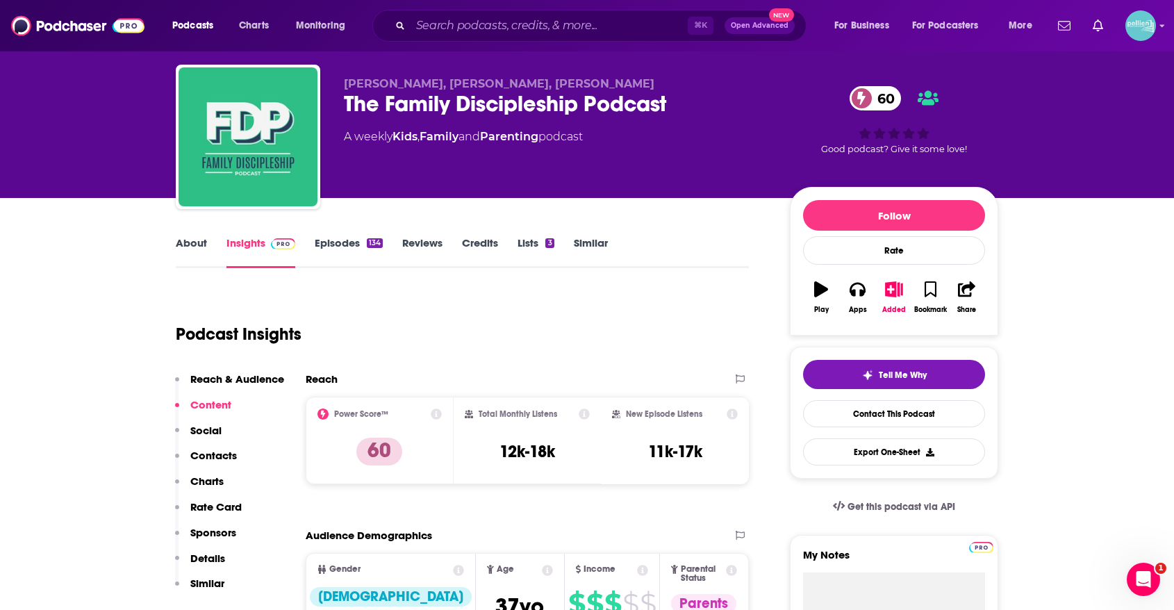
scroll to position [0, 0]
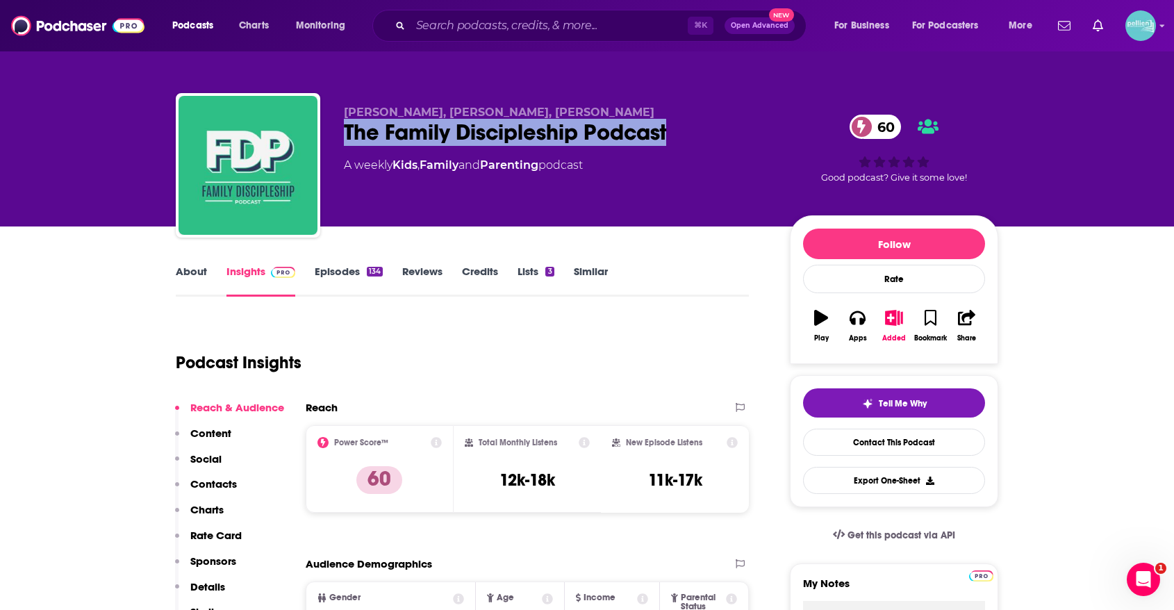
drag, startPoint x: 675, startPoint y: 134, endPoint x: 342, endPoint y: 133, distance: 332.8
click at [342, 133] on div "Cassie Bryant, Chelsea Griffin, Adam Griffin The Family Discipleship Podcast 60…" at bounding box center [587, 168] width 823 height 150
copy h2 "The Family Discipleship Podcast"
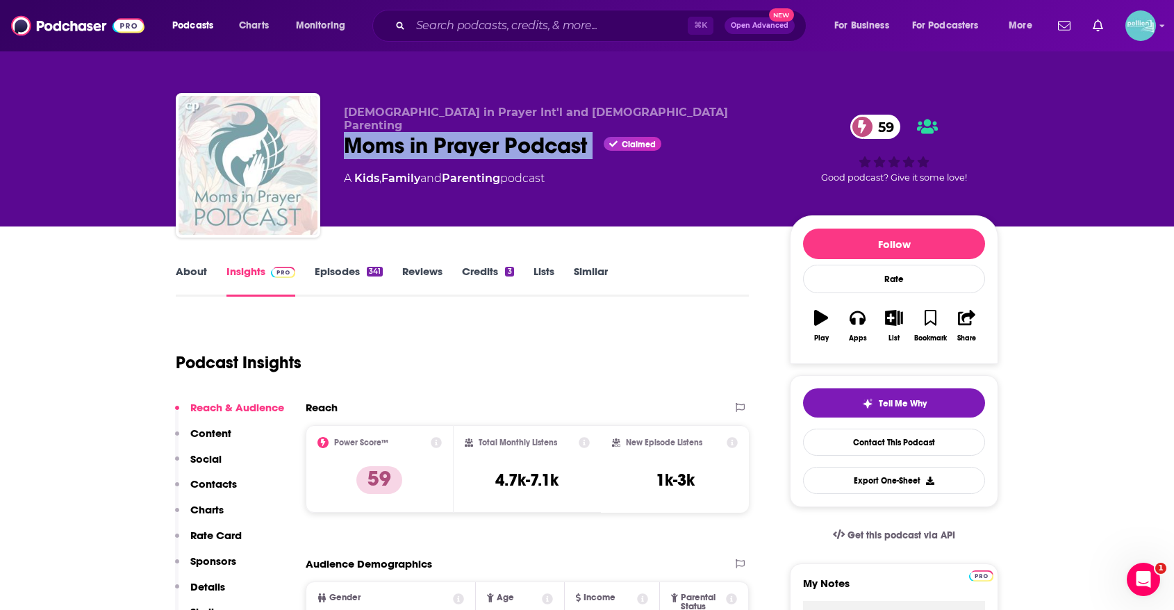
drag, startPoint x: 352, startPoint y: 133, endPoint x: 602, endPoint y: 131, distance: 250.1
click at [602, 131] on div "[DEMOGRAPHIC_DATA] in Prayer Int'l and [DEMOGRAPHIC_DATA] Parenting Moms in Pra…" at bounding box center [587, 168] width 823 height 150
copy div "Moms in Prayer Podcast"
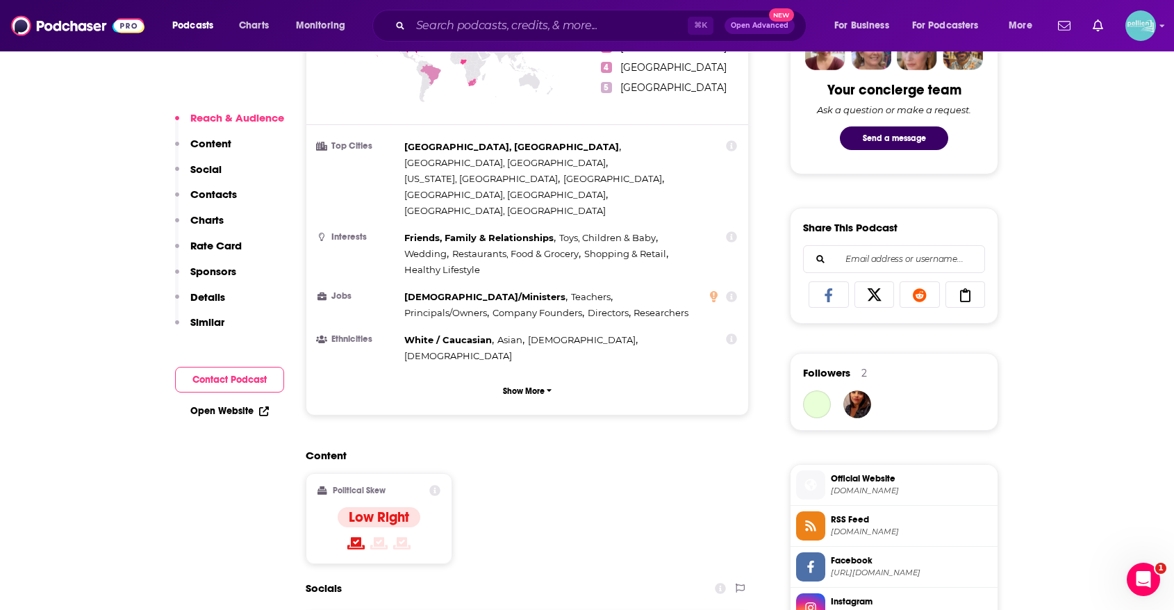
scroll to position [971, 0]
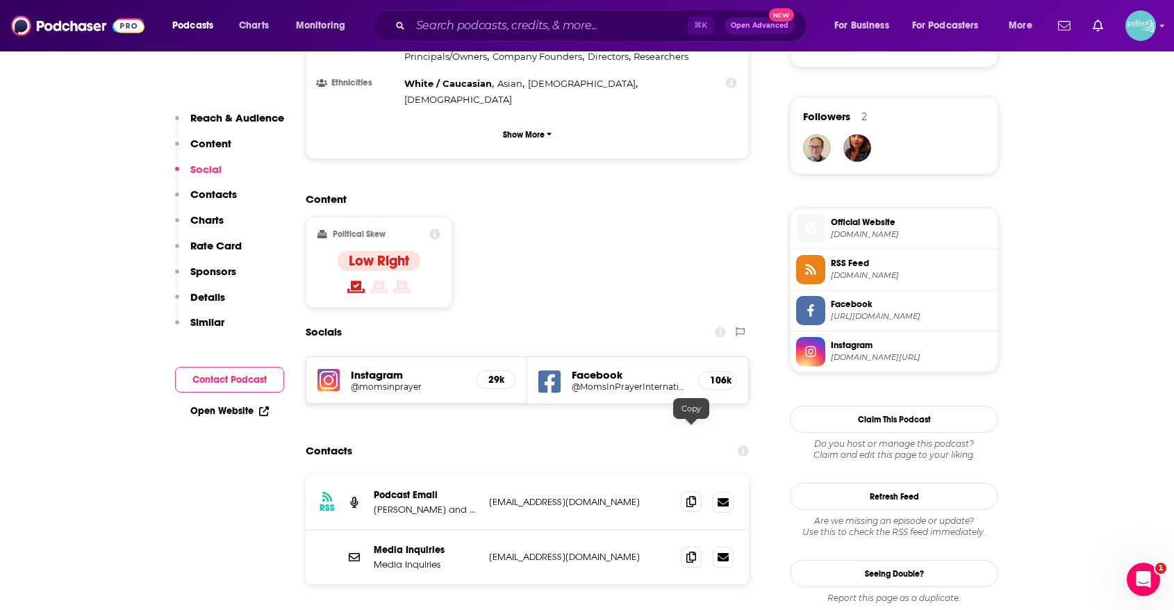
click at [696, 491] on span at bounding box center [691, 501] width 21 height 21
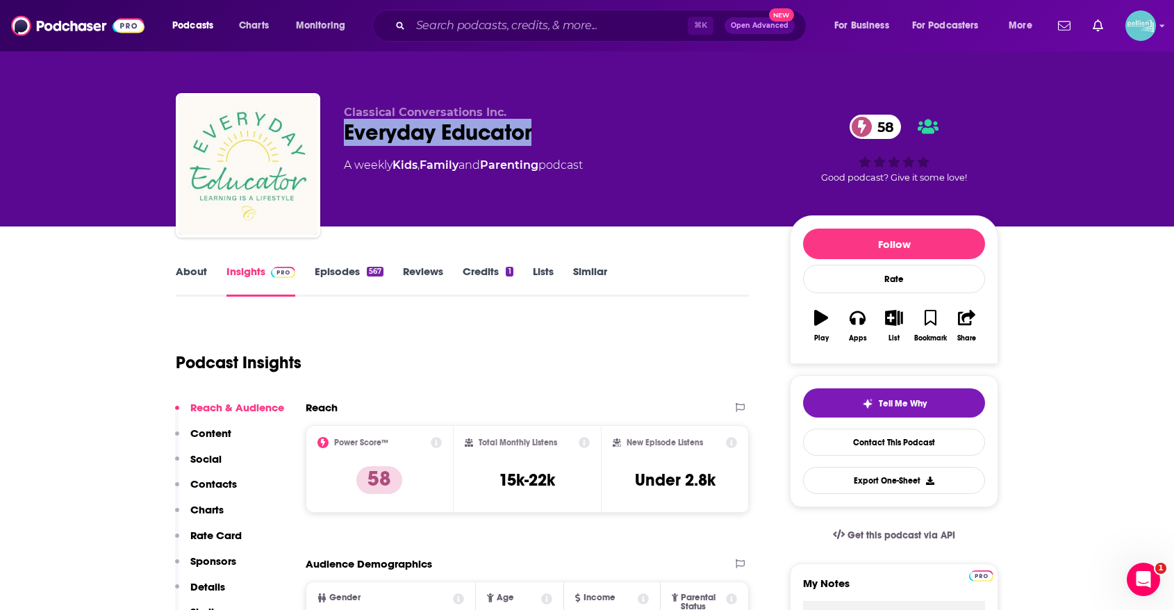
drag, startPoint x: 514, startPoint y: 135, endPoint x: 343, endPoint y: 142, distance: 171.7
click at [343, 142] on div "Classical Conversations Inc. Everyday Educator 58 A weekly Kids , Family and Pa…" at bounding box center [587, 168] width 823 height 150
copy h2 "Everyday Educator"
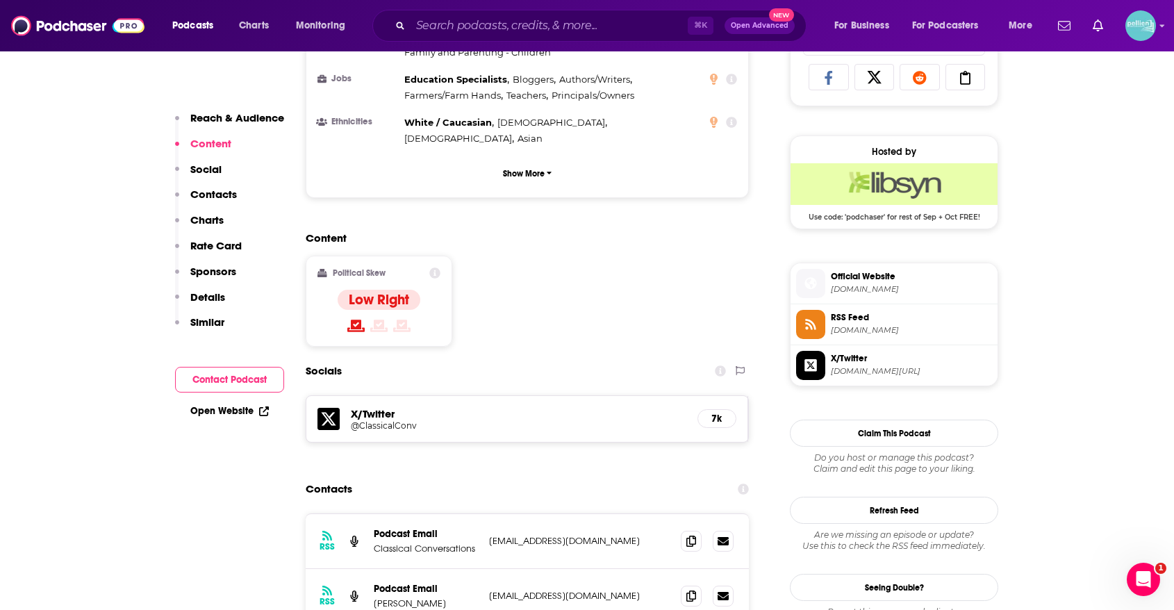
scroll to position [940, 0]
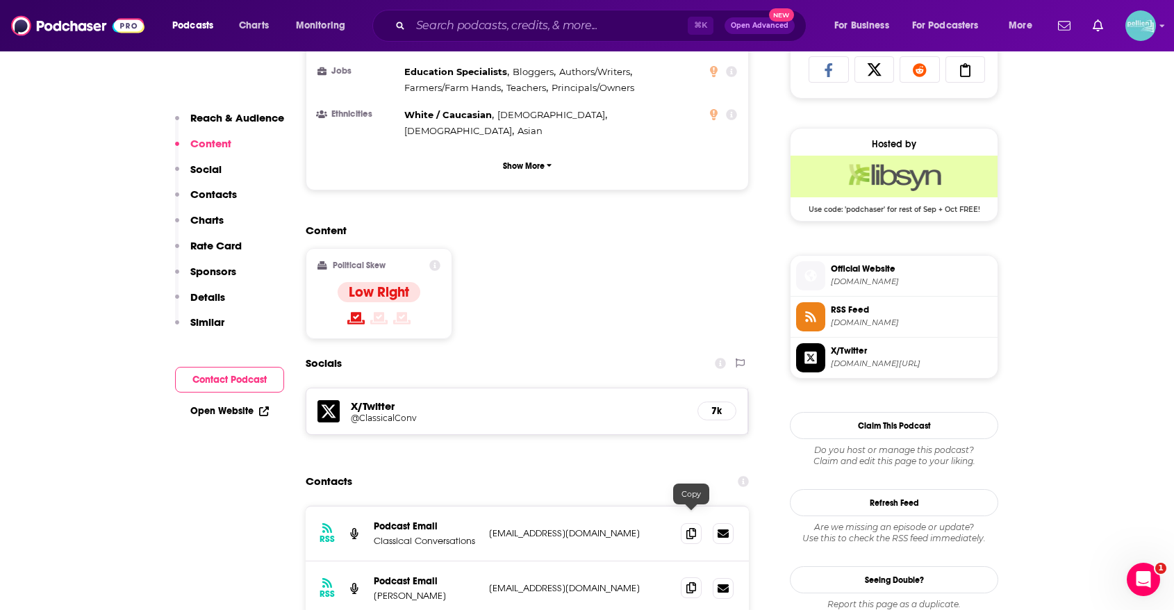
click at [695, 577] on span at bounding box center [691, 587] width 21 height 21
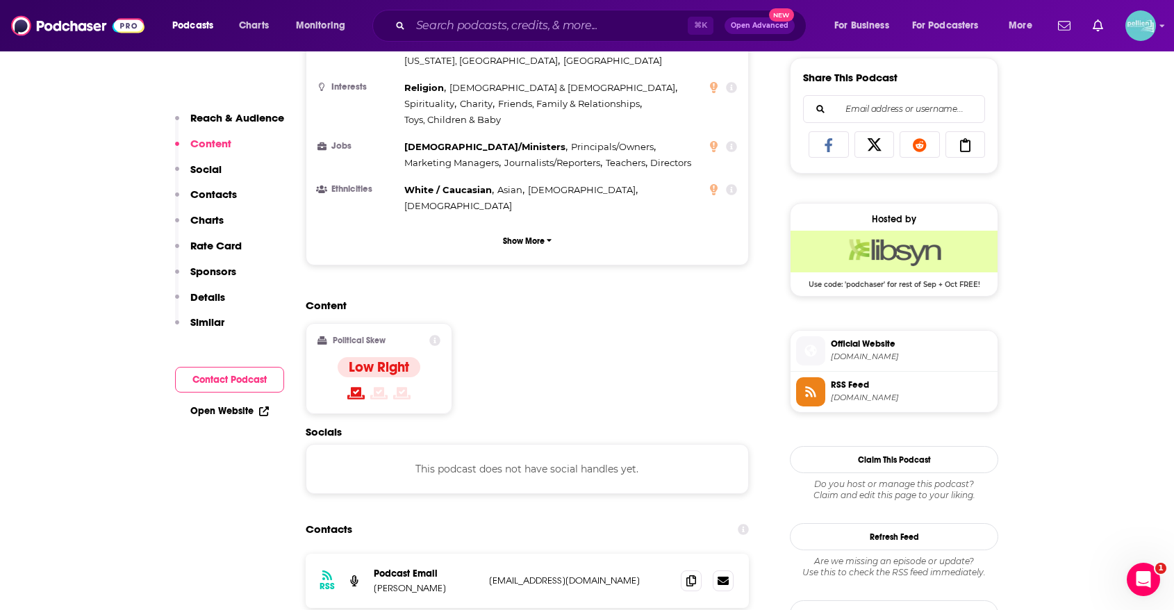
scroll to position [871, 0]
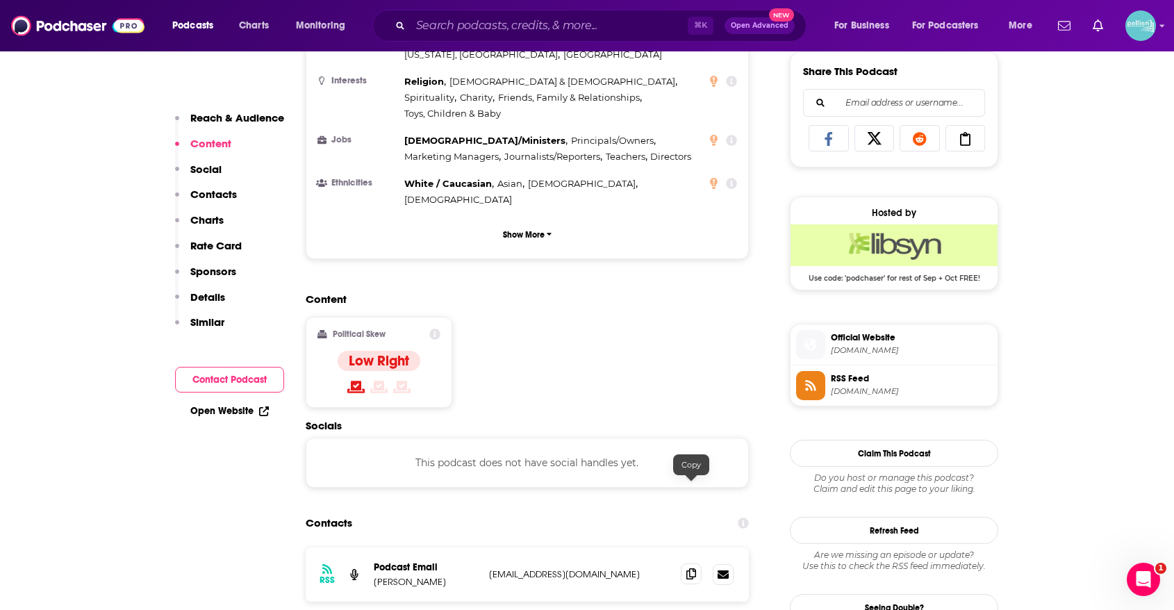
click at [695, 568] on icon at bounding box center [691, 573] width 10 height 11
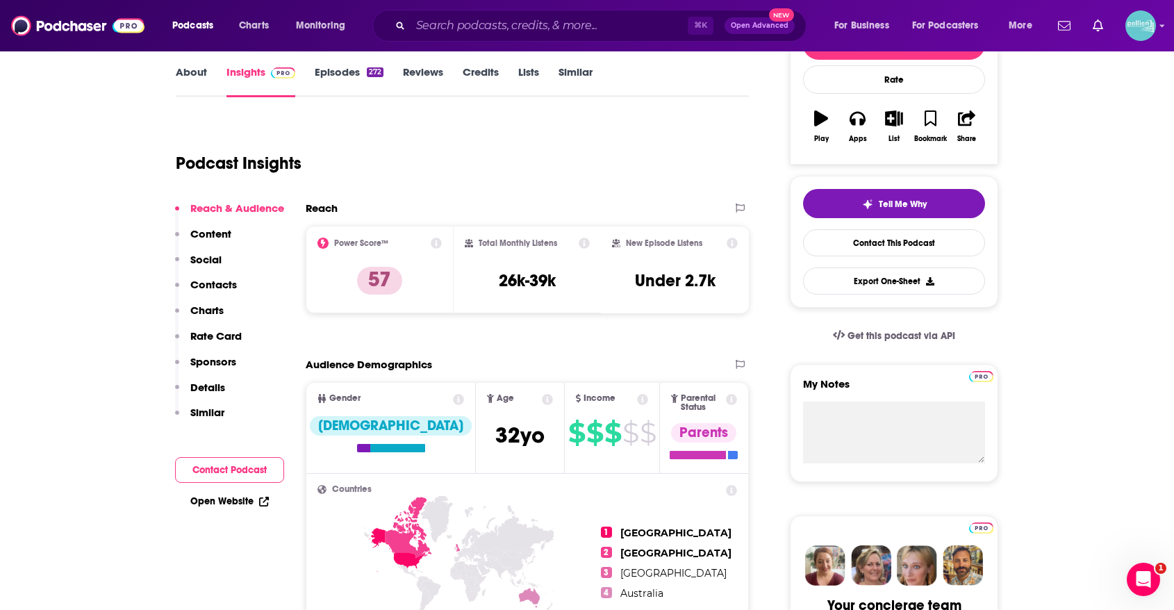
scroll to position [0, 0]
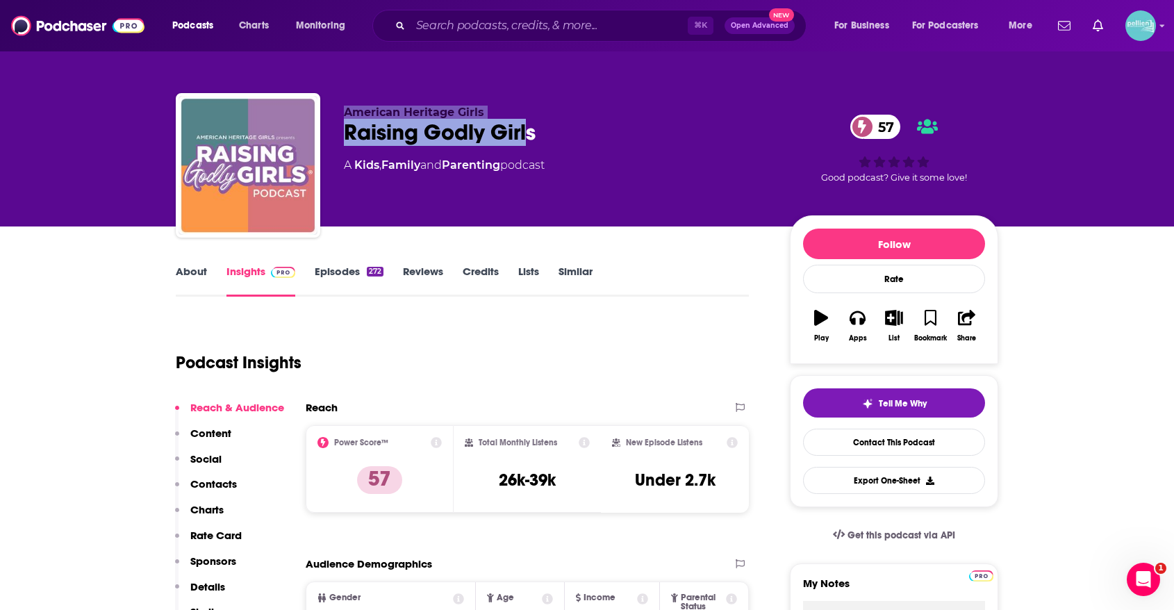
drag, startPoint x: 529, startPoint y: 133, endPoint x: 313, endPoint y: 136, distance: 216.8
click at [313, 136] on div "American Heritage Girls Raising Godly Girls 57 A Kids , Family and Parenting po…" at bounding box center [587, 168] width 823 height 150
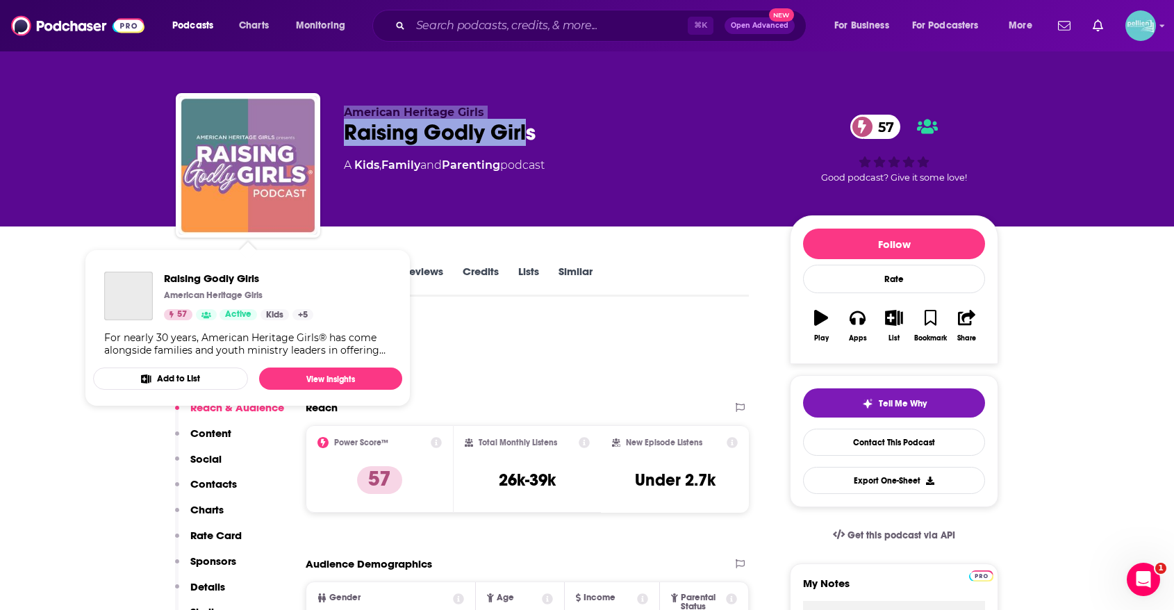
click at [554, 110] on p "American Heritage Girls" at bounding box center [556, 112] width 424 height 13
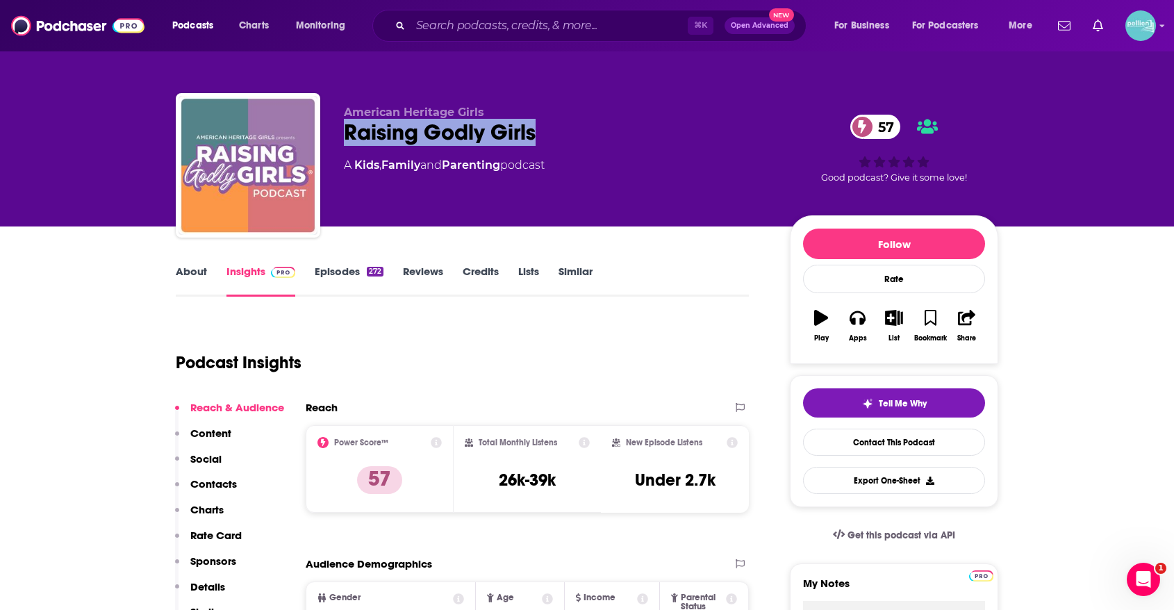
drag, startPoint x: 546, startPoint y: 137, endPoint x: 343, endPoint y: 138, distance: 203.6
click at [343, 138] on div "American Heritage Girls Raising Godly Girls 57 A Kids , Family and Parenting po…" at bounding box center [587, 168] width 823 height 150
copy h2 "Raising Godly Girls"
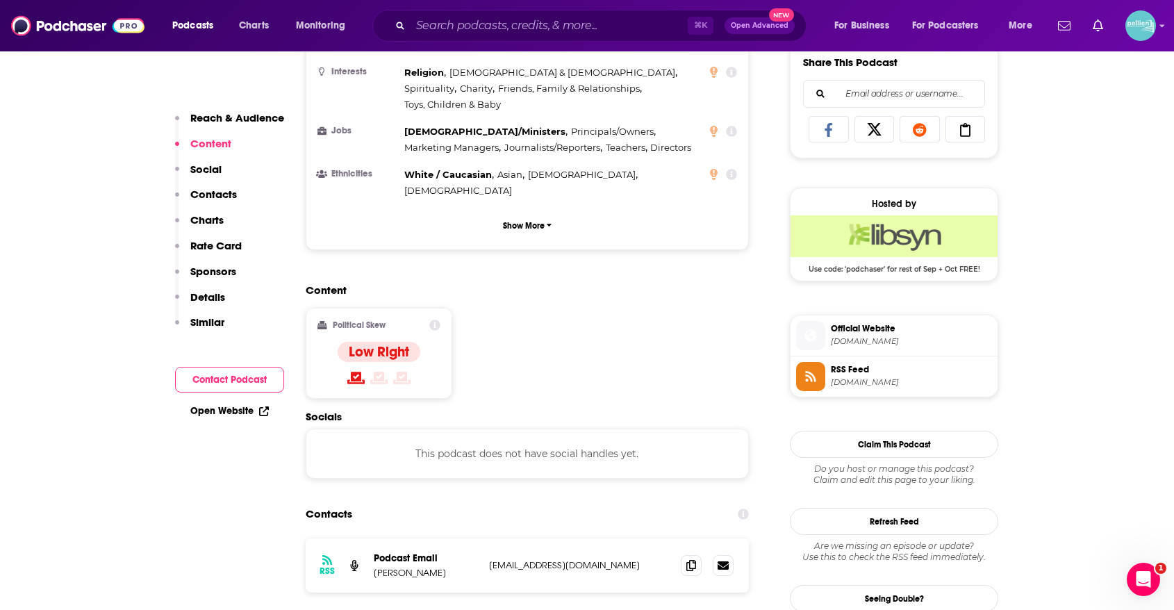
scroll to position [885, 0]
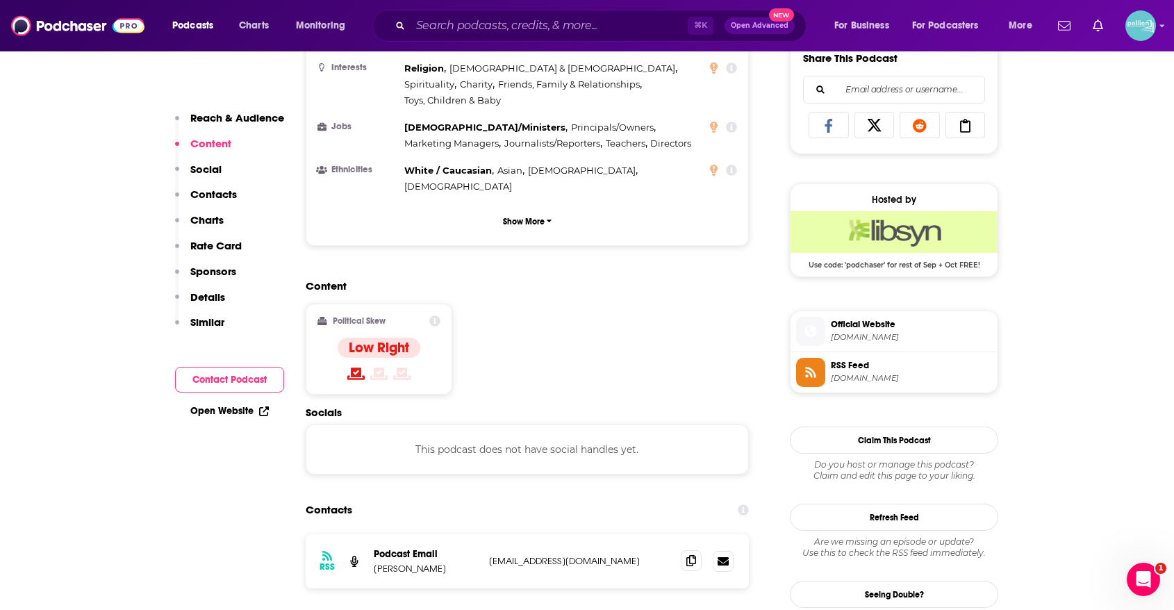
click at [688, 555] on icon at bounding box center [691, 560] width 10 height 11
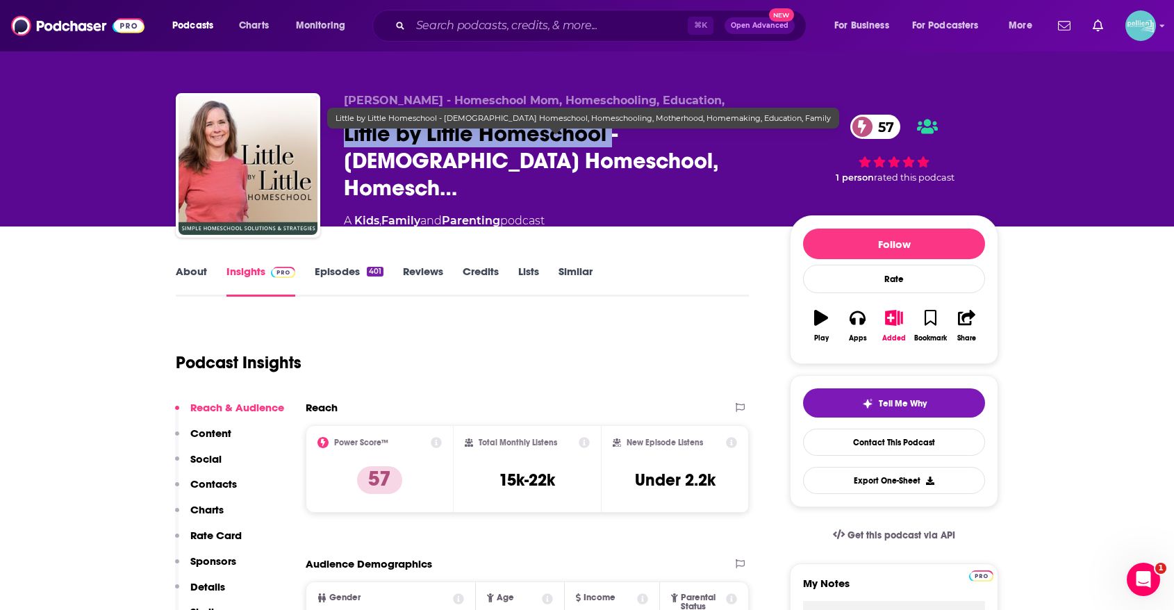
drag, startPoint x: 344, startPoint y: 144, endPoint x: 611, endPoint y: 146, distance: 267.5
click at [611, 146] on span "Little by Little Homeschool - Christian Homeschool, Homesch…" at bounding box center [556, 160] width 424 height 81
copy h2 "Little by Little Homeschool"
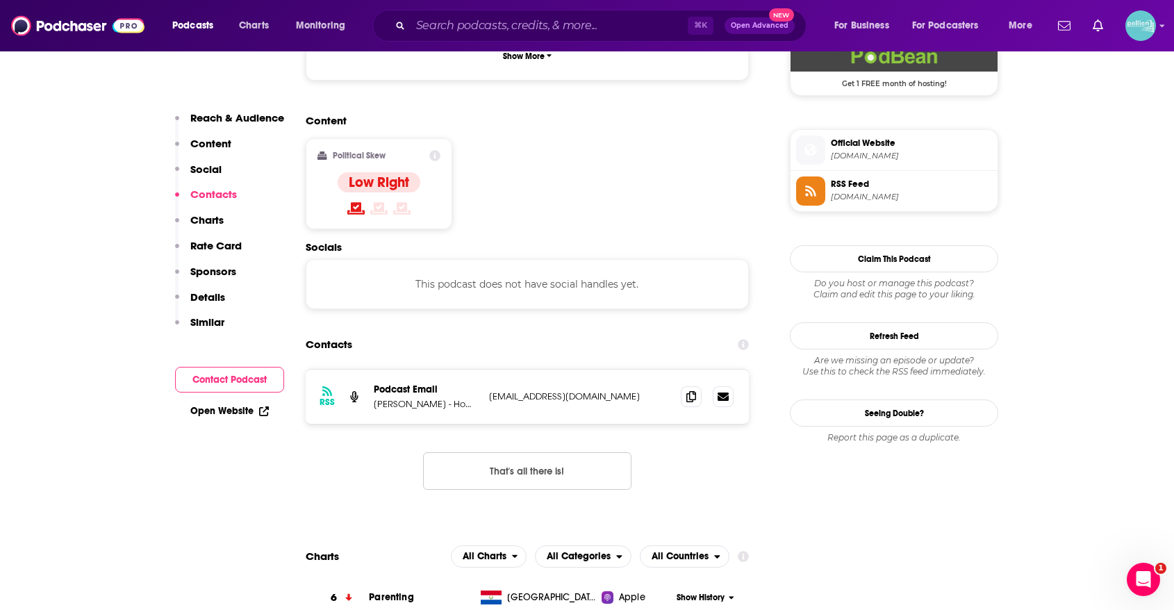
scroll to position [1092, 0]
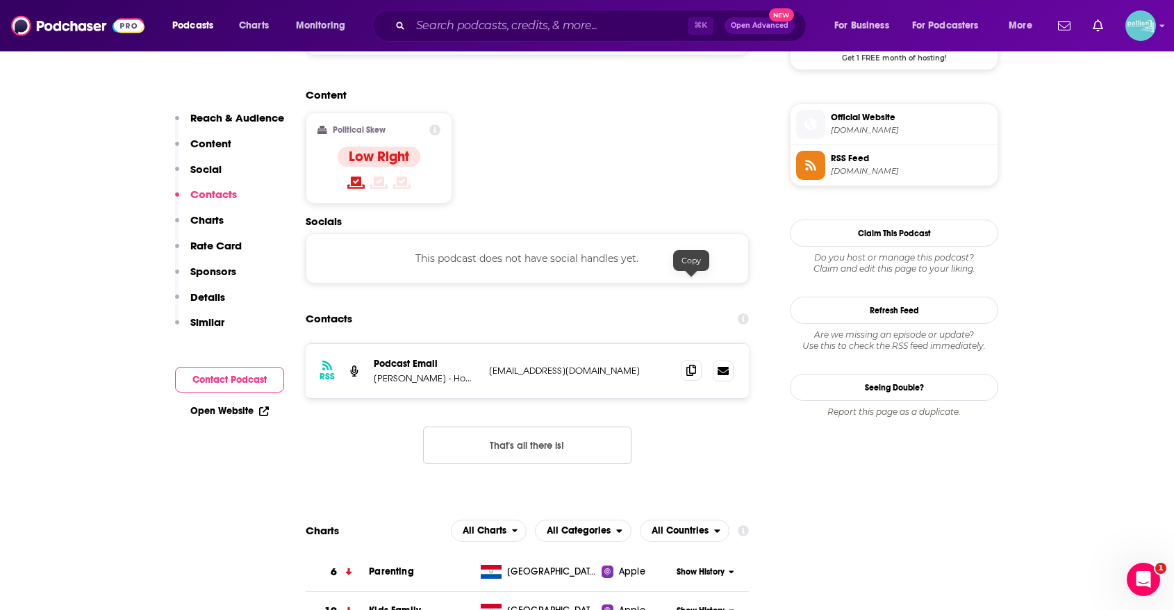
click at [693, 360] on span at bounding box center [691, 370] width 21 height 21
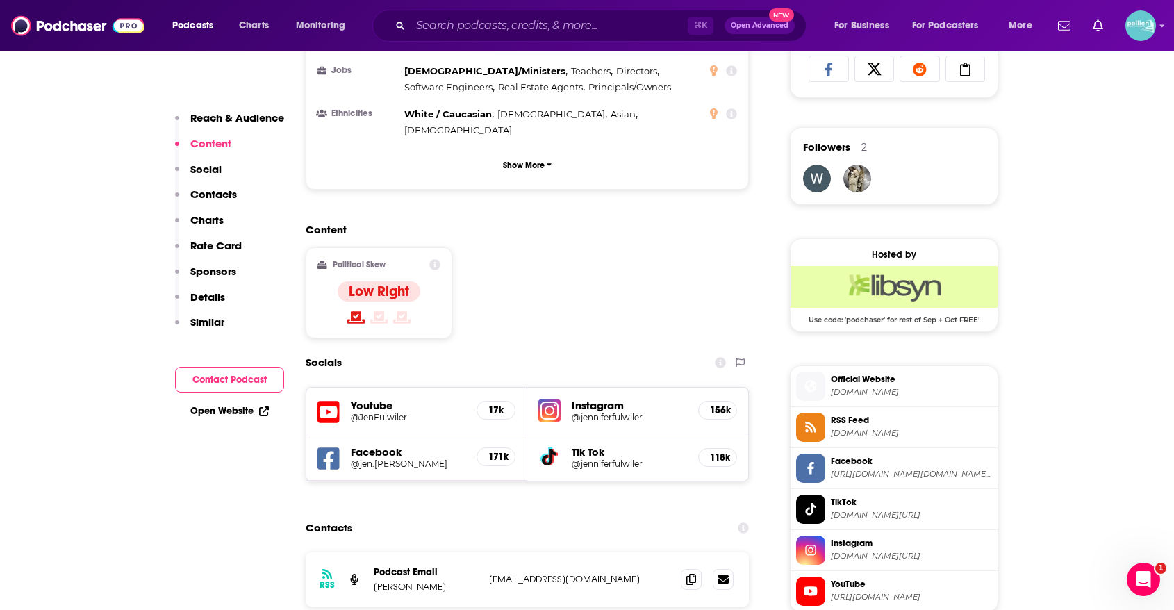
scroll to position [959, 0]
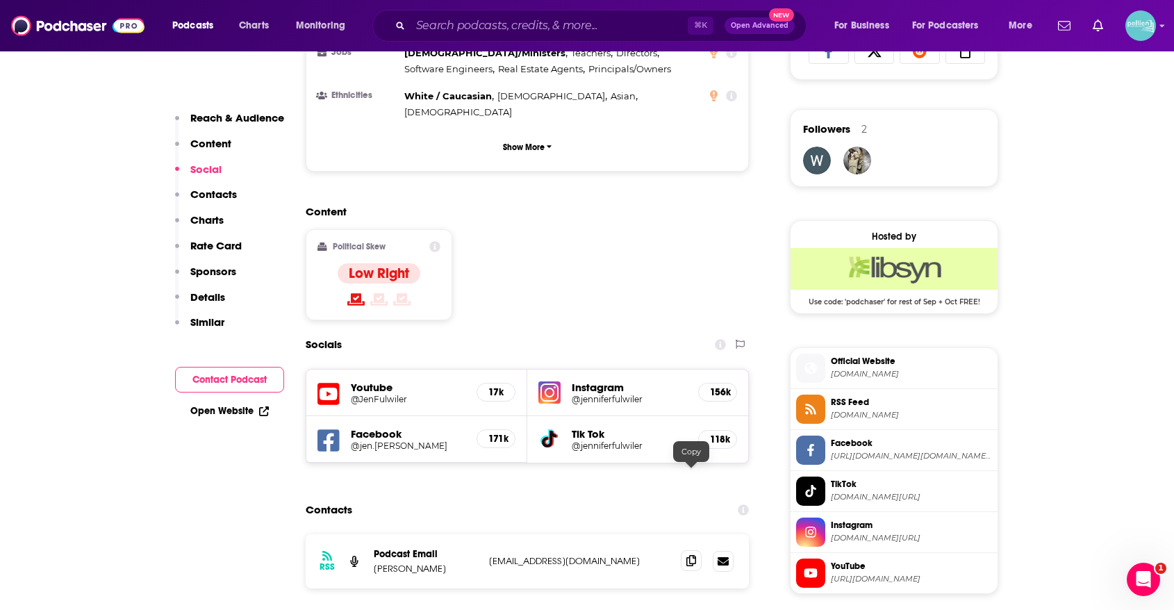
click at [691, 555] on icon at bounding box center [691, 560] width 10 height 11
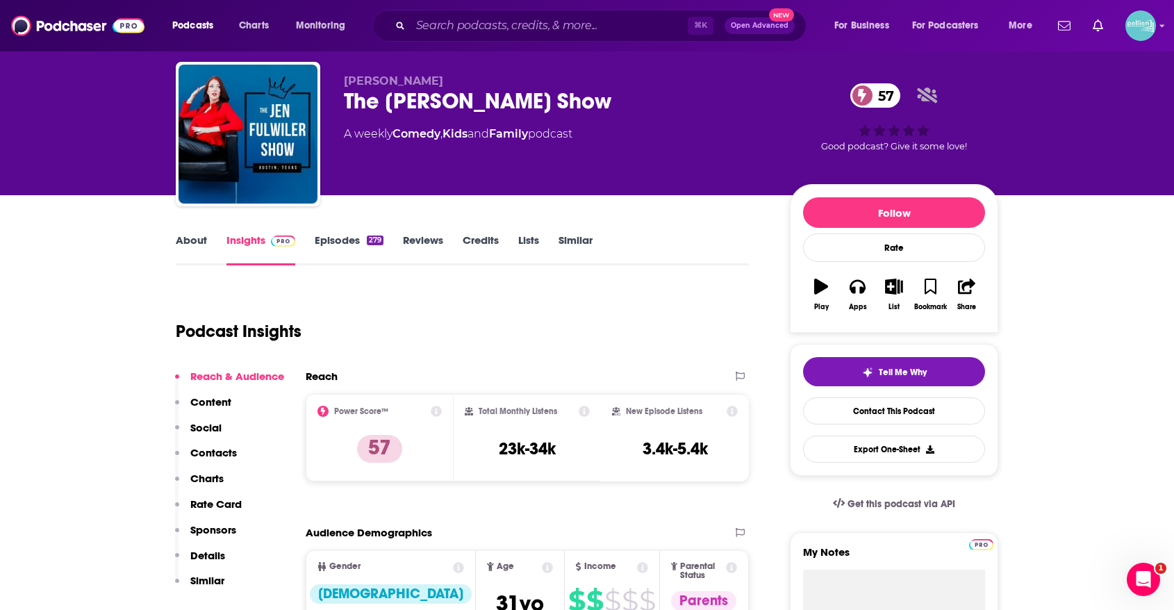
scroll to position [0, 0]
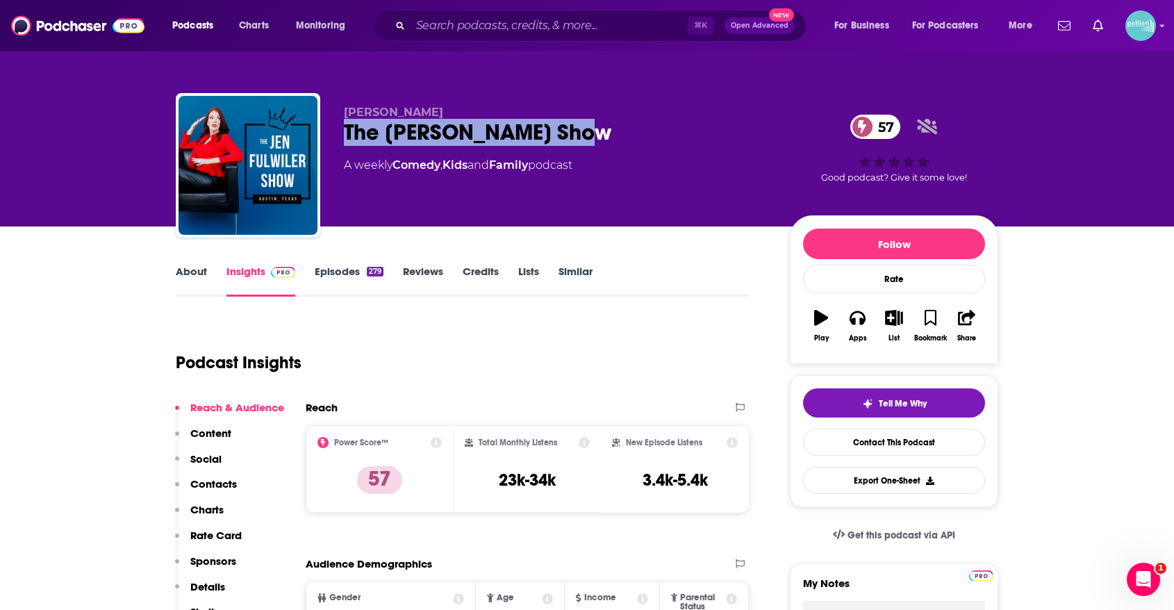
drag, startPoint x: 593, startPoint y: 135, endPoint x: 321, endPoint y: 135, distance: 272.4
click at [321, 135] on div "Jen Fulwiler The Jen Fulwiler Show 57 A weekly Comedy , Kids and Family podcast…" at bounding box center [587, 168] width 823 height 150
copy h2 "The Jen Fulwiler Show"
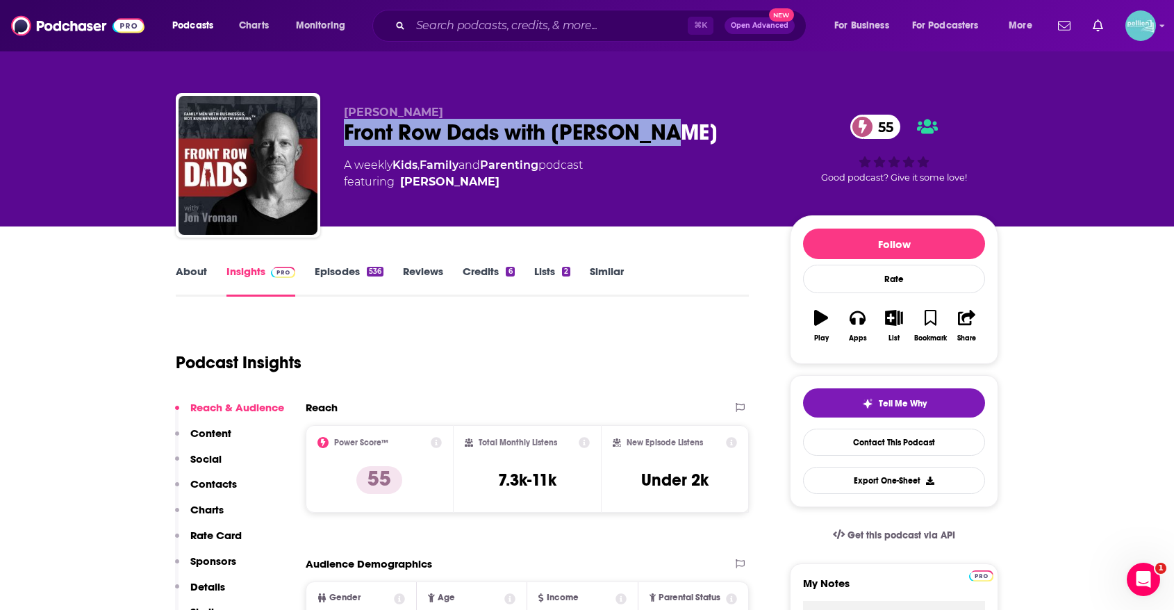
drag, startPoint x: 537, startPoint y: 144, endPoint x: 339, endPoint y: 144, distance: 198.0
click at [339, 144] on div "[PERSON_NAME] Front Row Dads with [PERSON_NAME] 55 A weekly Kids , Family and P…" at bounding box center [587, 168] width 823 height 150
copy h2 "Front Row Dads with [PERSON_NAME]"
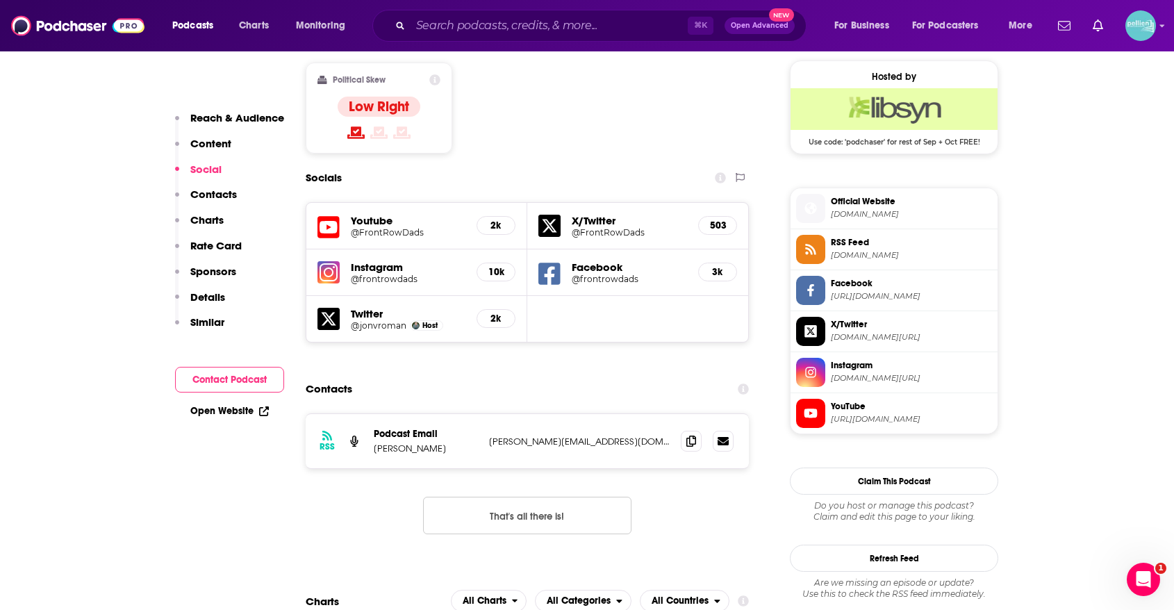
scroll to position [1148, 0]
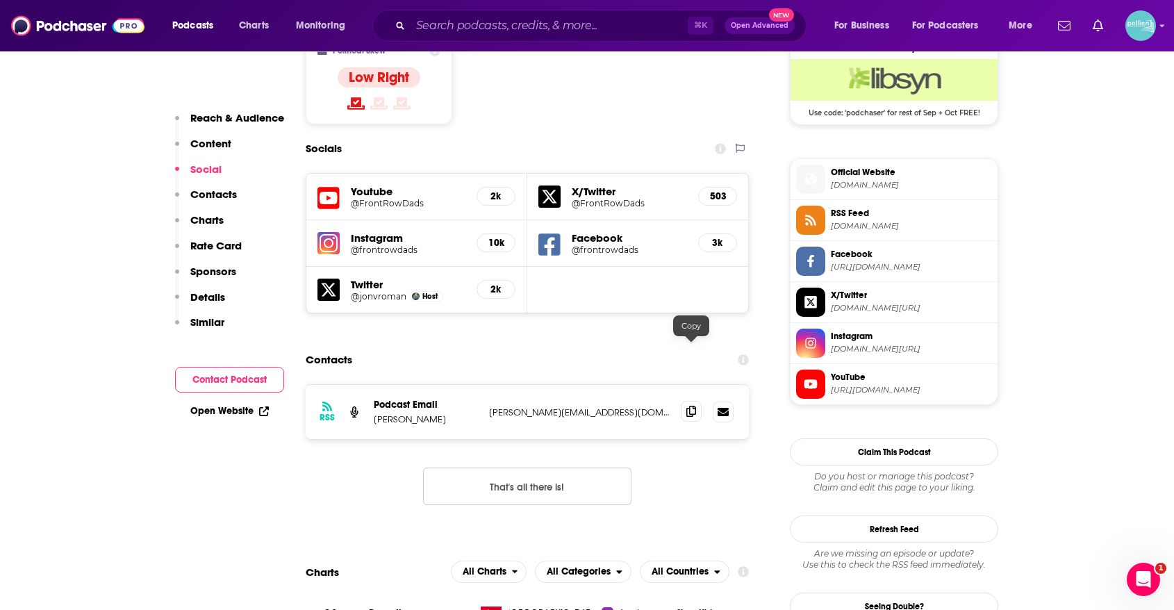
click at [689, 406] on icon at bounding box center [691, 411] width 10 height 11
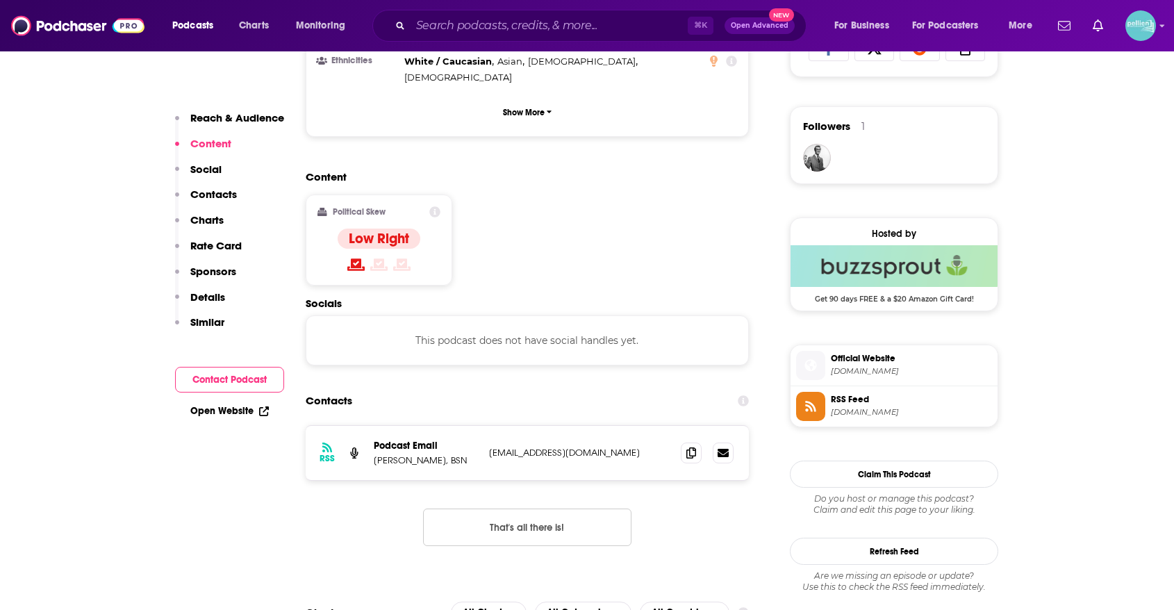
scroll to position [965, 0]
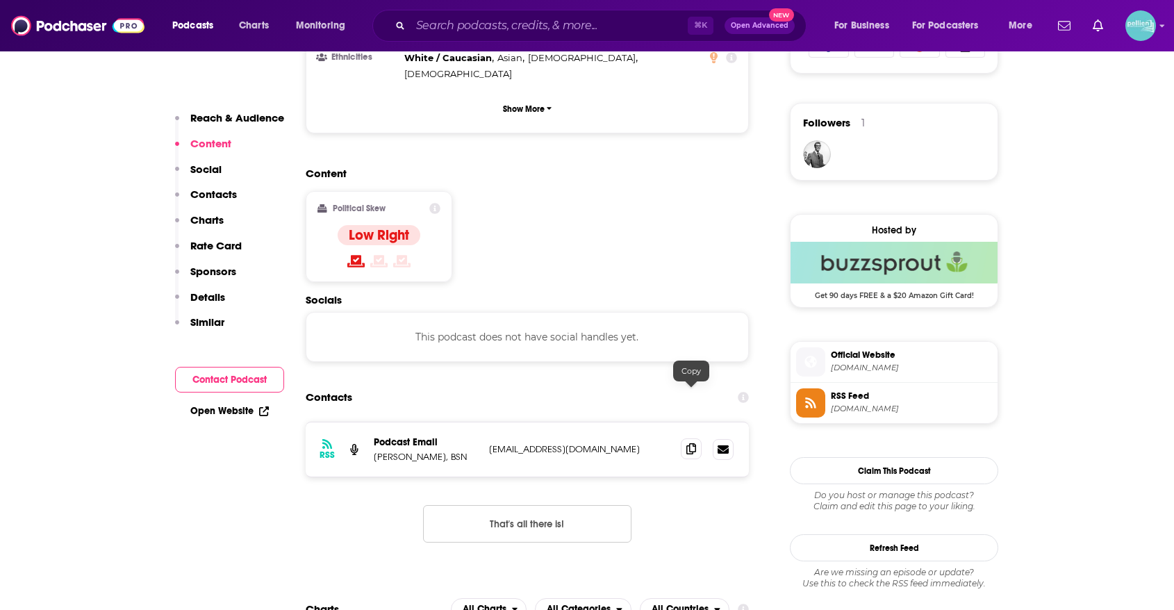
click at [692, 443] on icon at bounding box center [691, 448] width 10 height 11
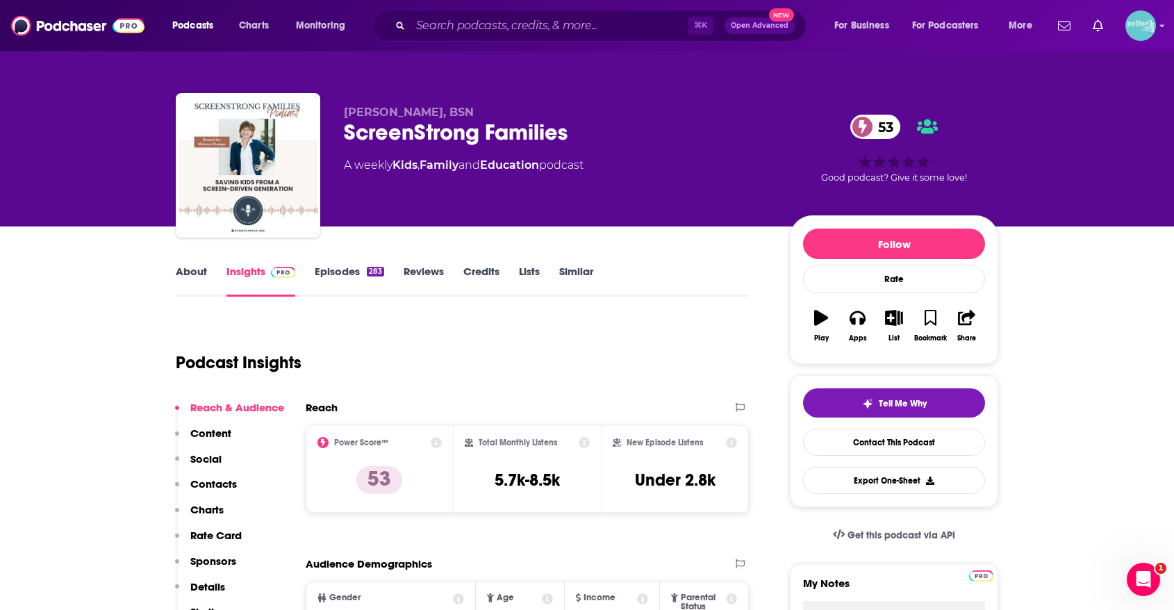
scroll to position [0, 0]
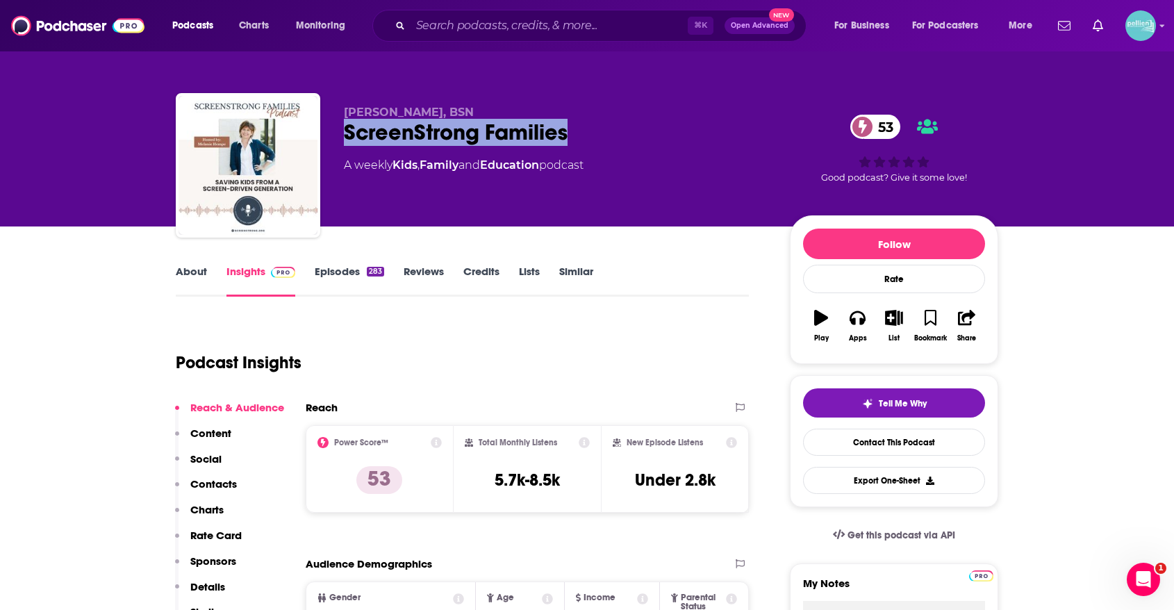
drag, startPoint x: 545, startPoint y: 140, endPoint x: 332, endPoint y: 140, distance: 213.3
click at [332, 140] on div "[PERSON_NAME], BSN ScreenStrong Families 53 A weekly Kids , Family and Educatio…" at bounding box center [587, 168] width 823 height 150
copy h2 "ScreenStrong Families"
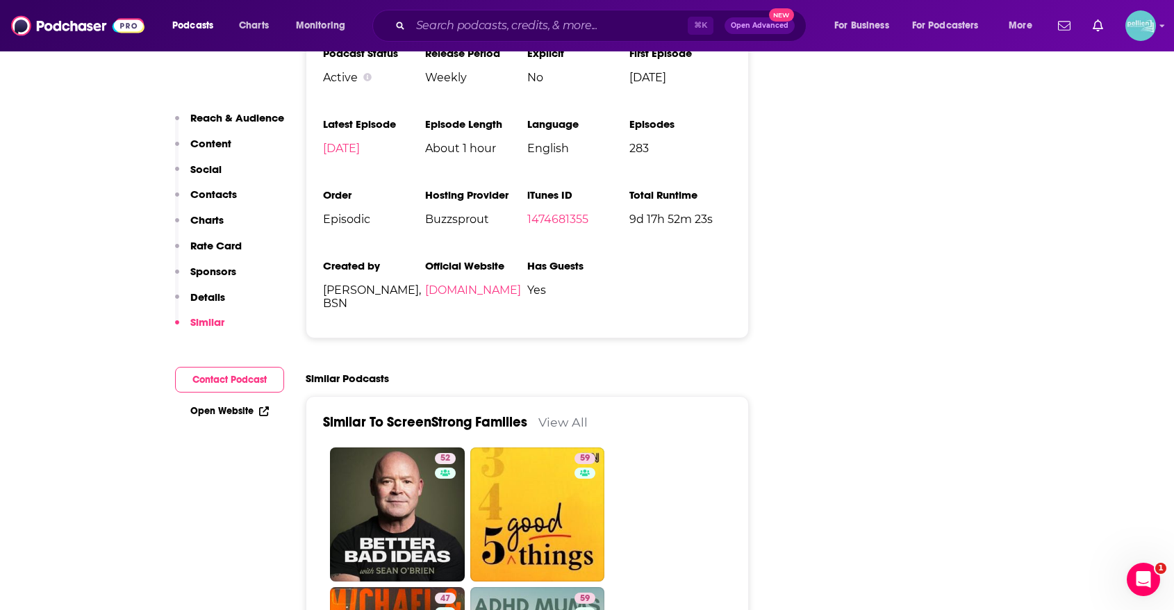
scroll to position [2162, 0]
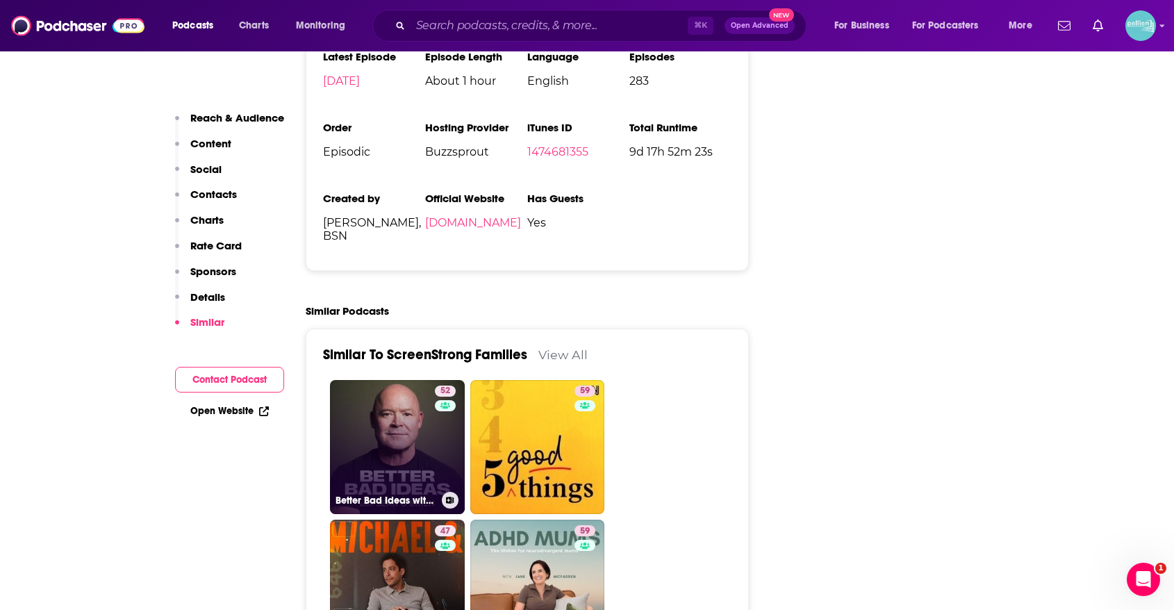
click at [372, 422] on link "52 Better Bad Ideas with [PERSON_NAME]" at bounding box center [397, 447] width 135 height 135
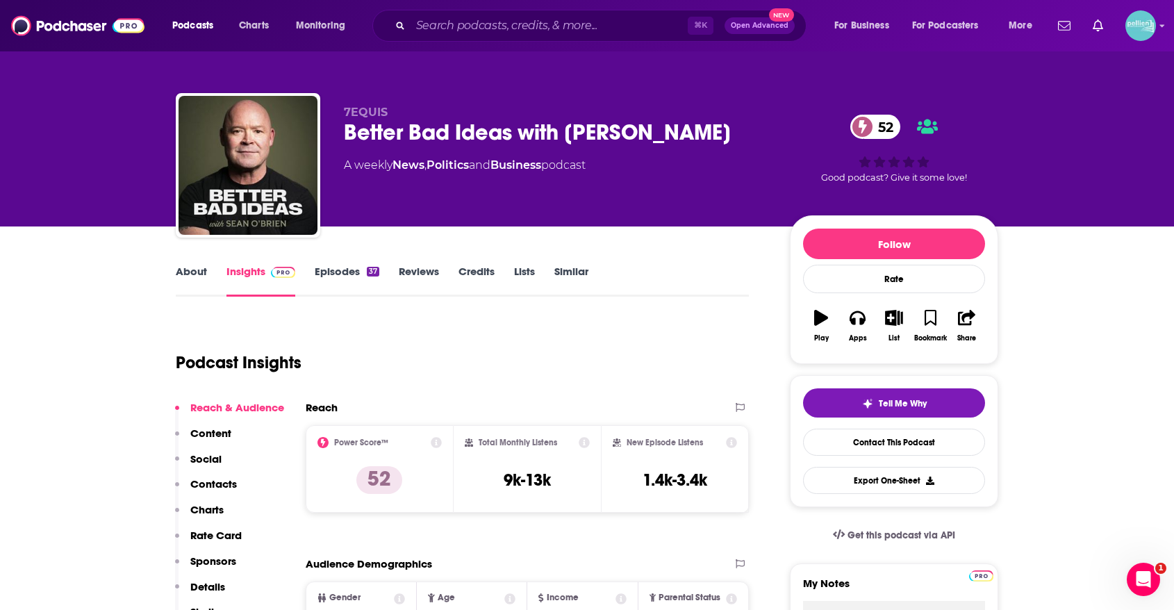
type input "[URL][DOMAIN_NAME]"
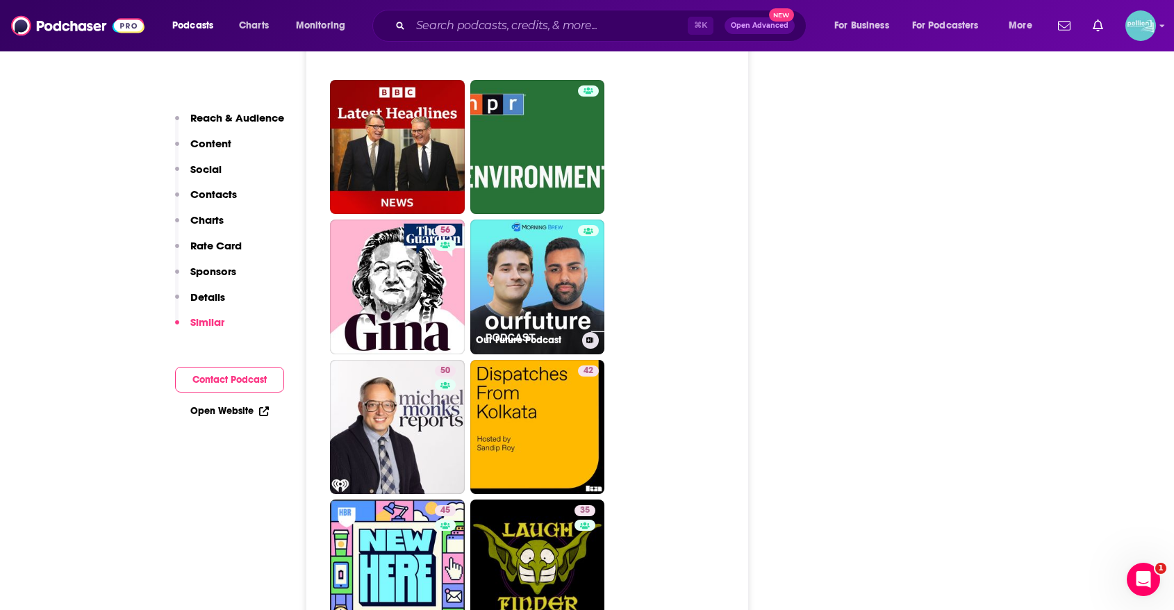
scroll to position [3524, 0]
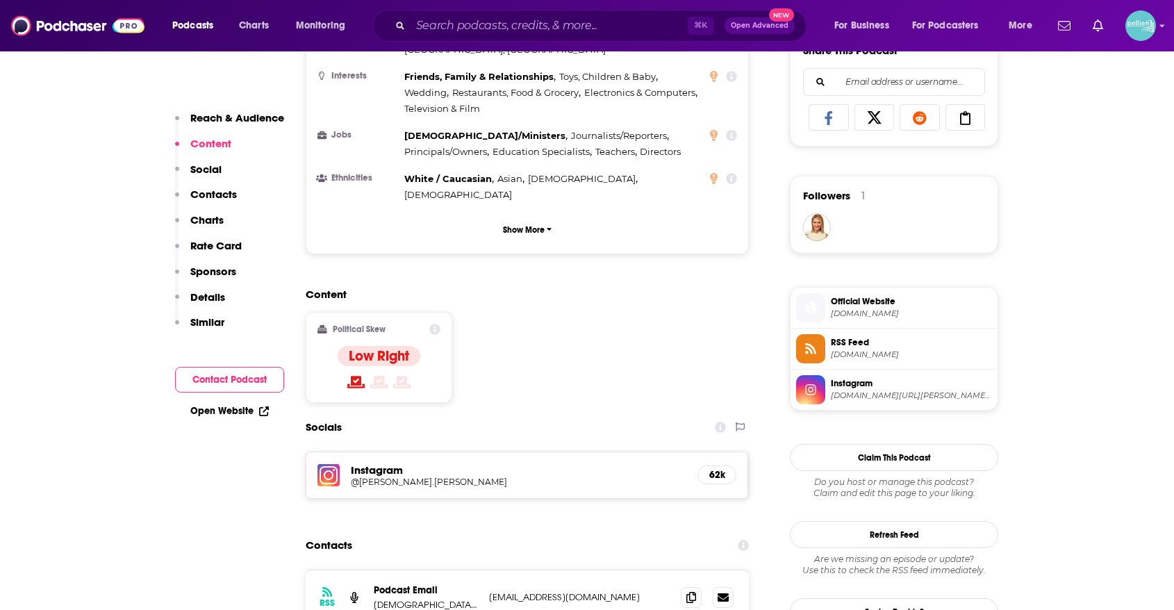
scroll to position [930, 0]
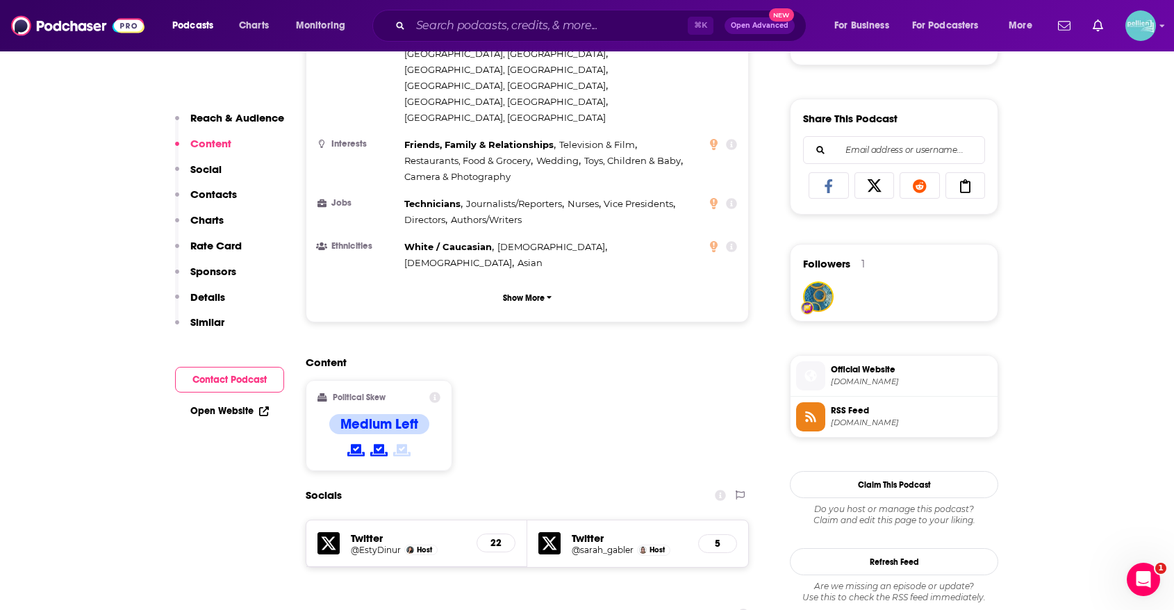
scroll to position [903, 0]
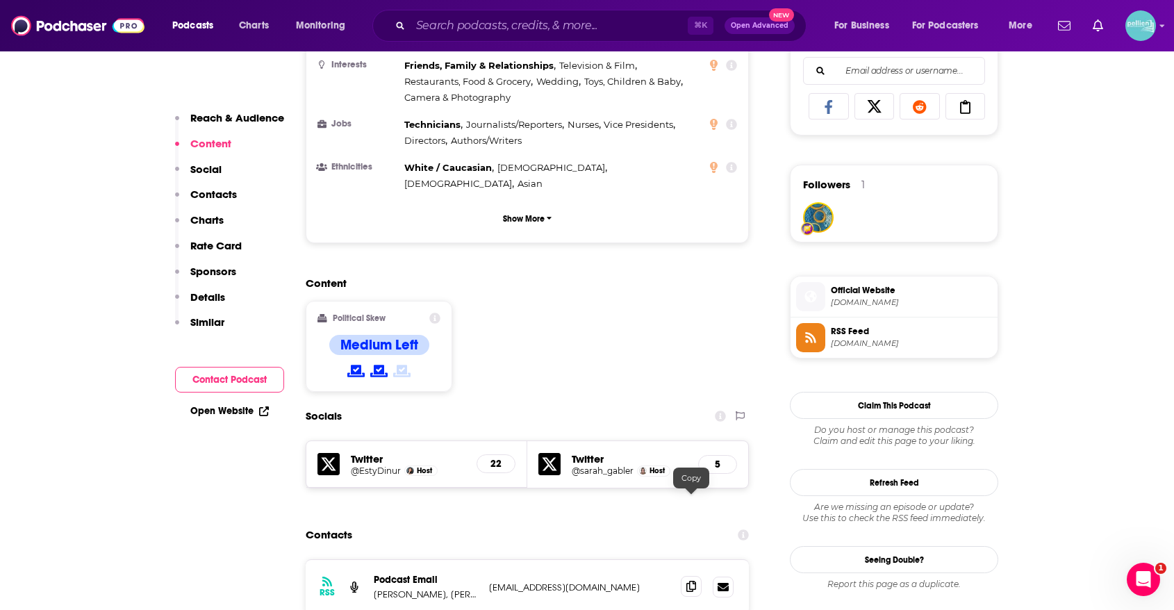
click at [694, 581] on icon at bounding box center [691, 586] width 10 height 11
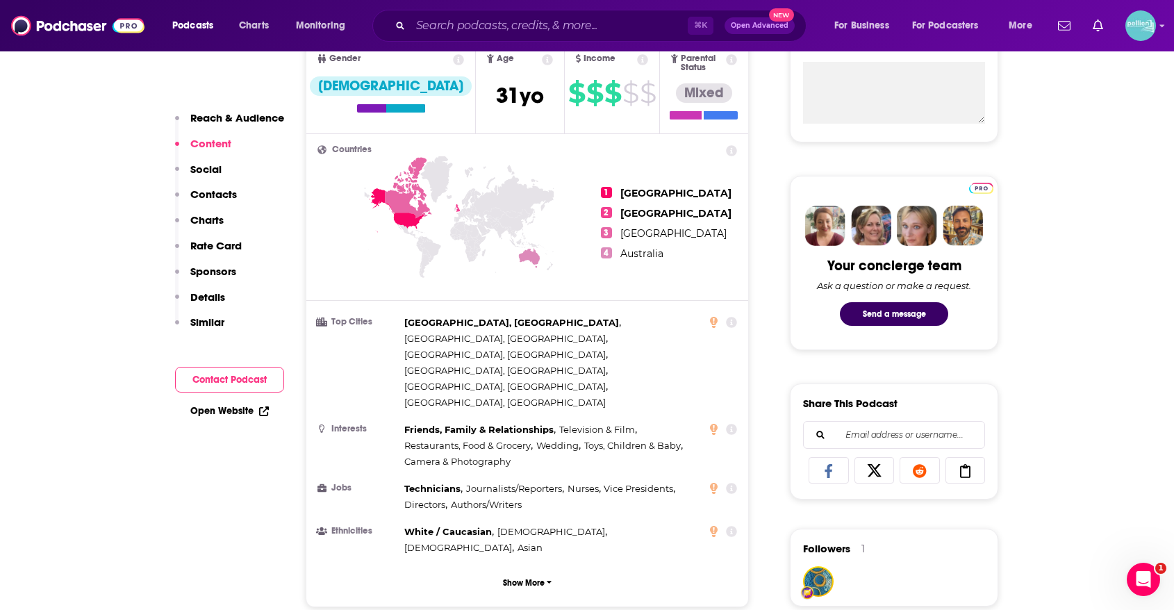
scroll to position [0, 0]
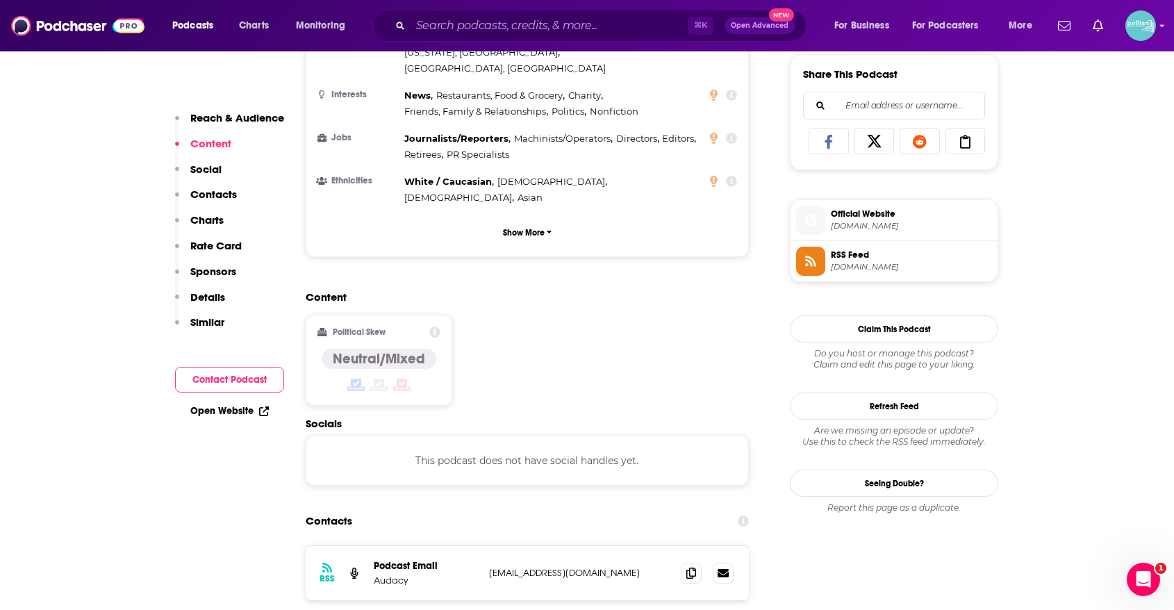
scroll to position [893, 0]
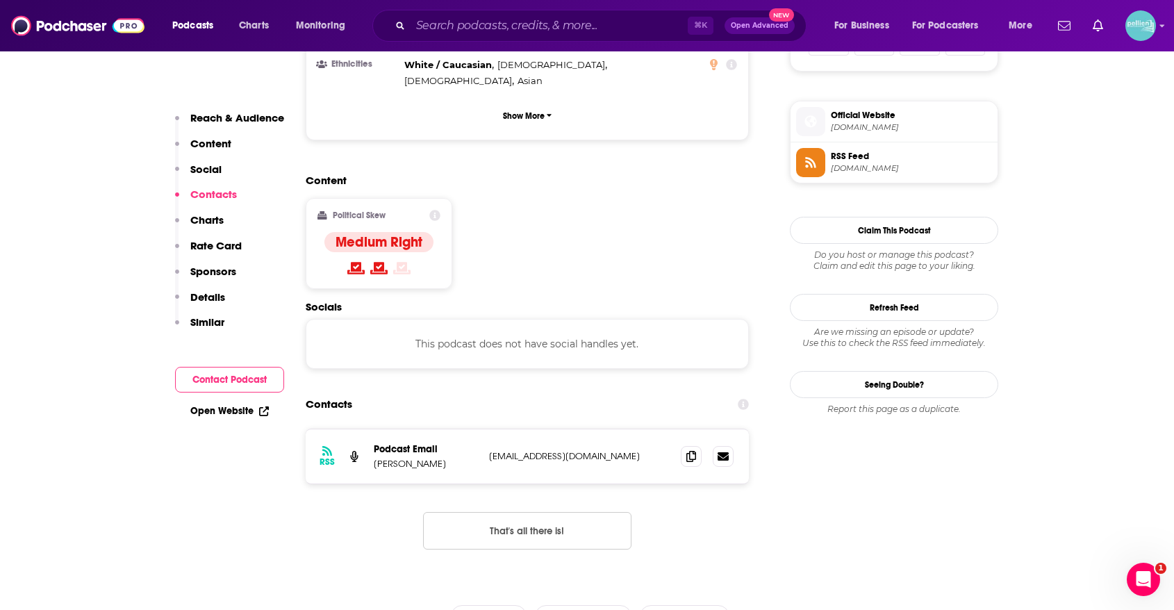
scroll to position [1055, 0]
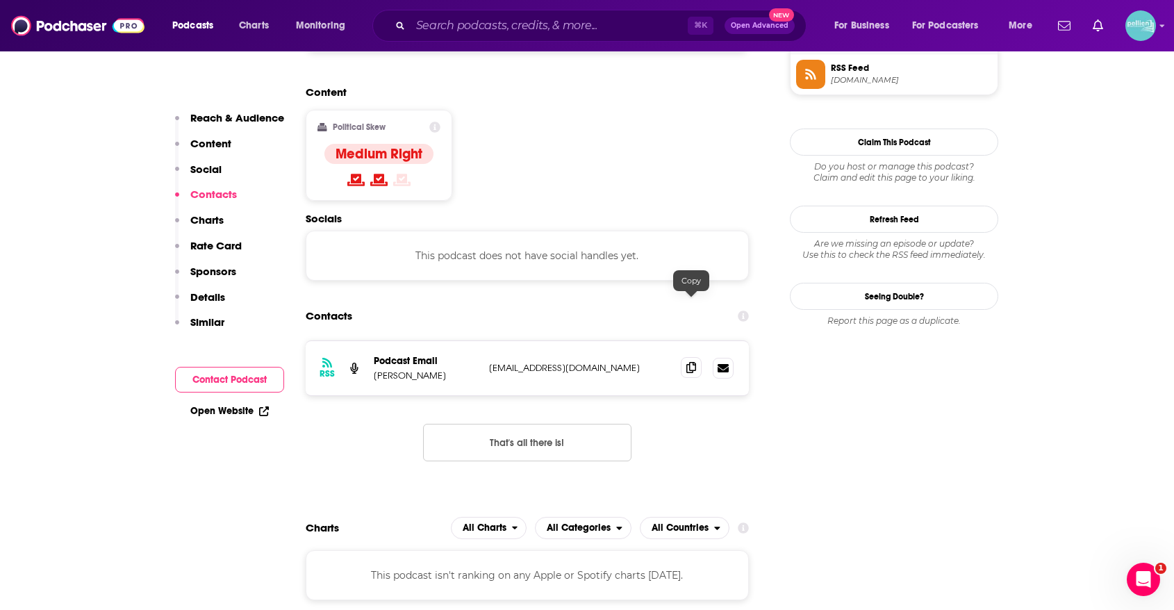
click at [691, 357] on span at bounding box center [691, 367] width 21 height 21
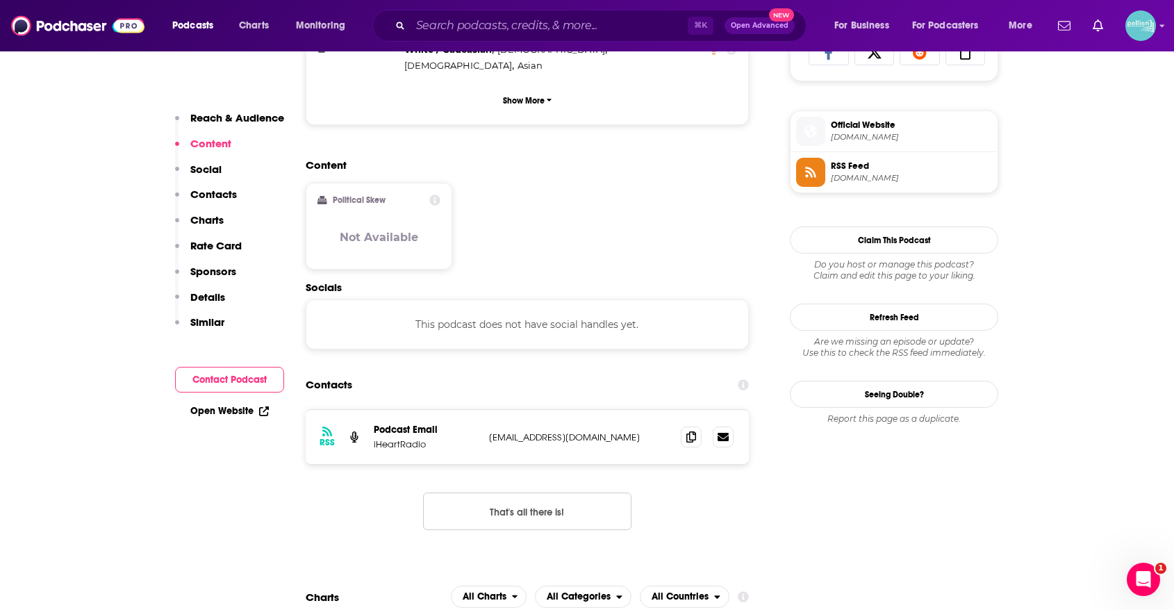
scroll to position [973, 0]
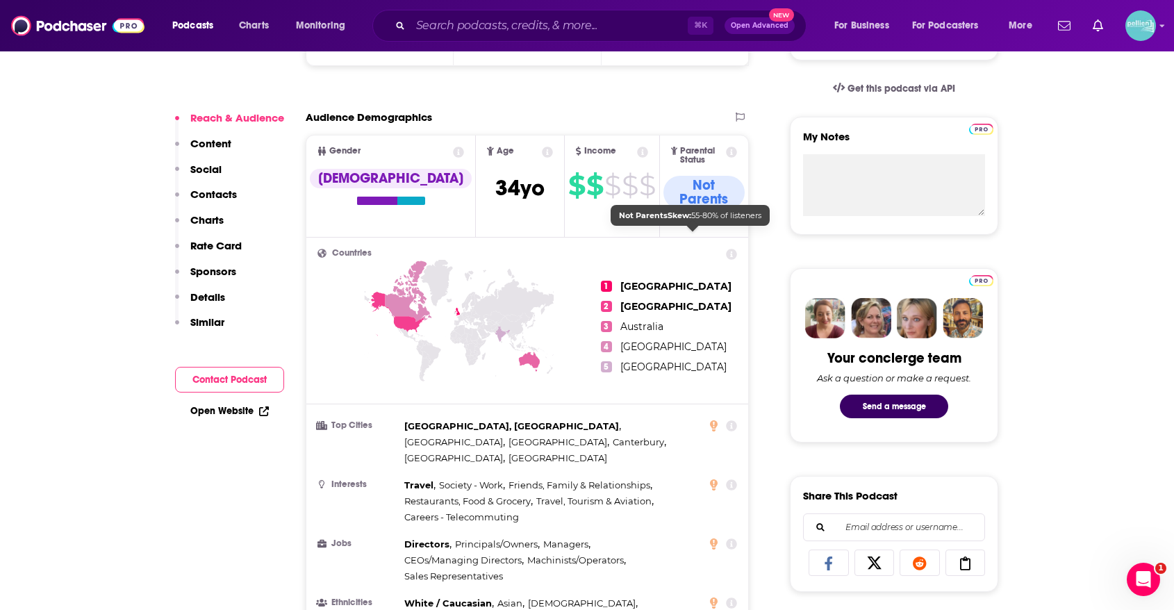
scroll to position [1098, 0]
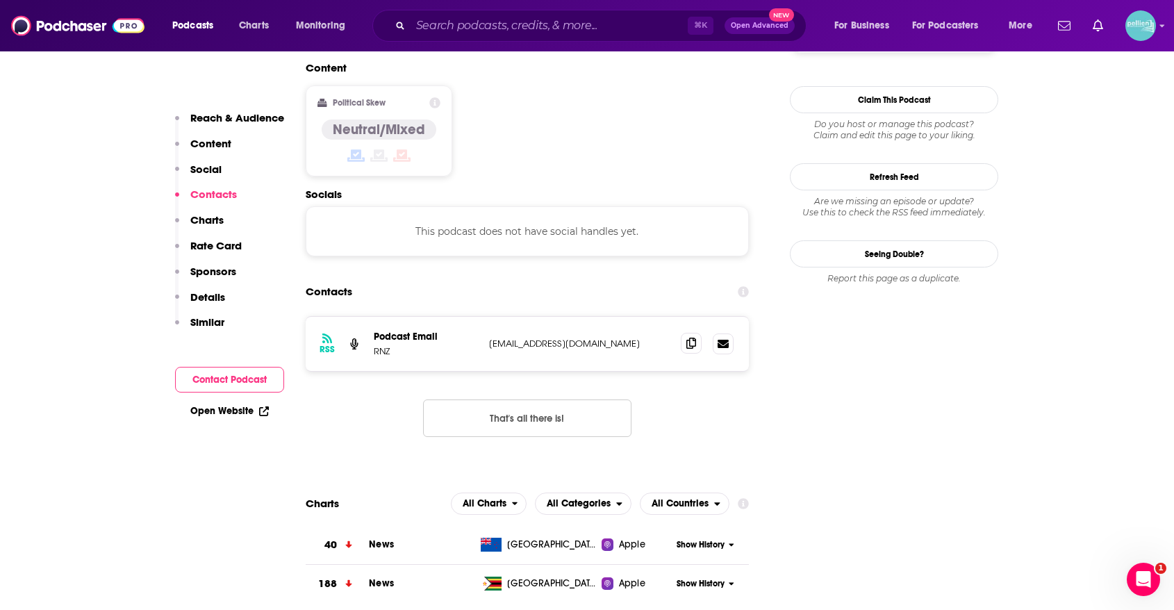
click at [695, 338] on icon at bounding box center [691, 343] width 10 height 11
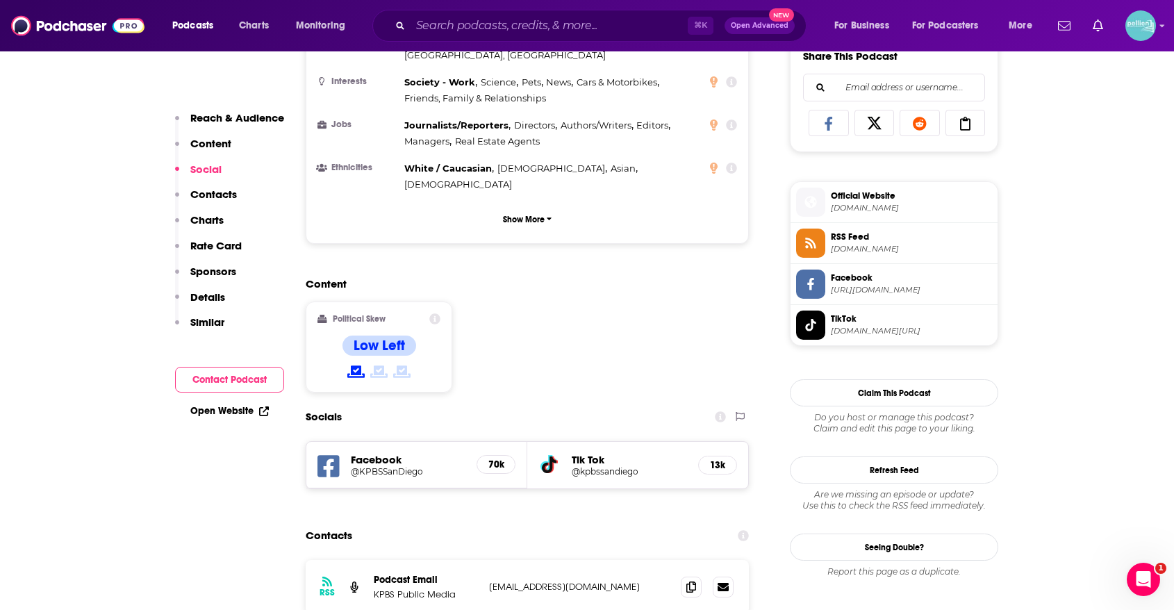
scroll to position [1042, 0]
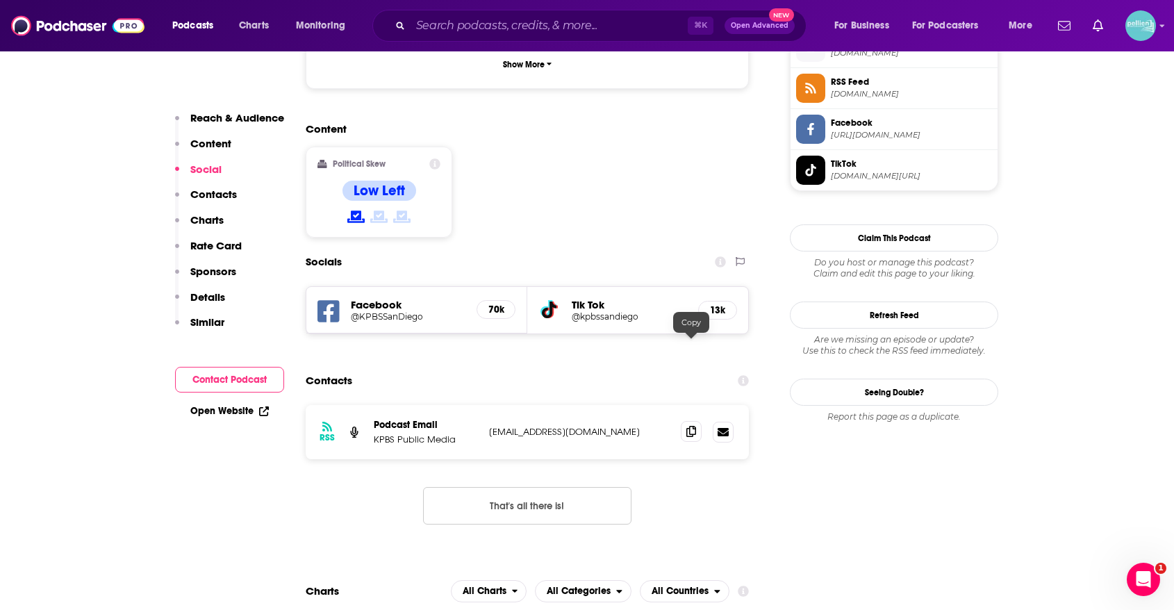
click at [692, 426] on icon at bounding box center [691, 431] width 10 height 11
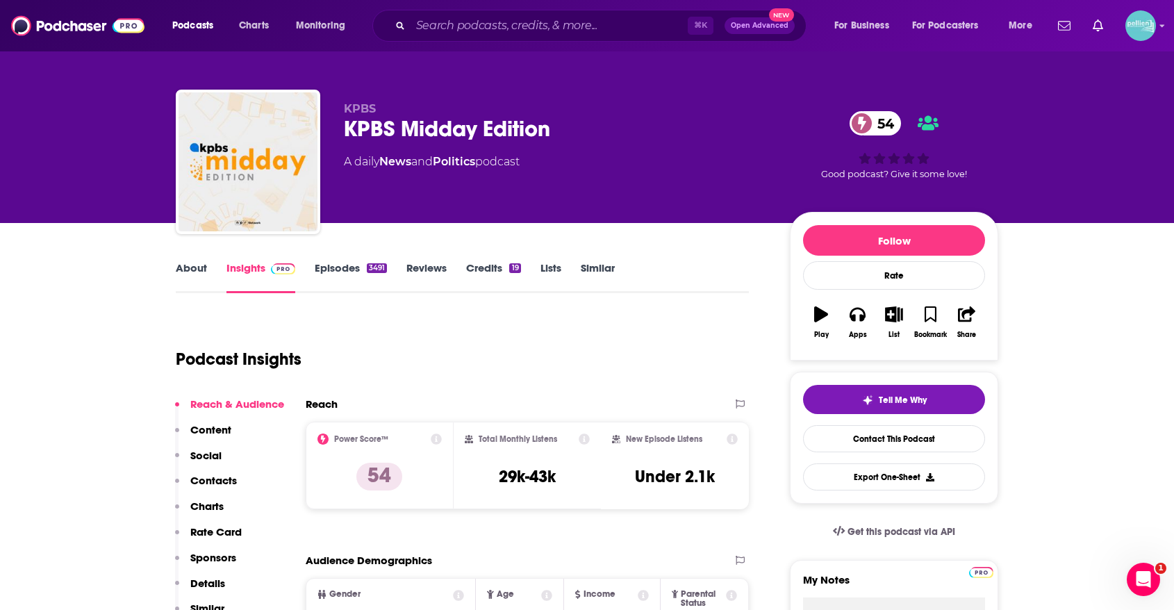
scroll to position [0, 0]
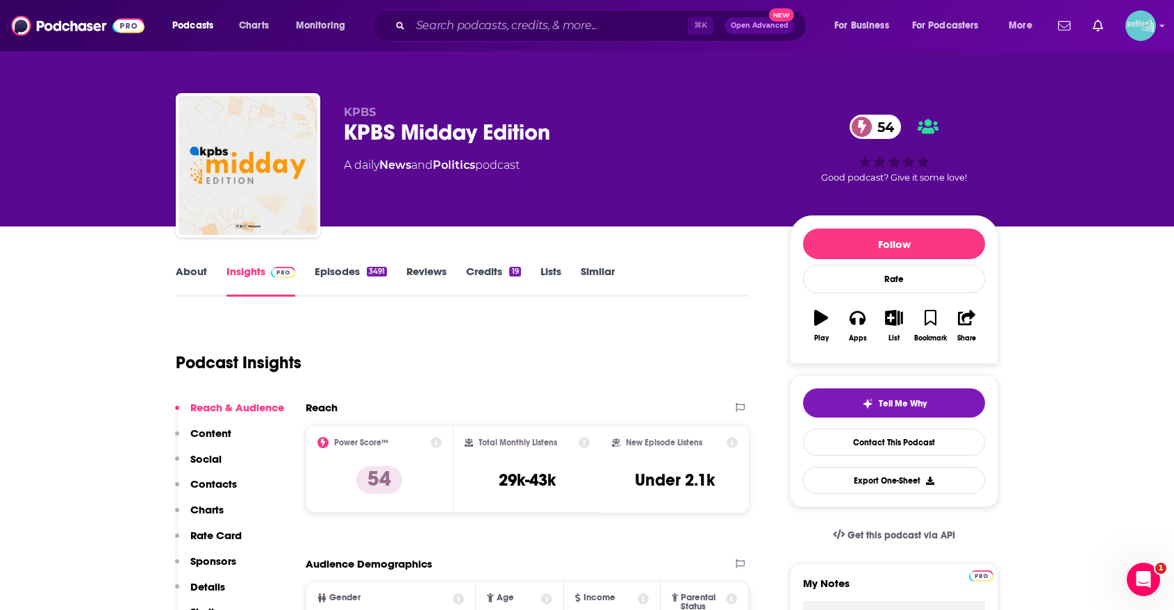
drag, startPoint x: 564, startPoint y: 133, endPoint x: 340, endPoint y: 147, distance: 224.1
click at [340, 147] on div "KPBS KPBS Midday Edition 54 A daily News and Politics podcast 54 Good podcast? …" at bounding box center [587, 168] width 823 height 150
click at [379, 131] on div "KPBS Midday Edition 54" at bounding box center [556, 132] width 424 height 27
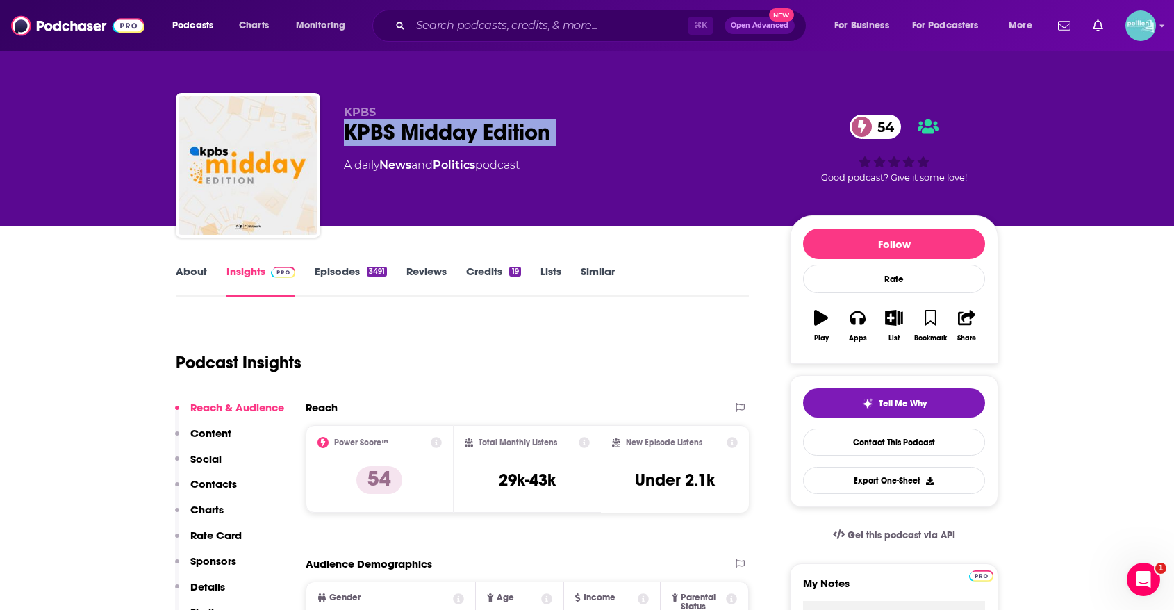
copy div "KPBS Midday Edition 54"
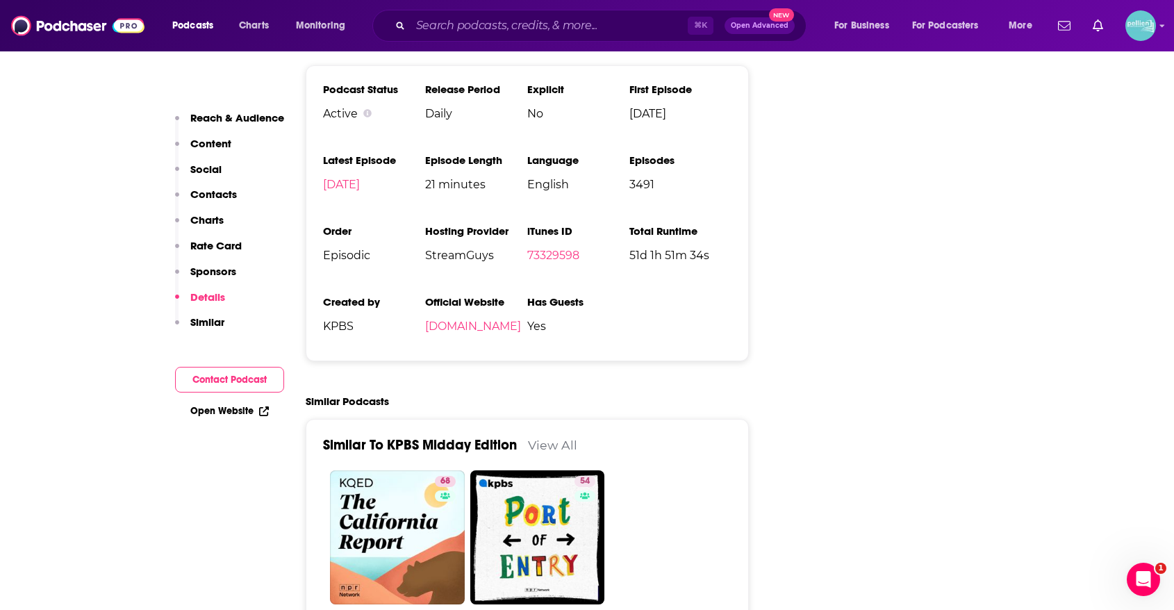
scroll to position [2196, 0]
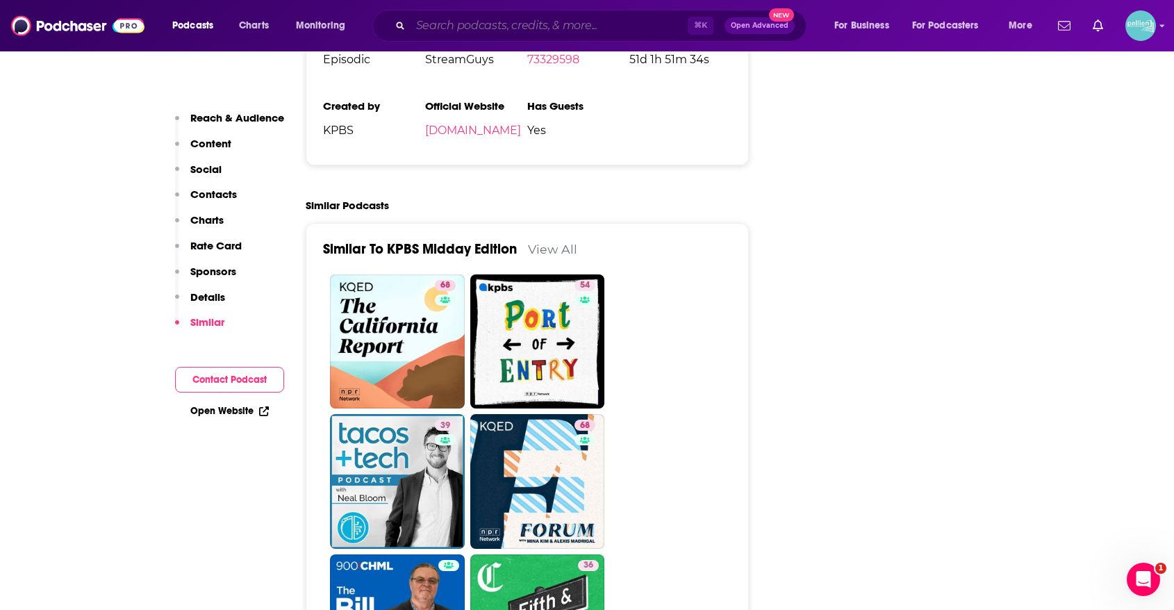
click at [534, 28] on input "Search podcasts, credits, & more..." at bounding box center [549, 26] width 277 height 22
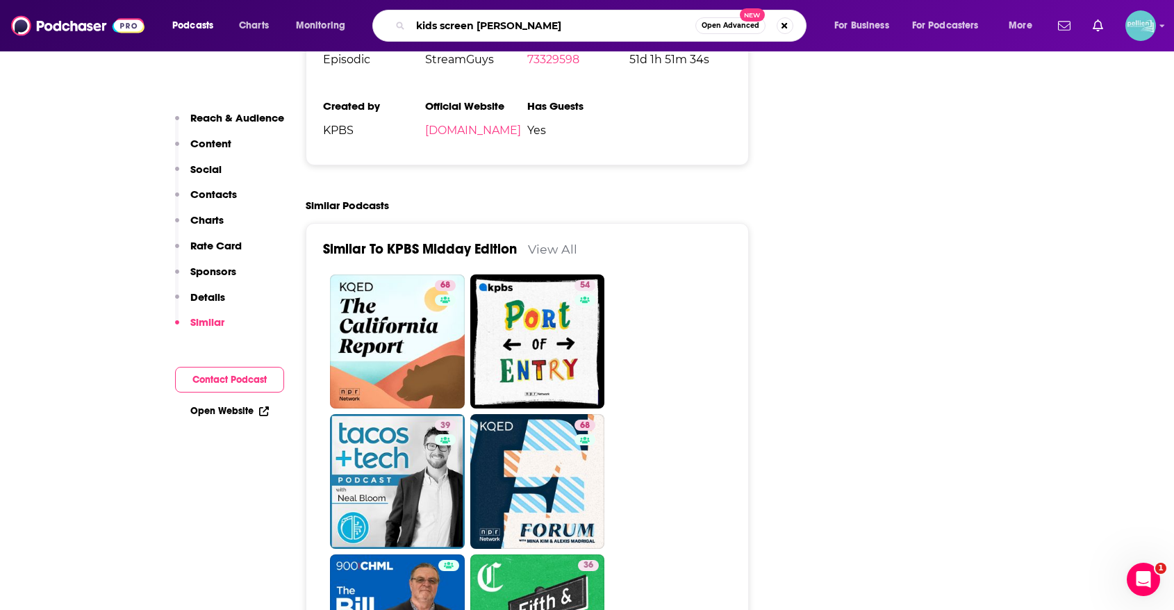
type input "kids screen time"
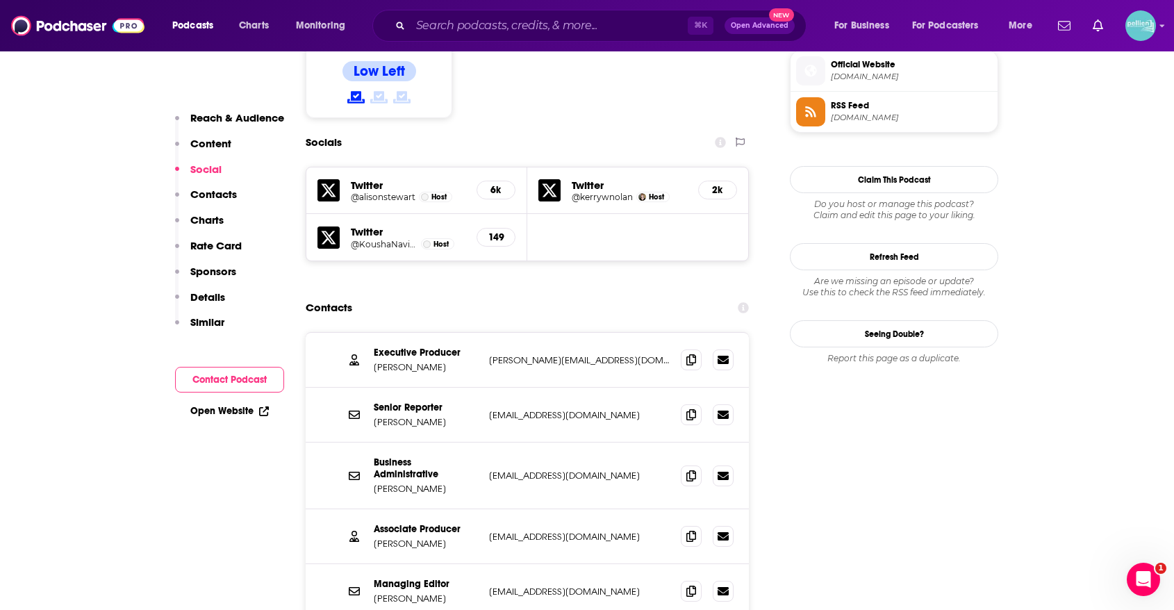
scroll to position [1162, 0]
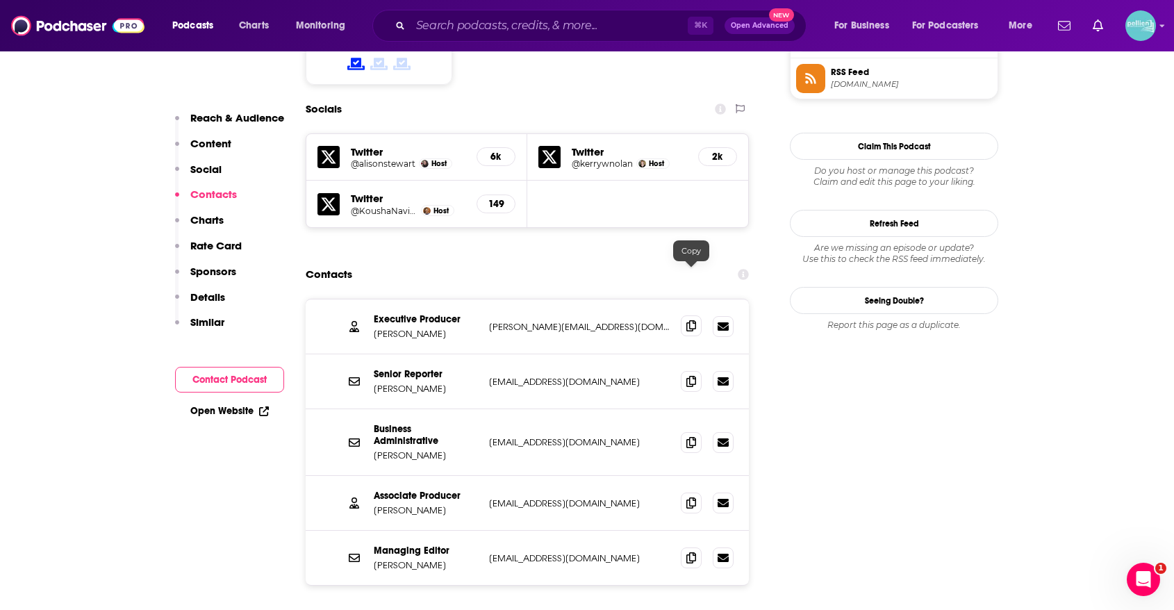
click at [697, 315] on span at bounding box center [691, 325] width 21 height 21
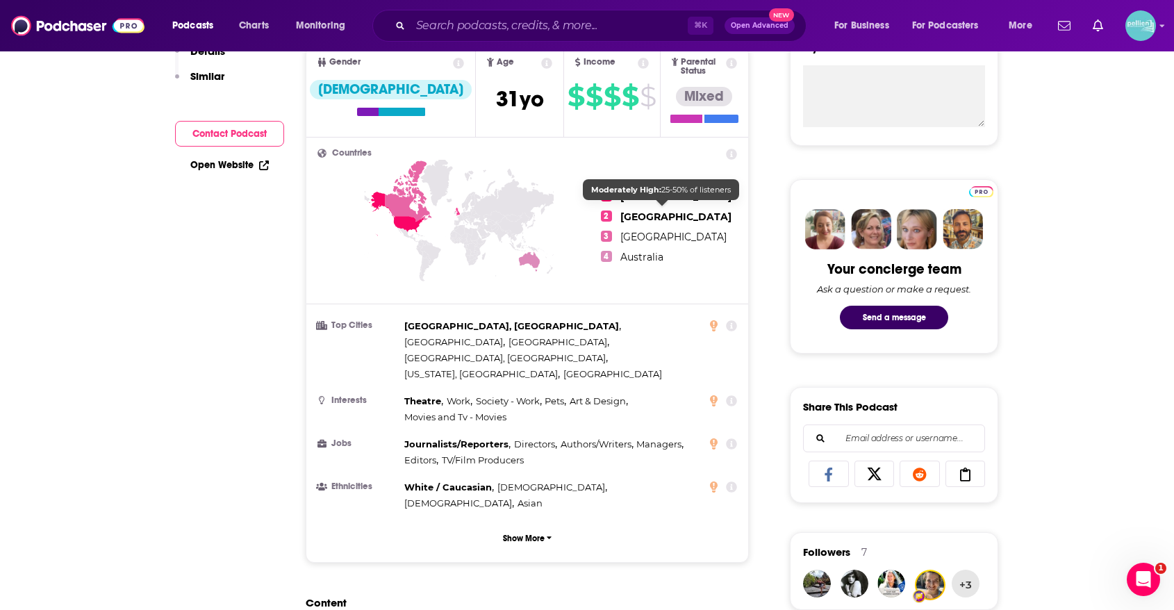
scroll to position [0, 0]
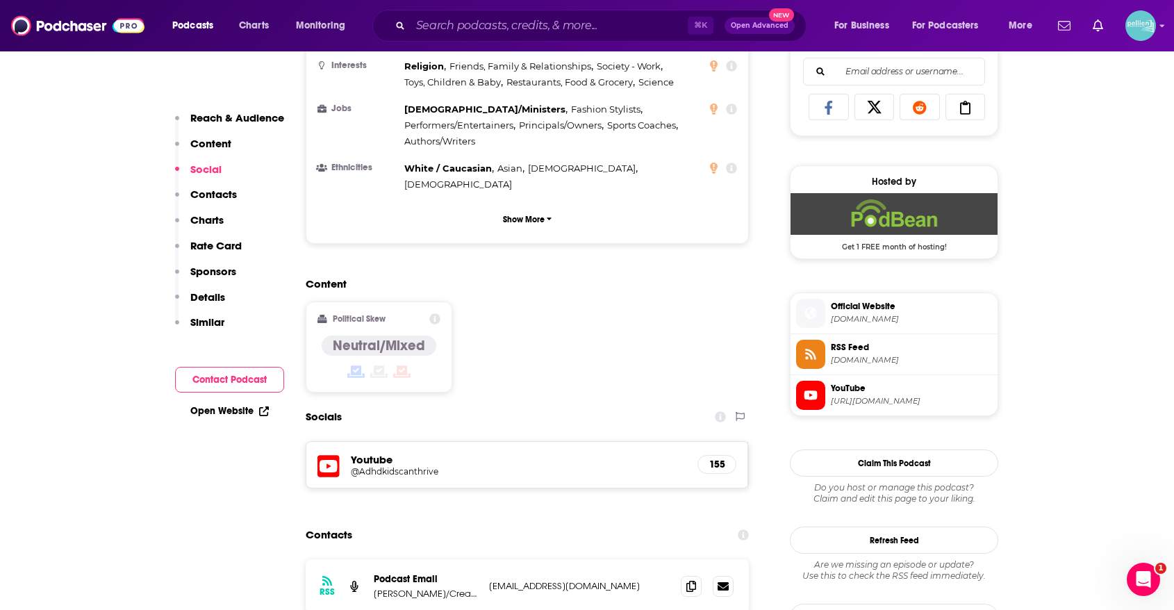
scroll to position [980, 0]
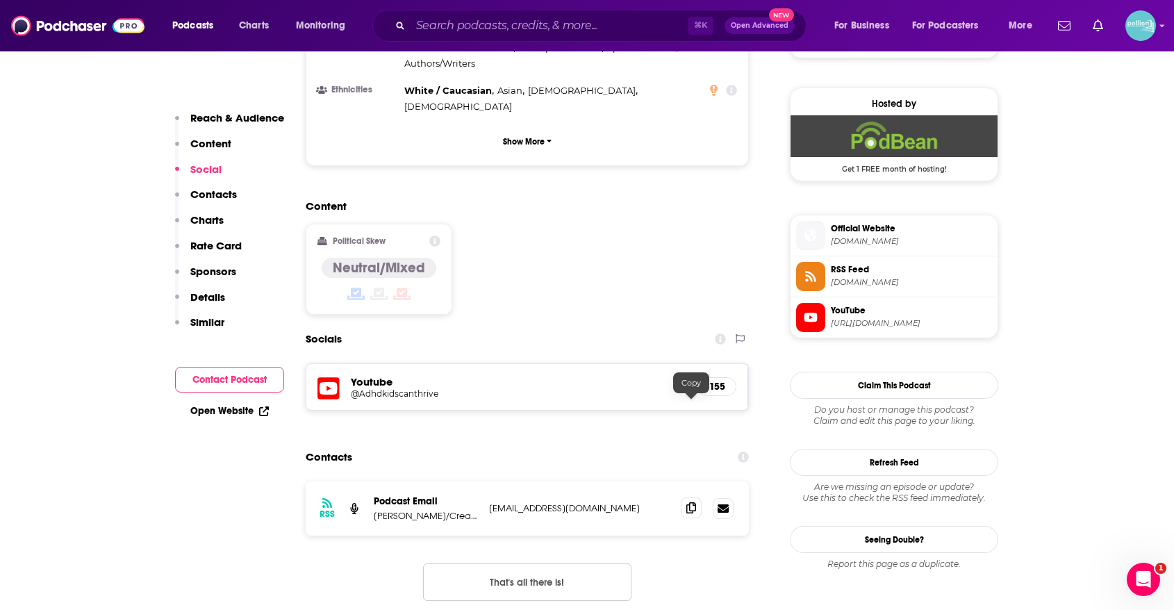
click at [695, 502] on icon at bounding box center [691, 507] width 10 height 11
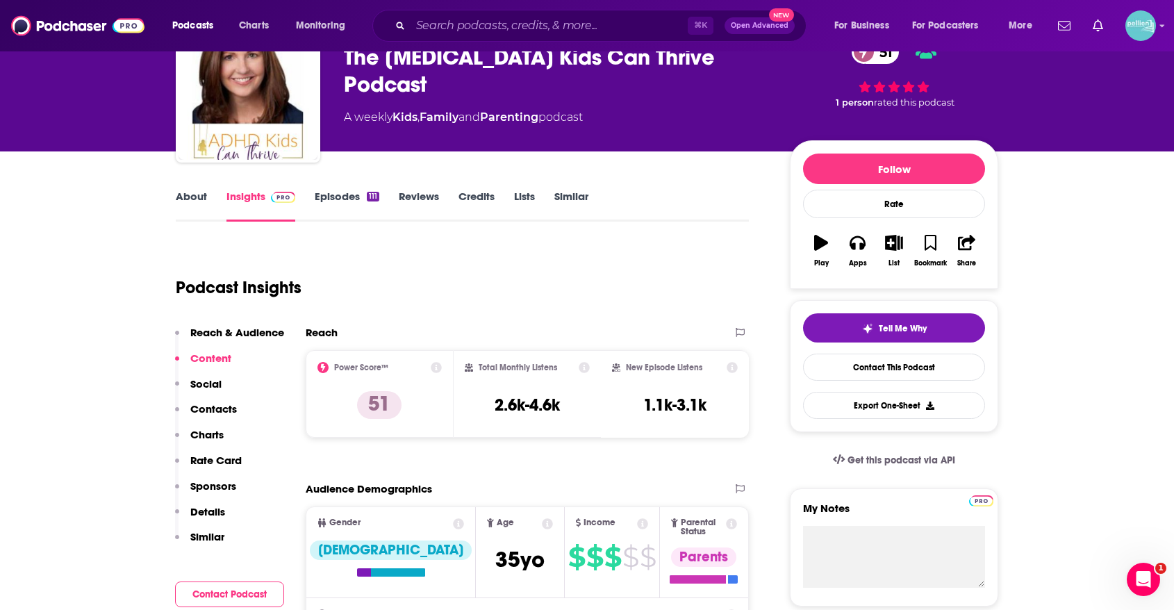
scroll to position [0, 0]
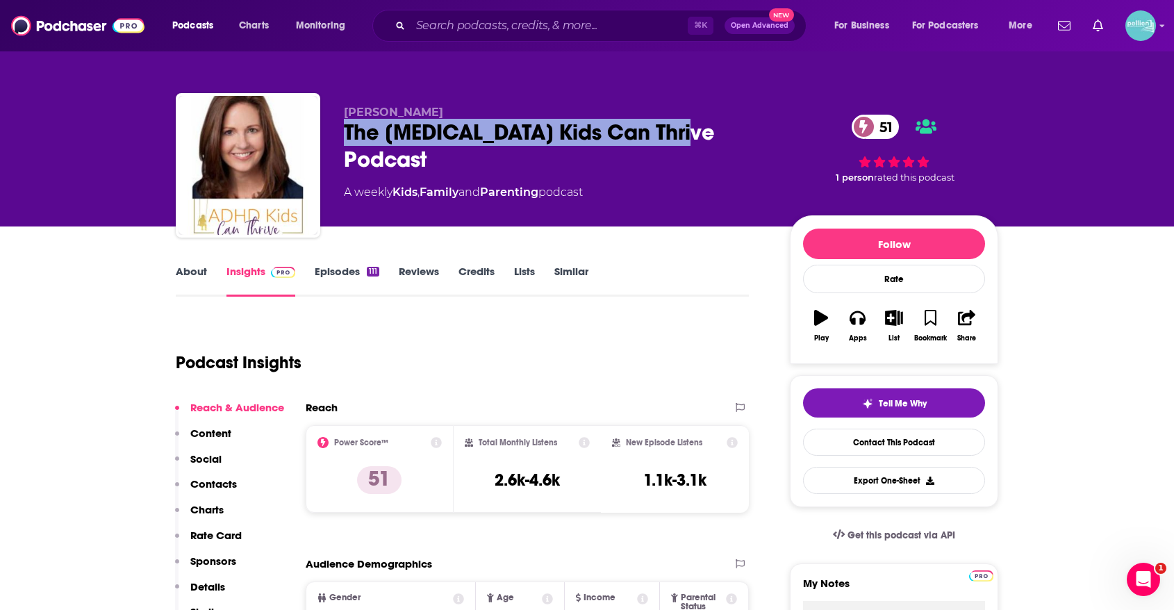
drag, startPoint x: 697, startPoint y: 133, endPoint x: 344, endPoint y: 138, distance: 353.0
click at [344, 138] on div "The [MEDICAL_DATA] Kids Can Thrive Podcast 51" at bounding box center [556, 146] width 424 height 54
copy h2 "The ADHD Kids Can Thrive Podcast"
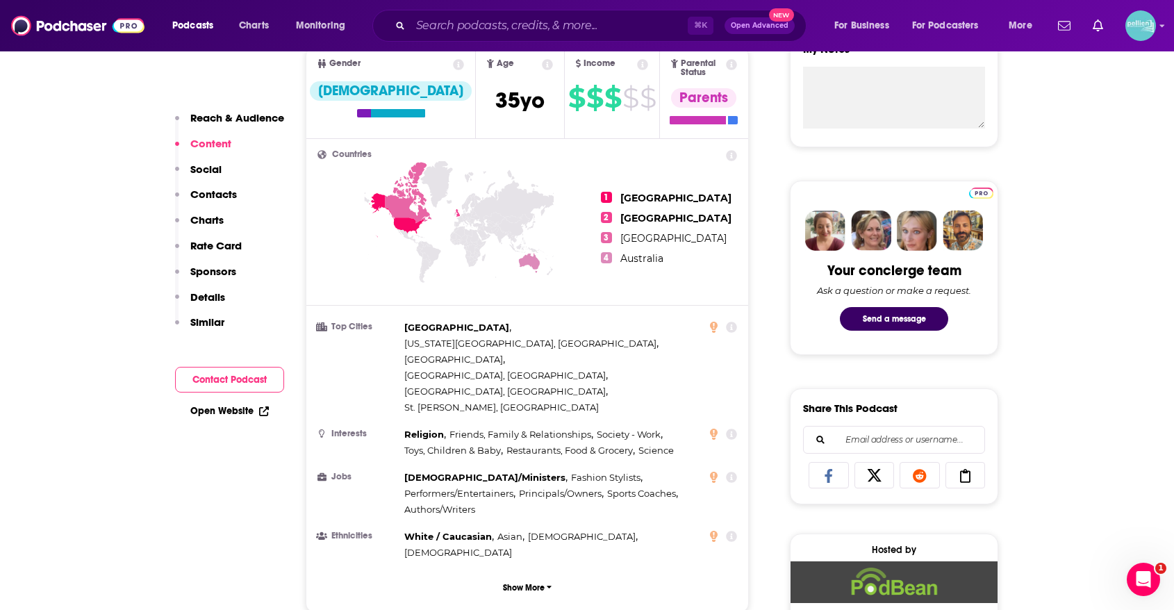
scroll to position [1151, 0]
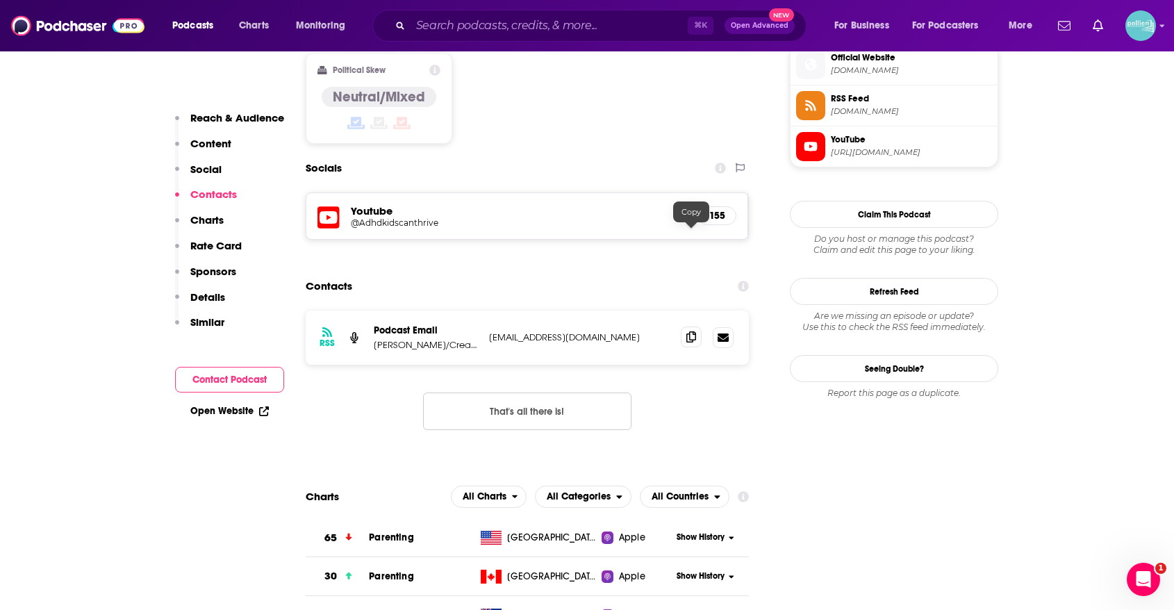
click at [693, 331] on icon at bounding box center [691, 336] width 10 height 11
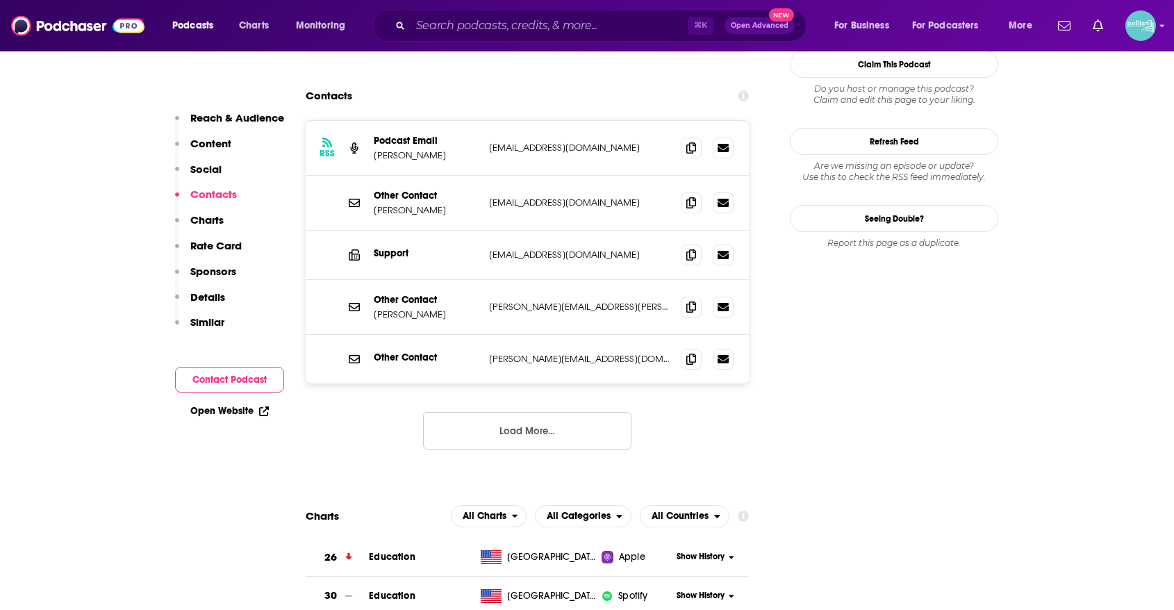
scroll to position [1323, 0]
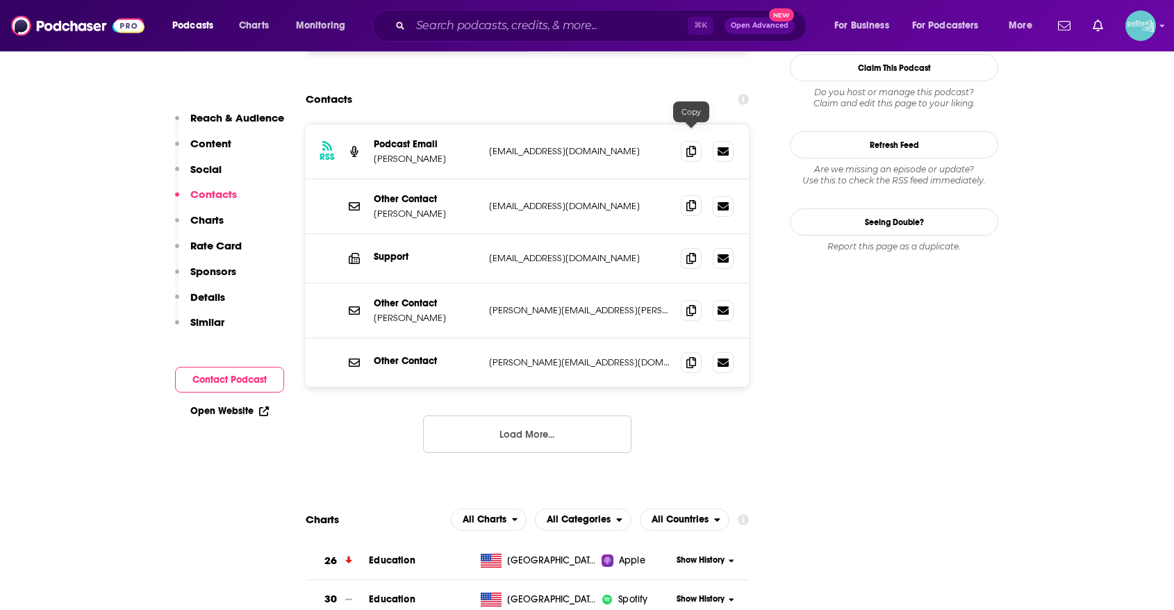
click at [695, 200] on icon at bounding box center [691, 205] width 10 height 11
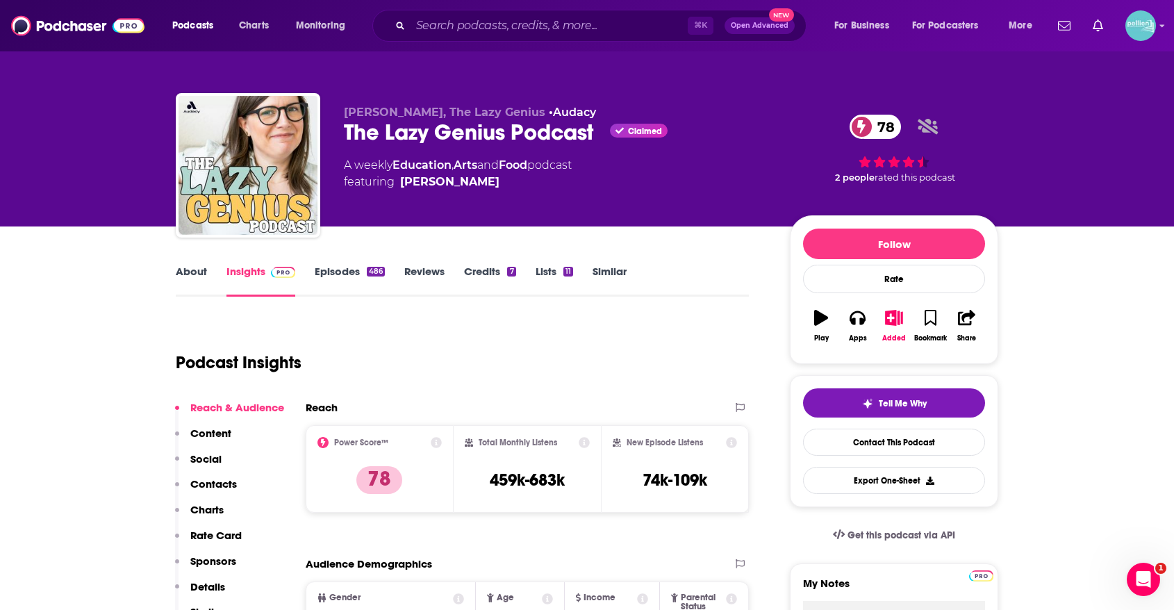
scroll to position [0, 0]
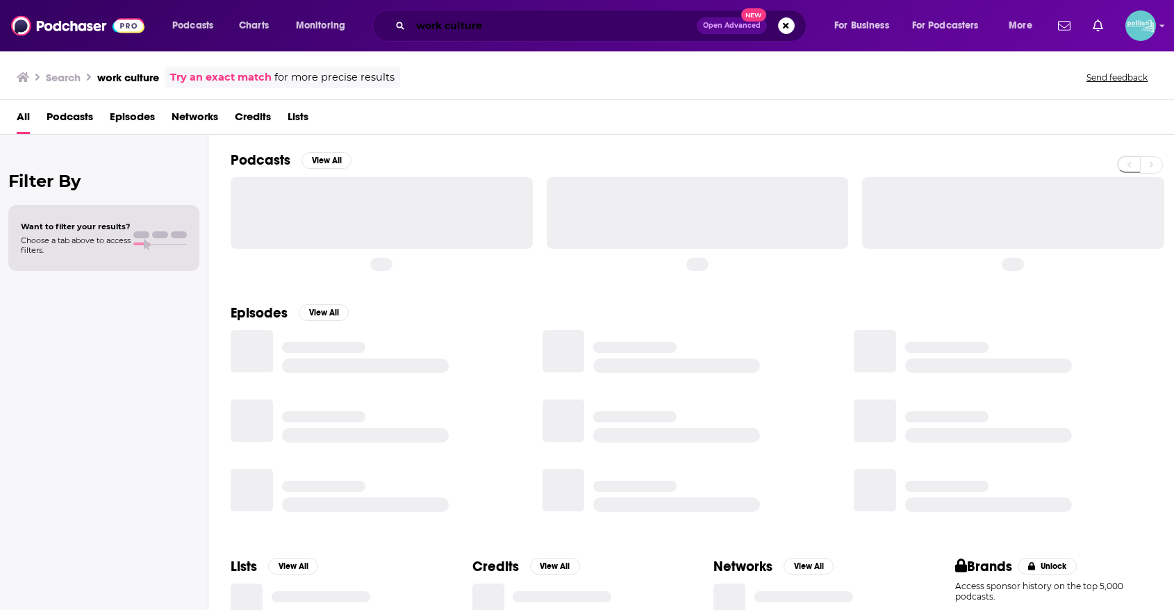
click at [573, 19] on input "work culture" at bounding box center [554, 26] width 286 height 22
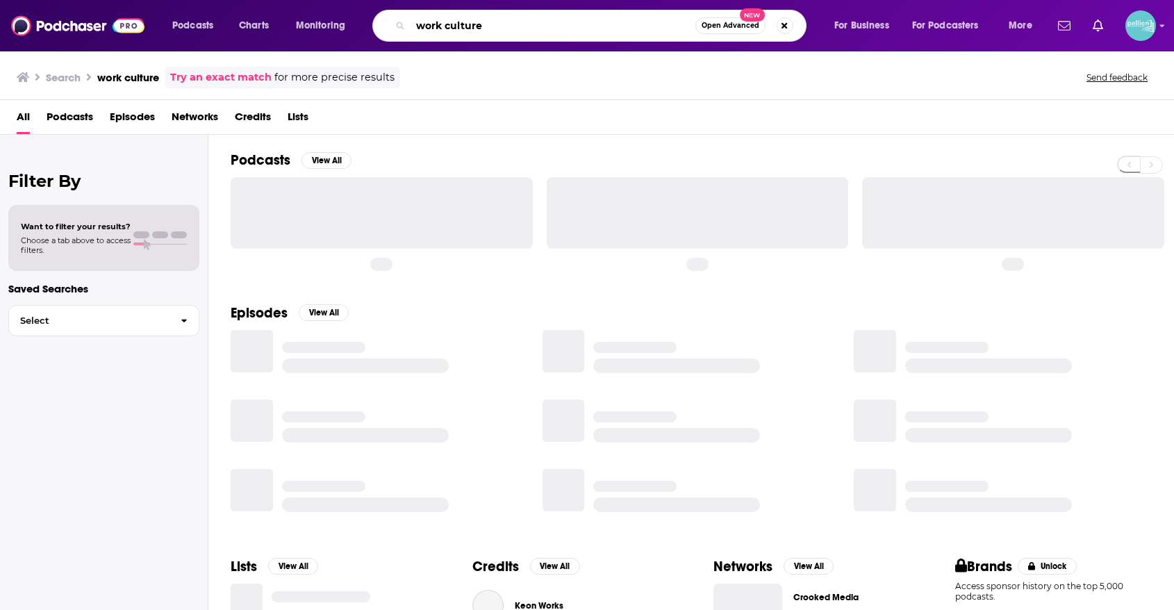
click at [573, 19] on input "work culture" at bounding box center [553, 26] width 285 height 22
paste input "Humans in the Loop"
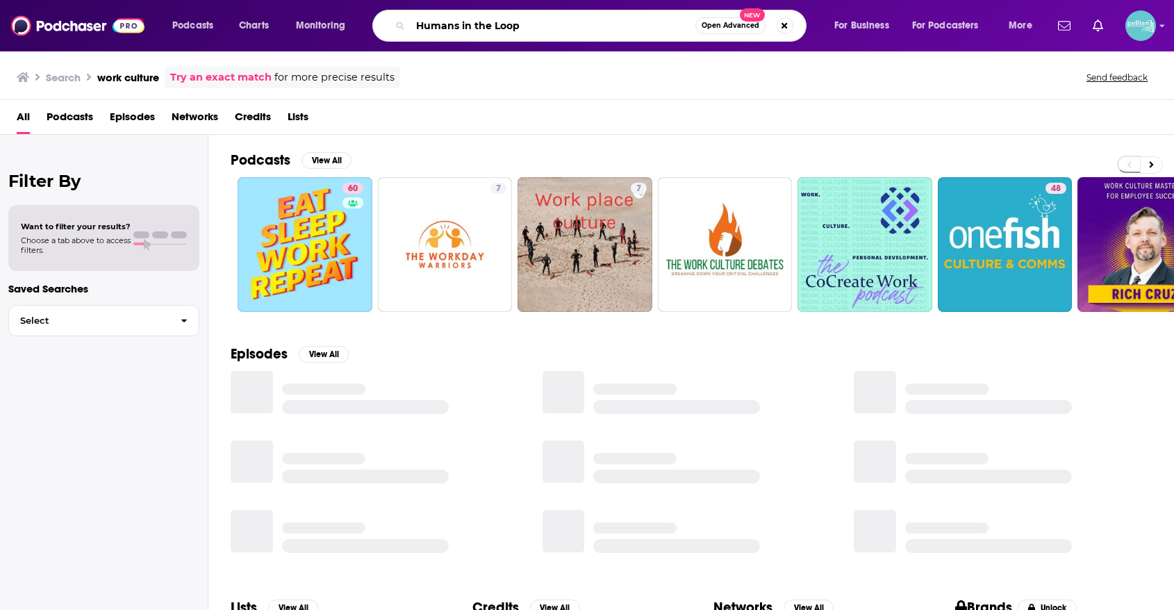
type input "Humans in the Loop"
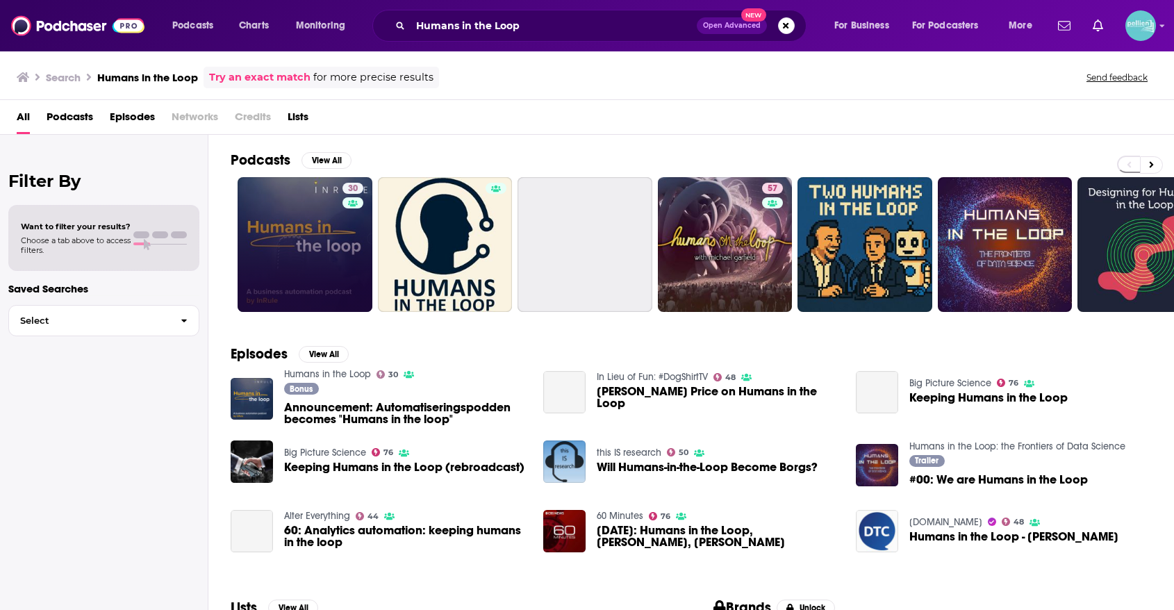
click at [252, 246] on link "30" at bounding box center [305, 244] width 135 height 135
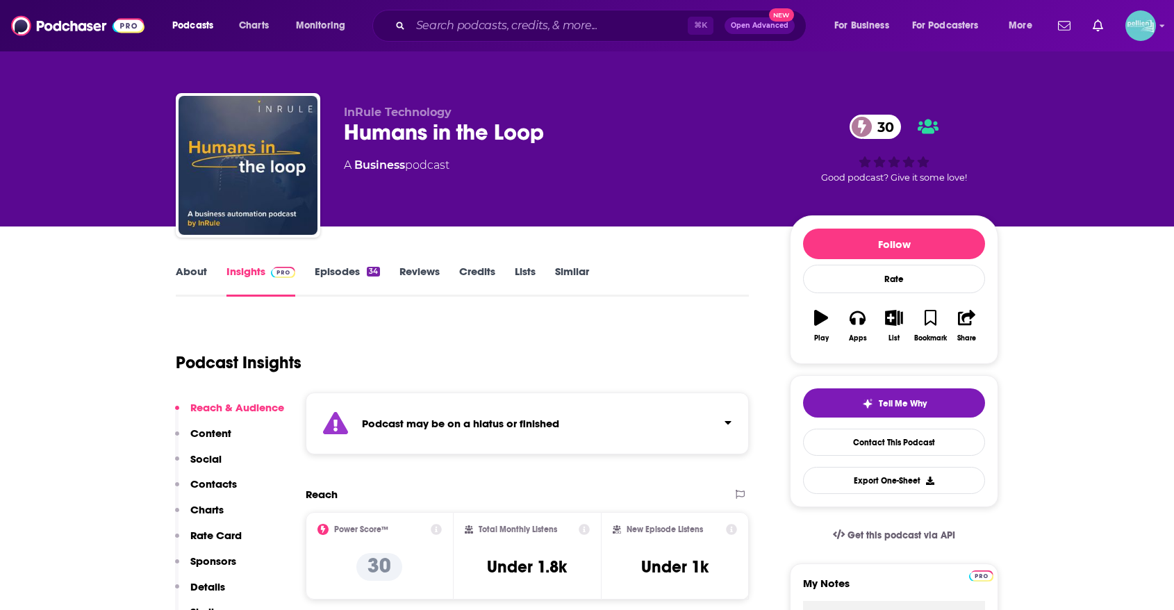
click at [340, 284] on link "Episodes 34" at bounding box center [347, 281] width 65 height 32
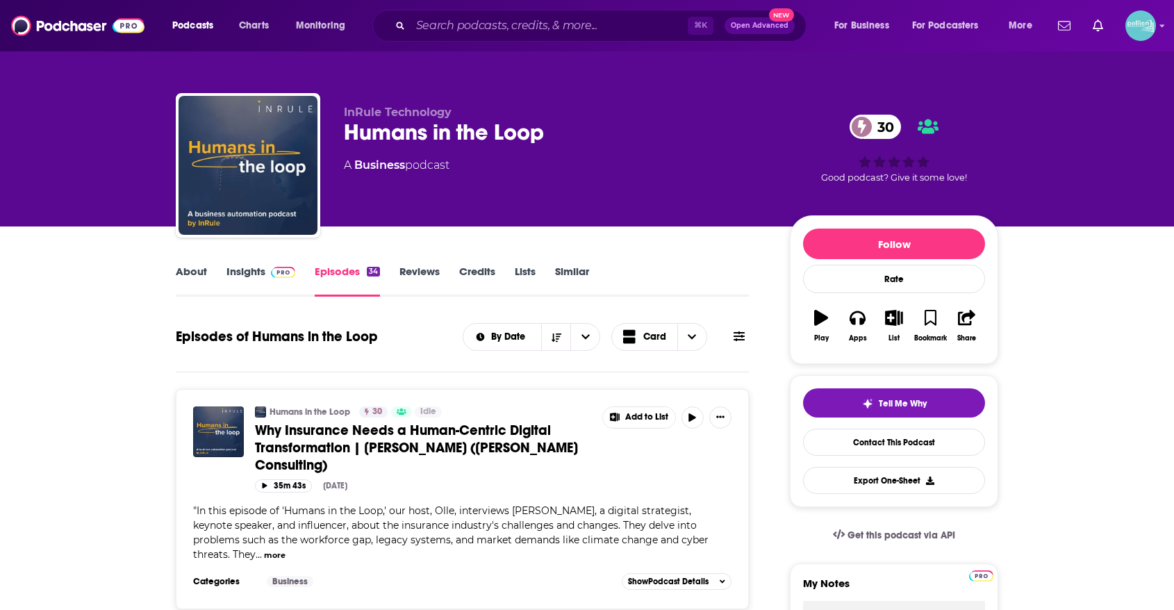
click at [191, 279] on link "About" at bounding box center [191, 281] width 31 height 32
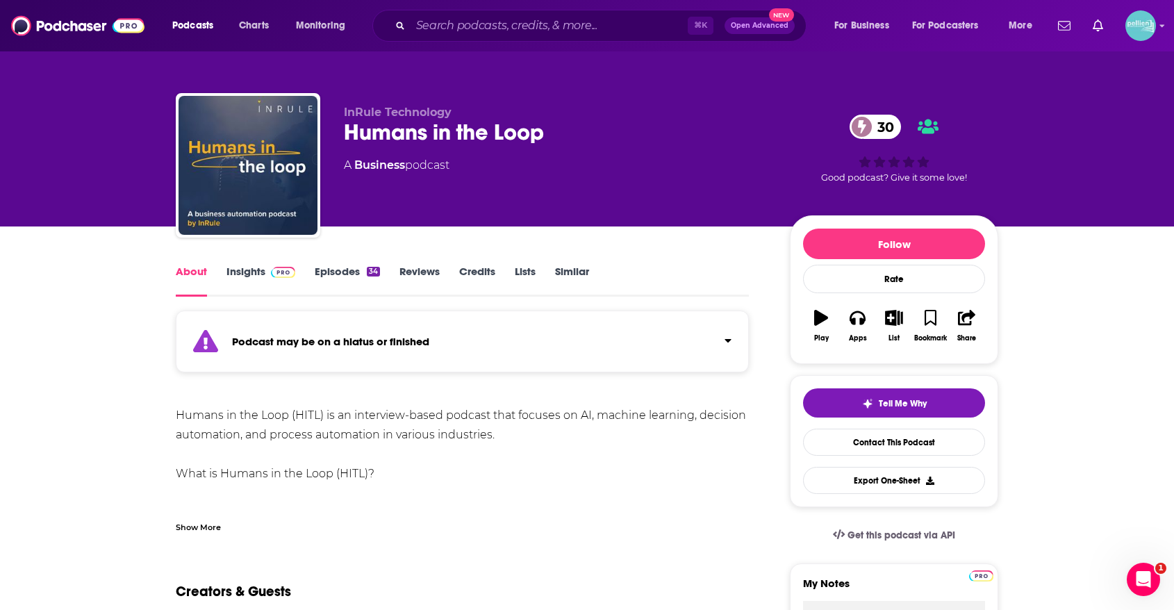
click at [251, 271] on link "Insights" at bounding box center [261, 281] width 69 height 32
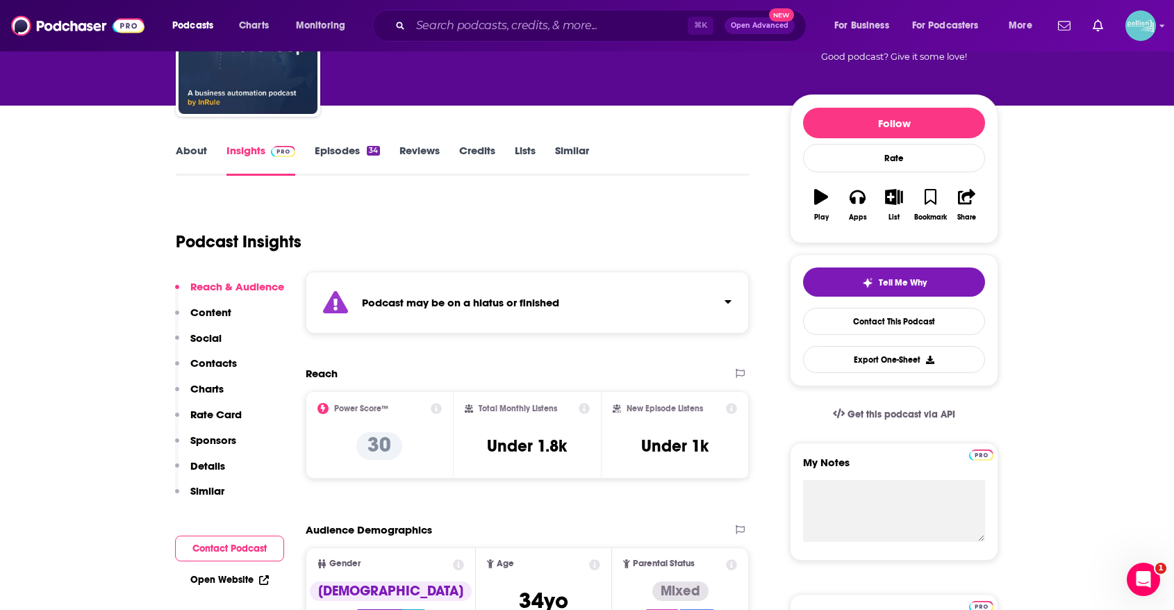
scroll to position [383, 0]
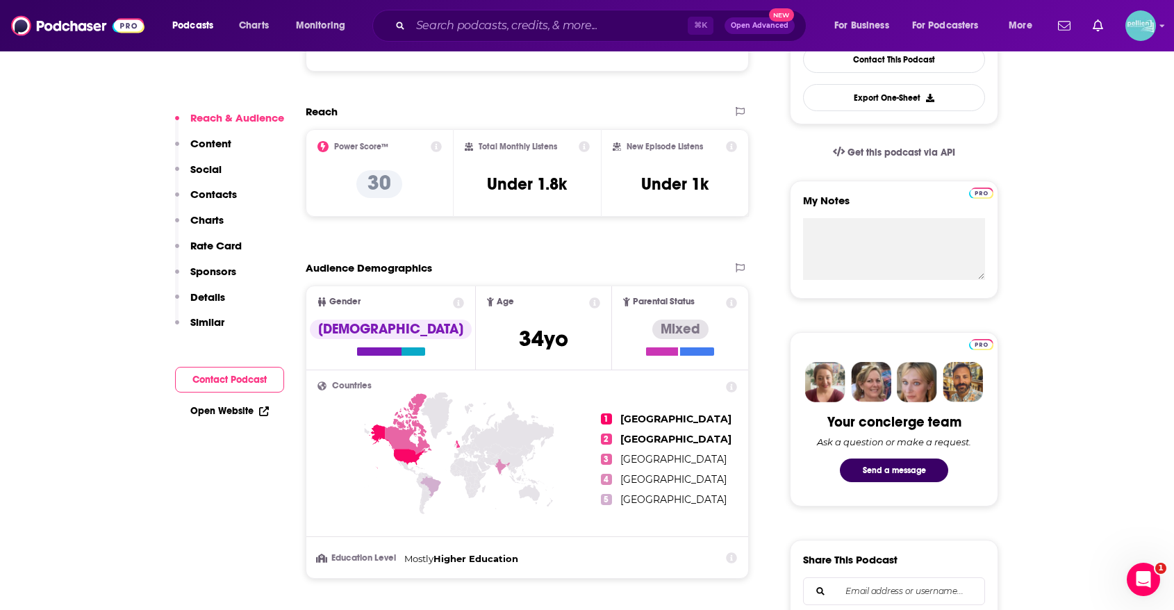
click at [242, 413] on link "Open Website" at bounding box center [229, 411] width 79 height 12
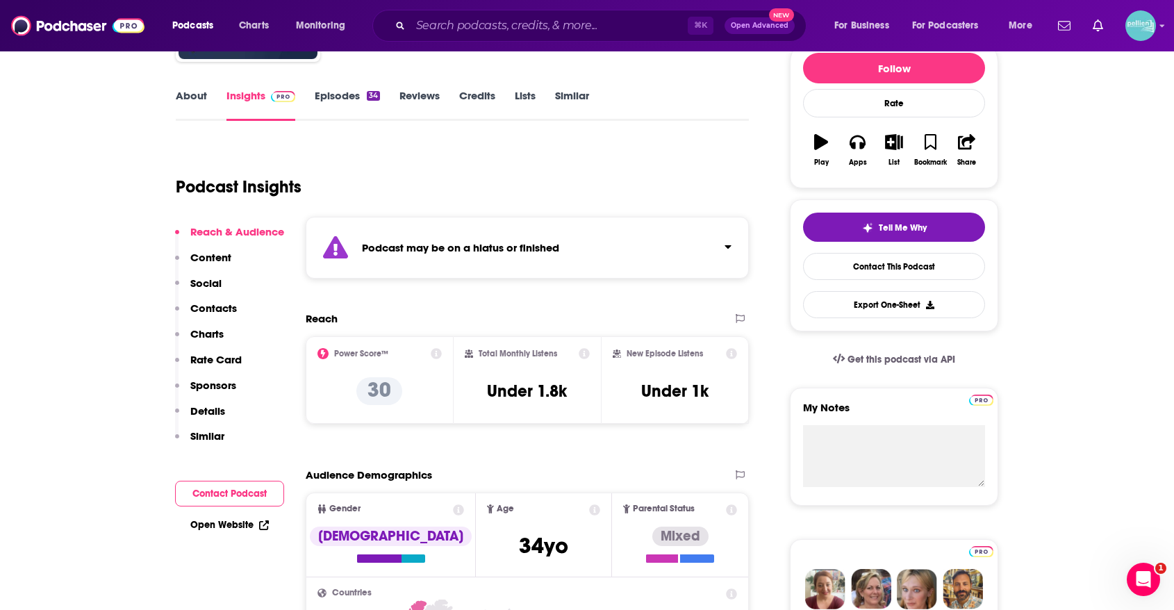
scroll to position [0, 0]
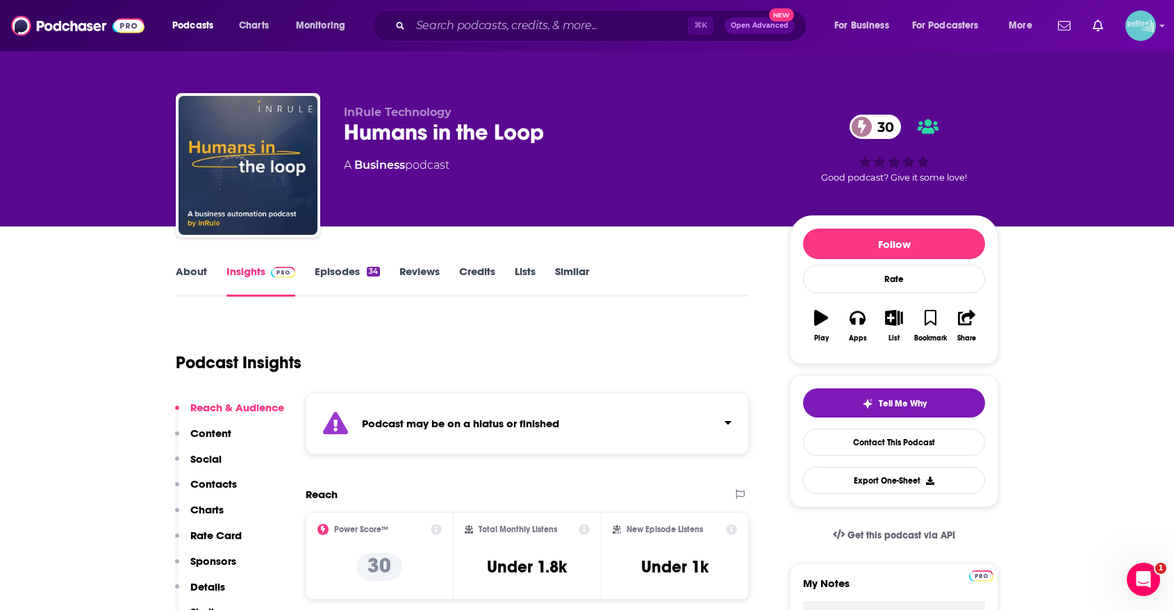
click at [189, 270] on link "About" at bounding box center [191, 281] width 31 height 32
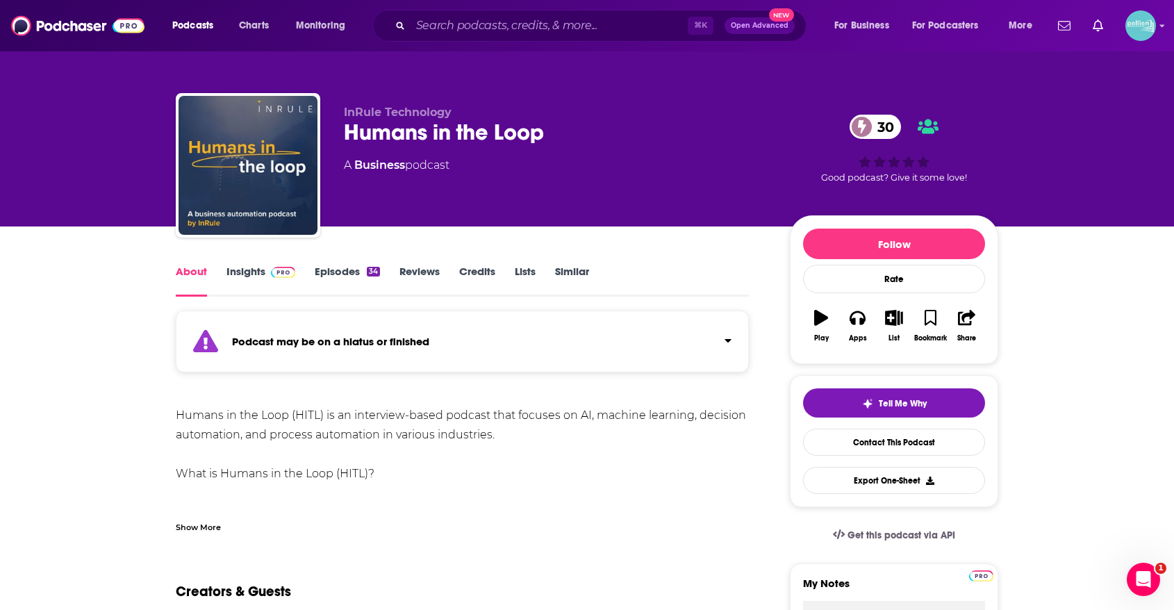
click at [186, 525] on div "Show More" at bounding box center [198, 526] width 45 height 13
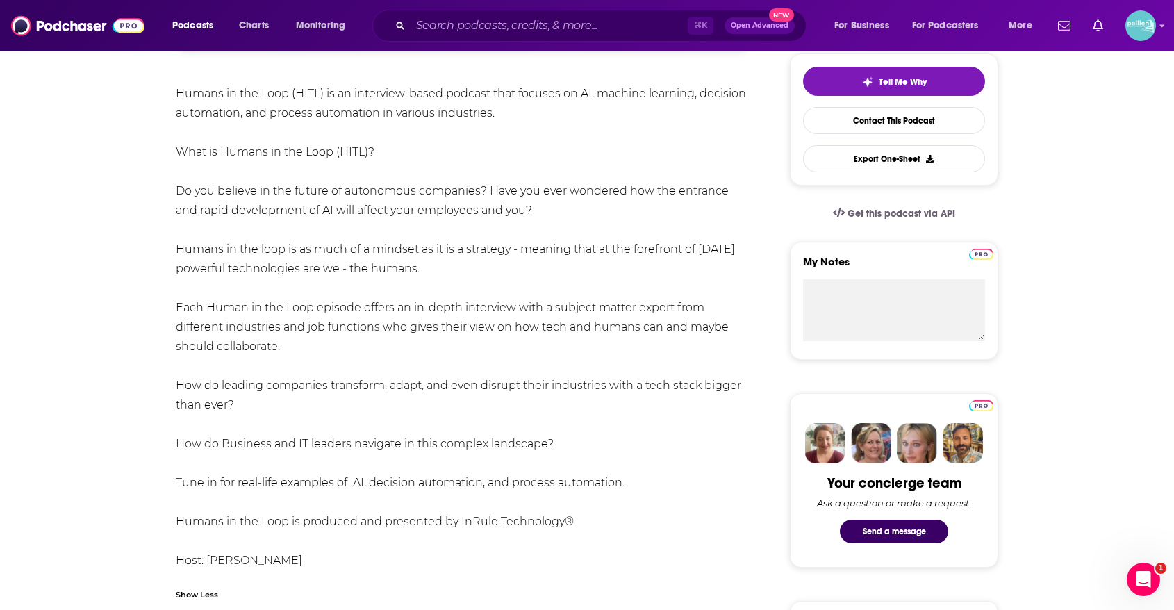
scroll to position [331, 0]
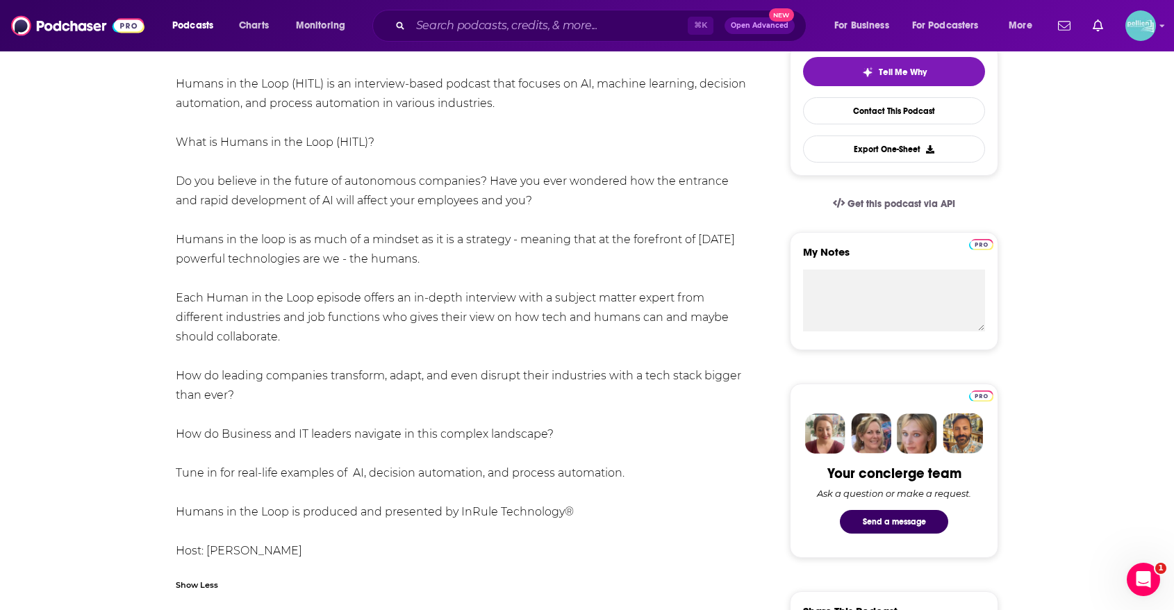
drag, startPoint x: 297, startPoint y: 548, endPoint x: 173, endPoint y: 85, distance: 479.0
copy div "Loremi do sit Amet (CONS) ad el seddoeius-tempo incidid utla etdolor ma AL, eni…"
click at [624, 26] on input "Search podcasts, credits, & more..." at bounding box center [549, 26] width 277 height 22
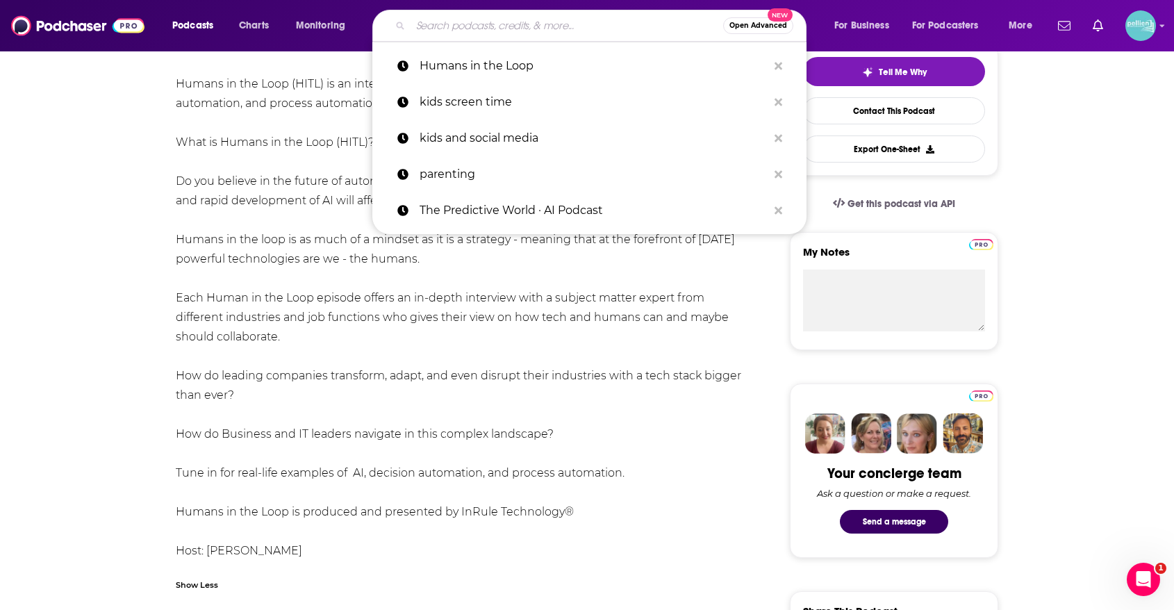
paste input "[DEMOGRAPHIC_DATA]‘s Story Podcast"
type input "[DEMOGRAPHIC_DATA]‘s Story Podcast"
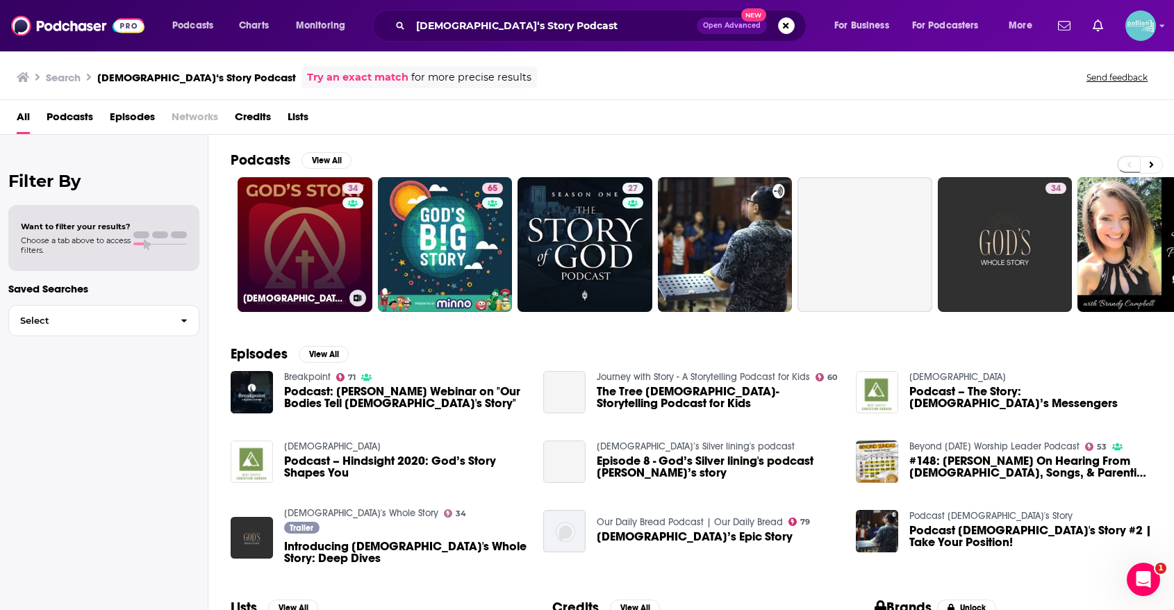
click at [319, 229] on link "34 [DEMOGRAPHIC_DATA]‘s Story Podcast" at bounding box center [305, 244] width 135 height 135
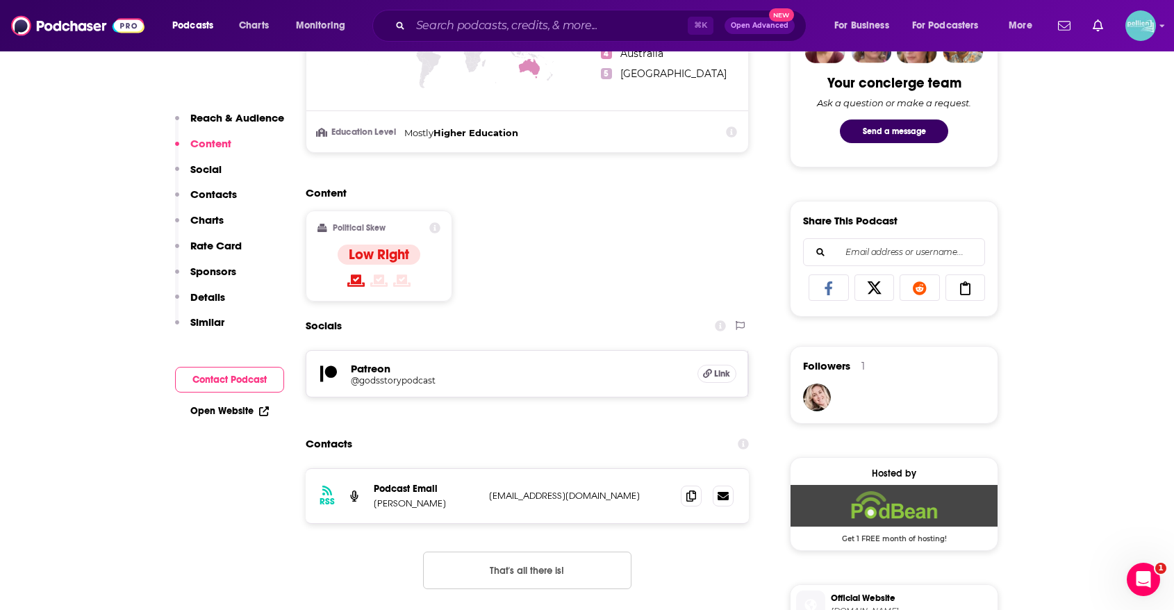
scroll to position [723, 0]
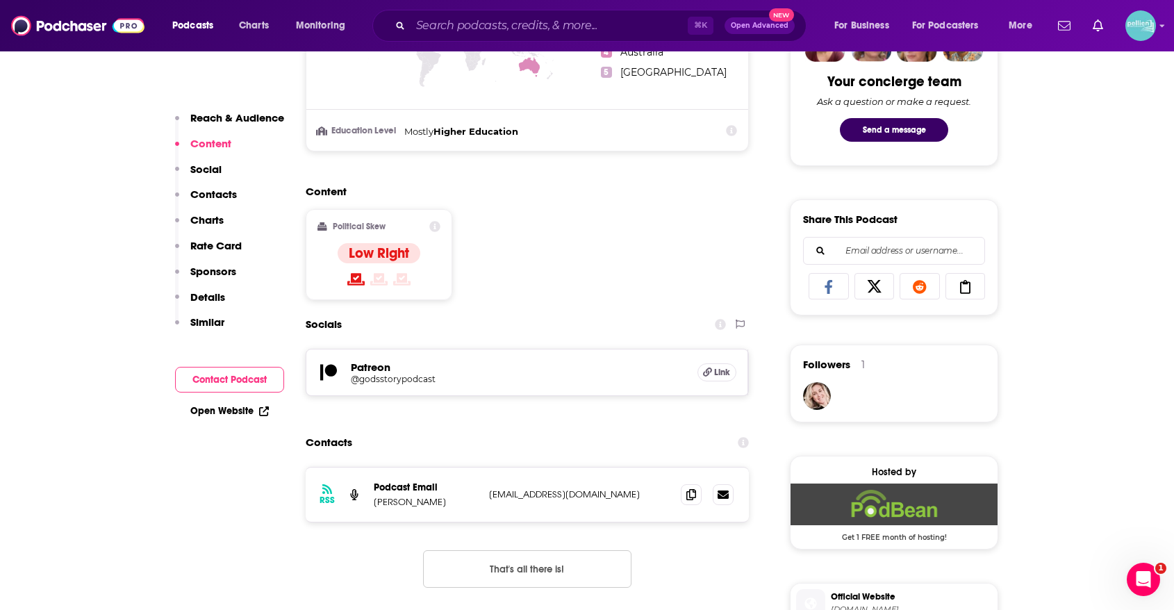
click at [262, 415] on icon at bounding box center [263, 411] width 9 height 9
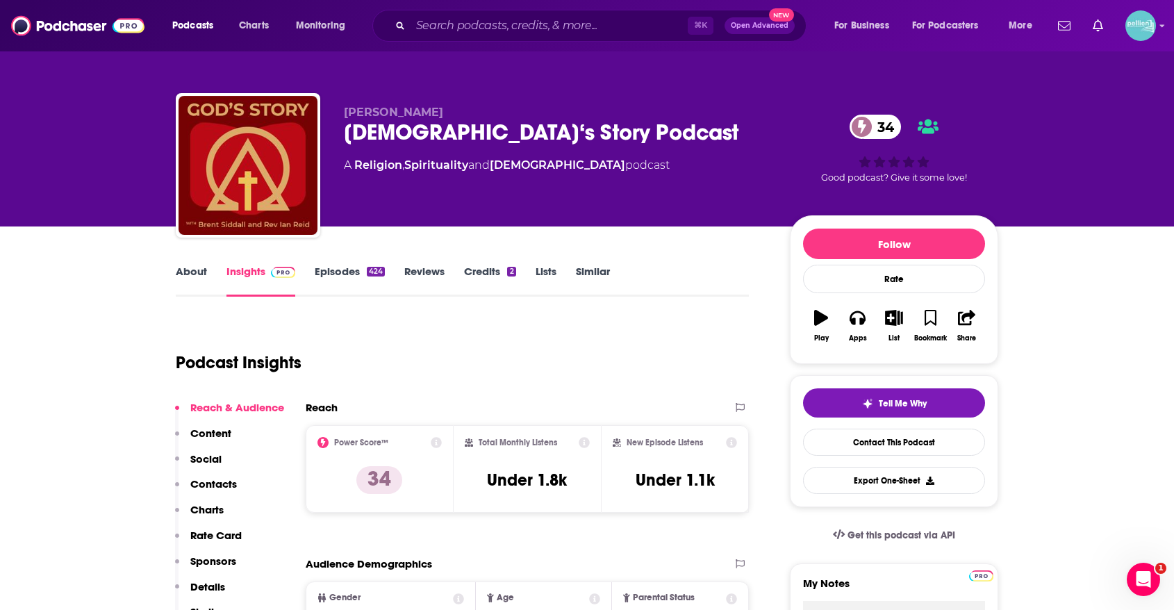
click at [183, 277] on link "About" at bounding box center [191, 281] width 31 height 32
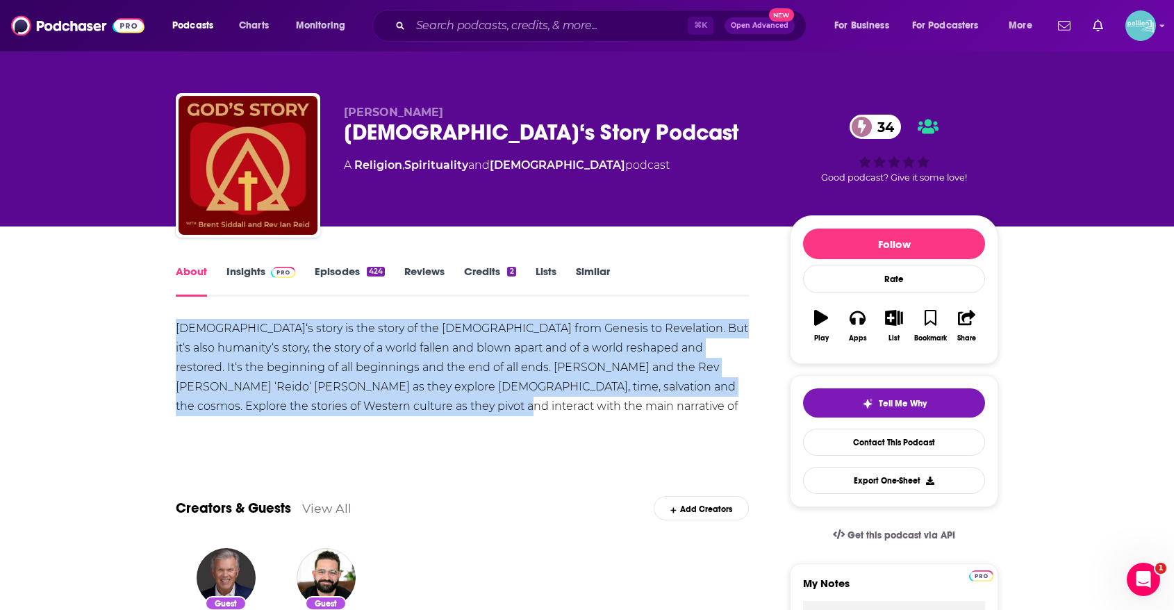
drag, startPoint x: 365, startPoint y: 415, endPoint x: 164, endPoint y: 327, distance: 220.0
copy div "[DEMOGRAPHIC_DATA]‘s story is the story of the [DEMOGRAPHIC_DATA] from Genesis …"
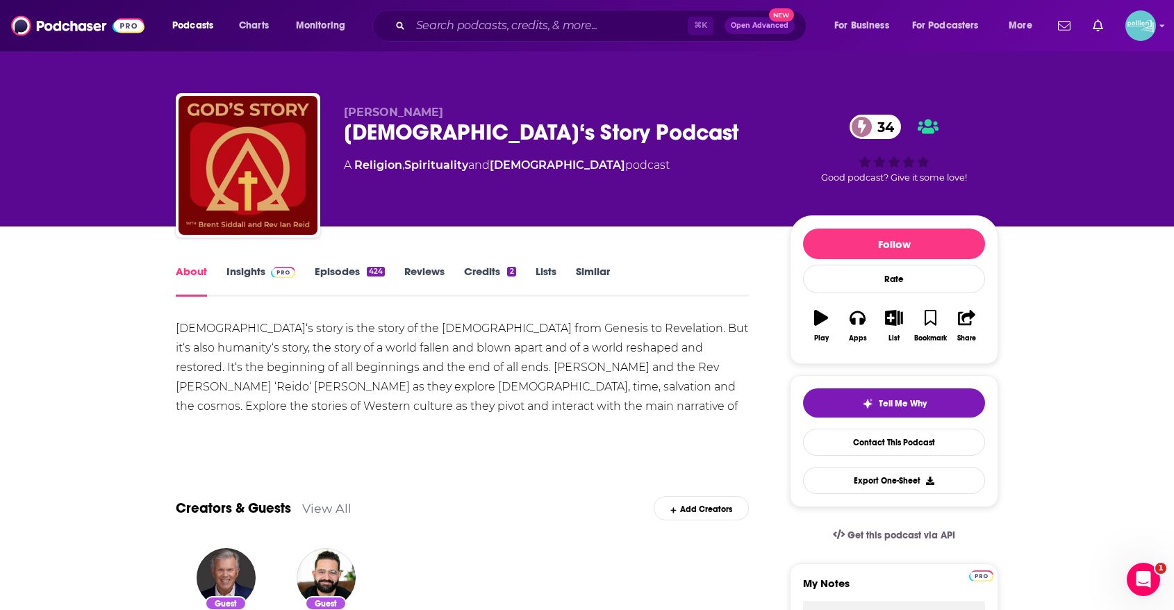
click at [716, 193] on div "[PERSON_NAME] [DEMOGRAPHIC_DATA]‘s Story Podcast 34 A Religion , Spirituality a…" at bounding box center [556, 161] width 424 height 111
